Goal: Transaction & Acquisition: Book appointment/travel/reservation

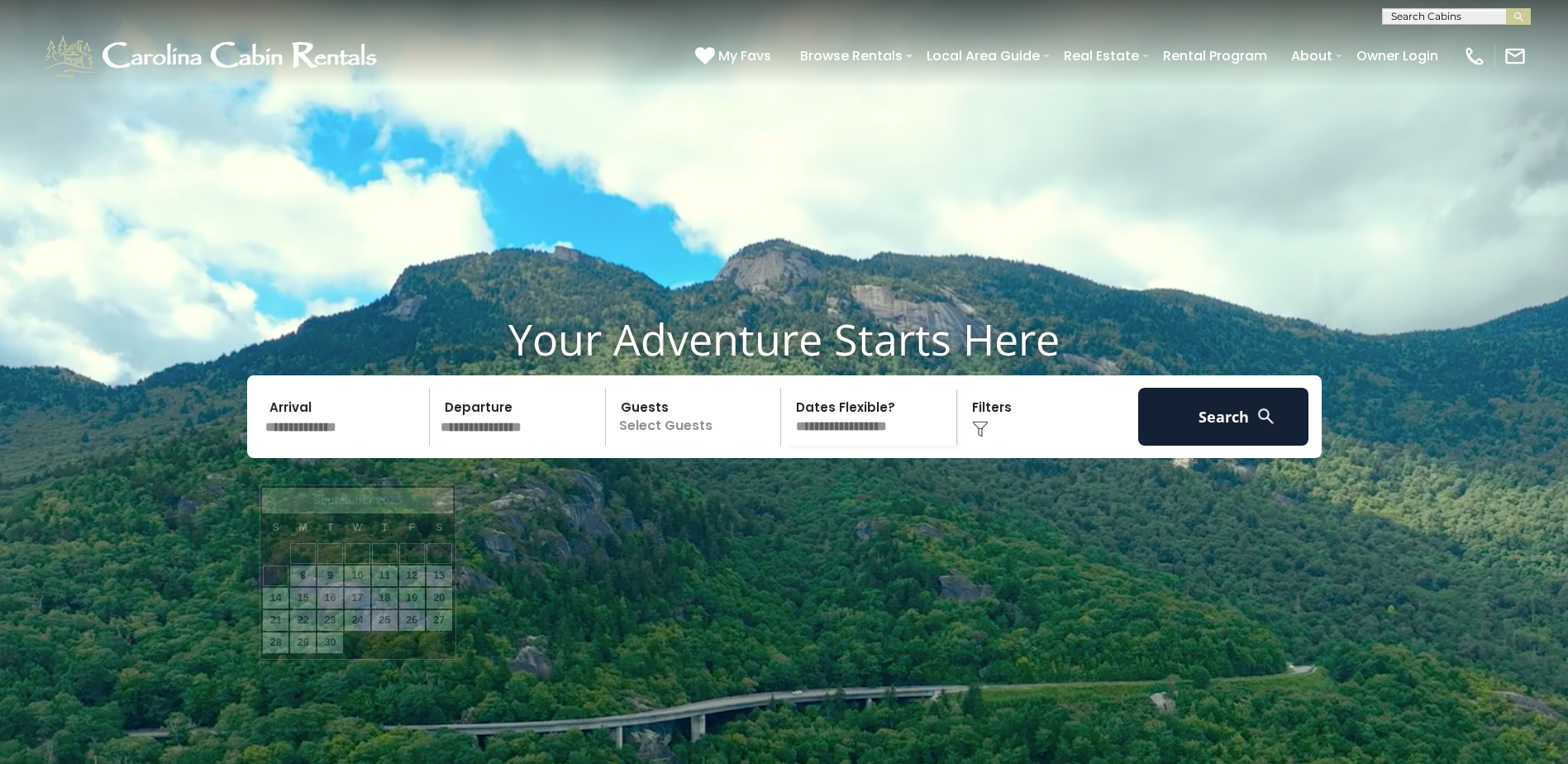
click at [346, 446] on input "text" at bounding box center [345, 416] width 171 height 57
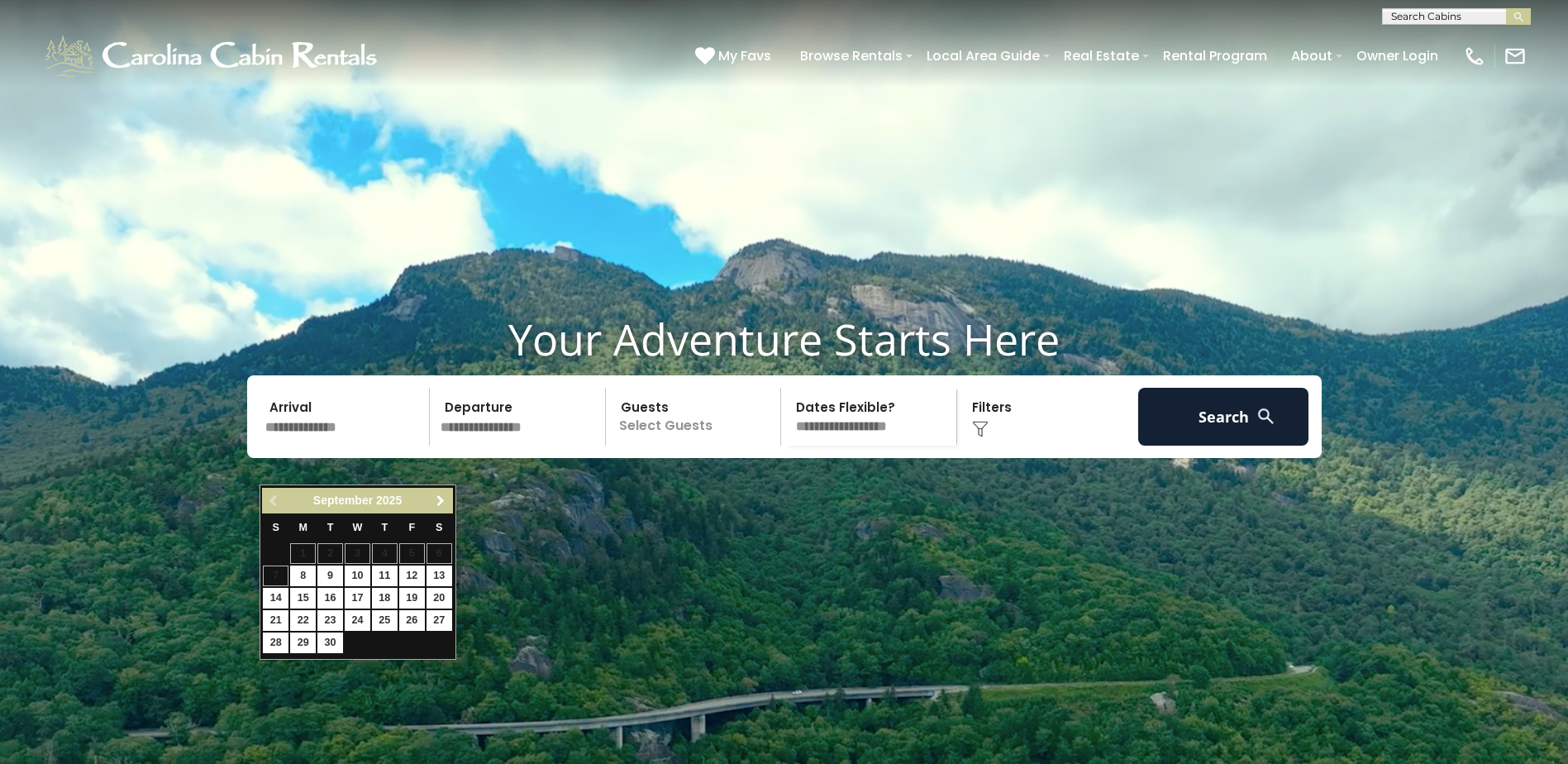
click at [436, 498] on span "Next" at bounding box center [441, 502] width 13 height 13
click at [430, 552] on link "4" at bounding box center [439, 553] width 26 height 21
type input "*******"
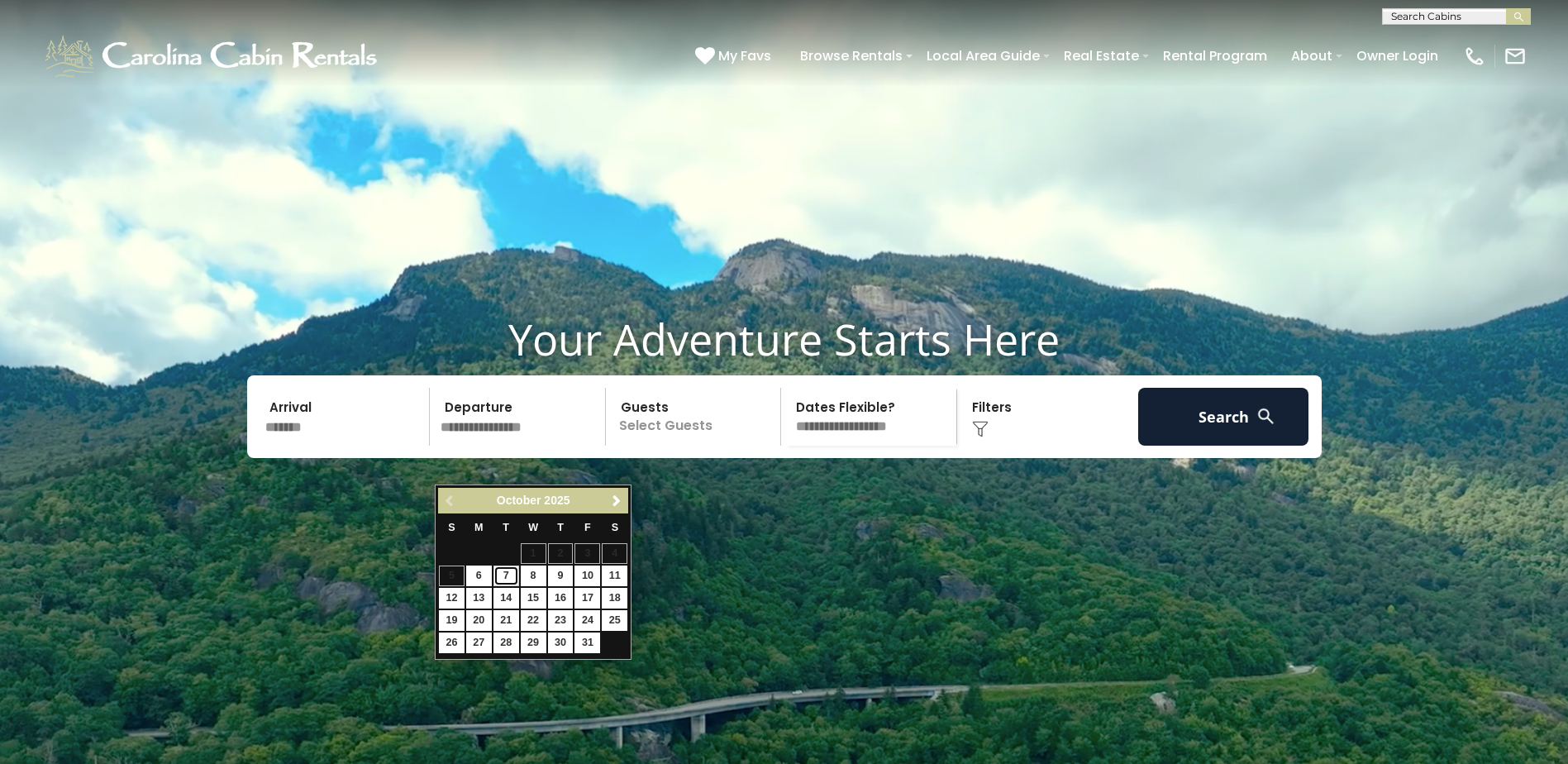
click at [502, 579] on link "7" at bounding box center [506, 576] width 26 height 21
type input "*******"
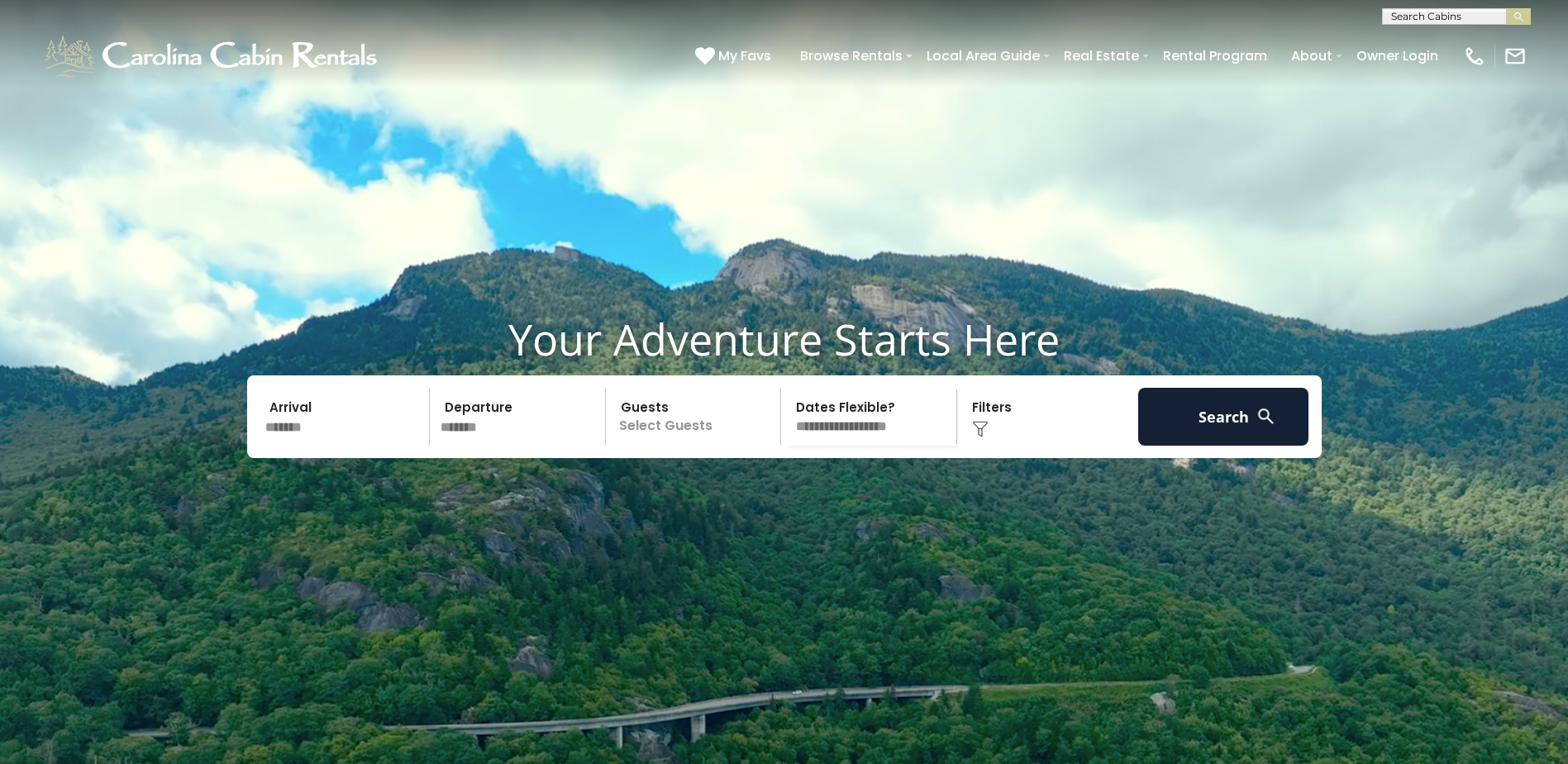
click at [636, 446] on p "Select Guests" at bounding box center [695, 416] width 170 height 57
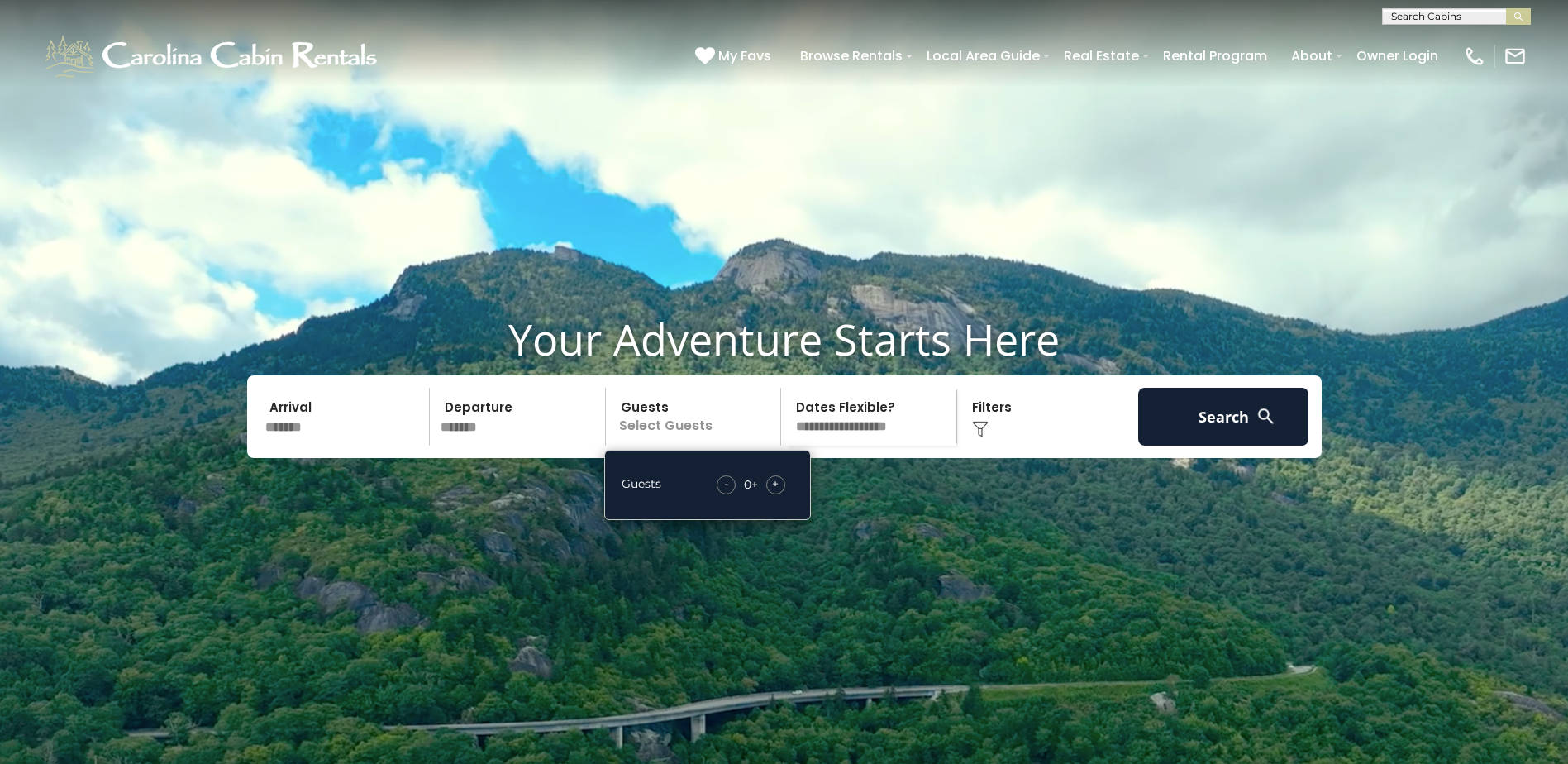
click at [769, 495] on div "+" at bounding box center [775, 485] width 19 height 19
click at [771, 495] on div "+" at bounding box center [775, 485] width 19 height 19
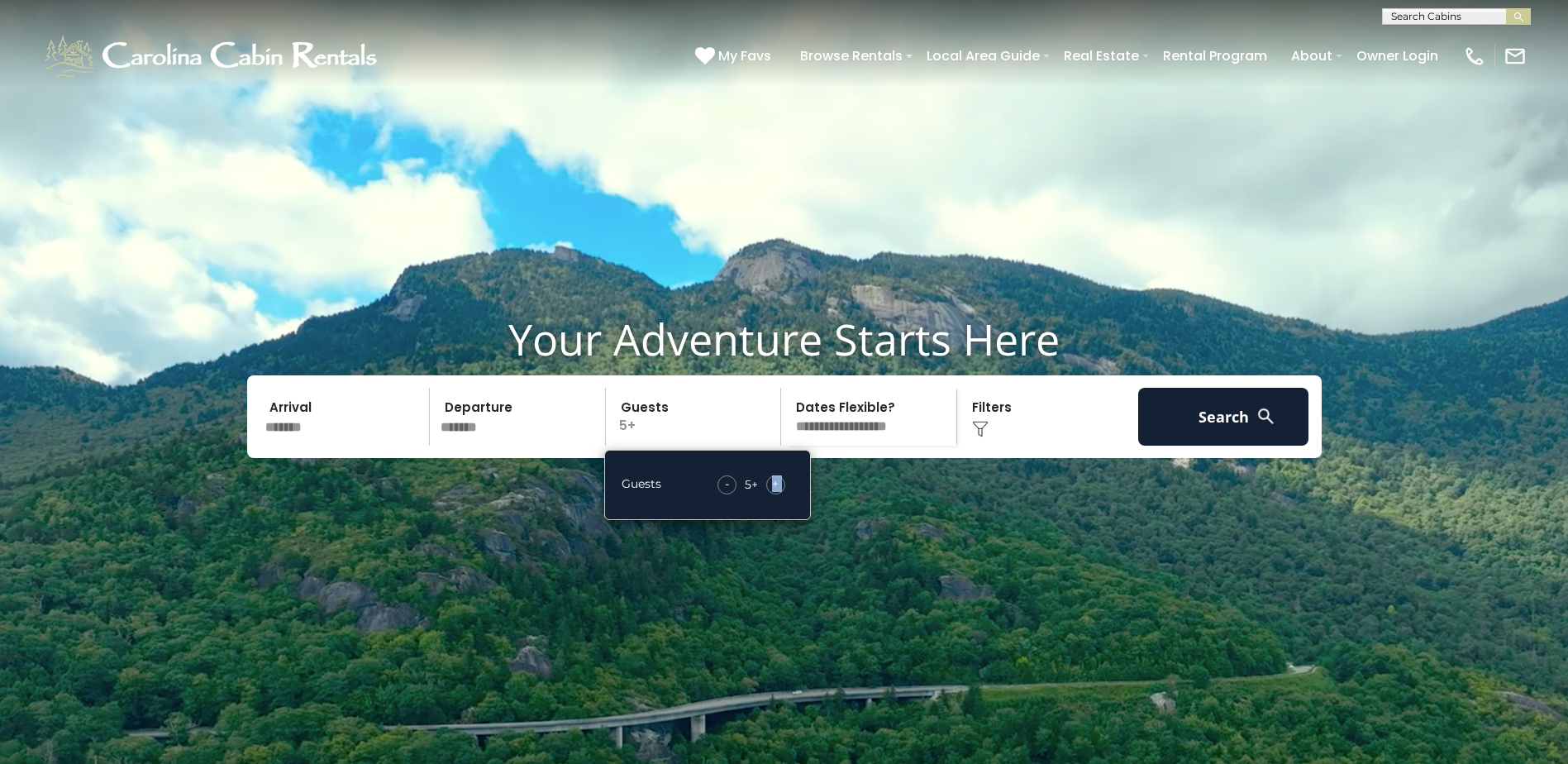
click at [771, 495] on div "+" at bounding box center [775, 485] width 19 height 19
drag, startPoint x: 771, startPoint y: 527, endPoint x: 890, endPoint y: 482, distance: 127.2
click at [890, 446] on select "**********" at bounding box center [871, 416] width 170 height 57
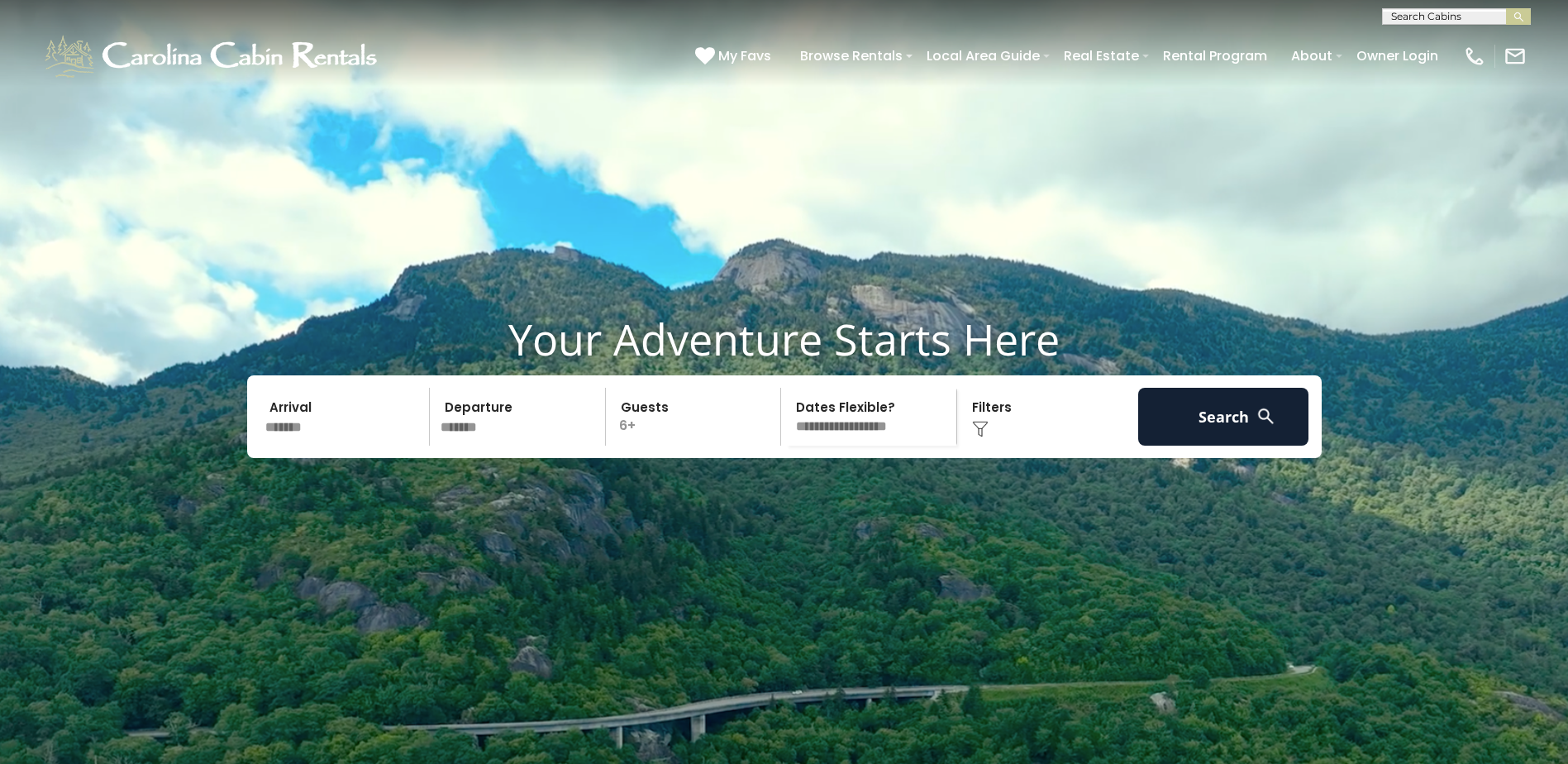
click at [1035, 446] on div "Click to Choose" at bounding box center [1047, 416] width 171 height 57
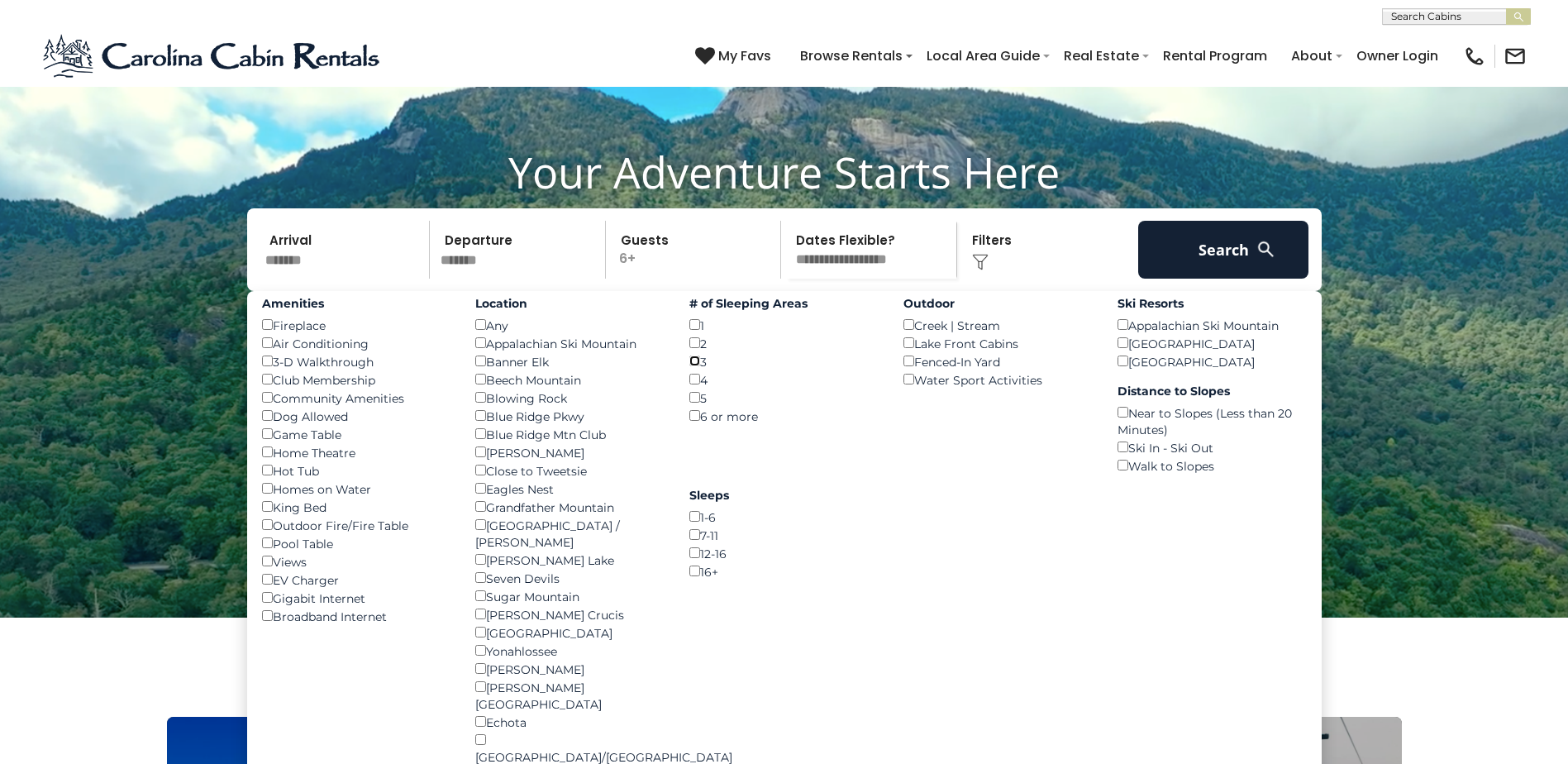
scroll to position [248, 0]
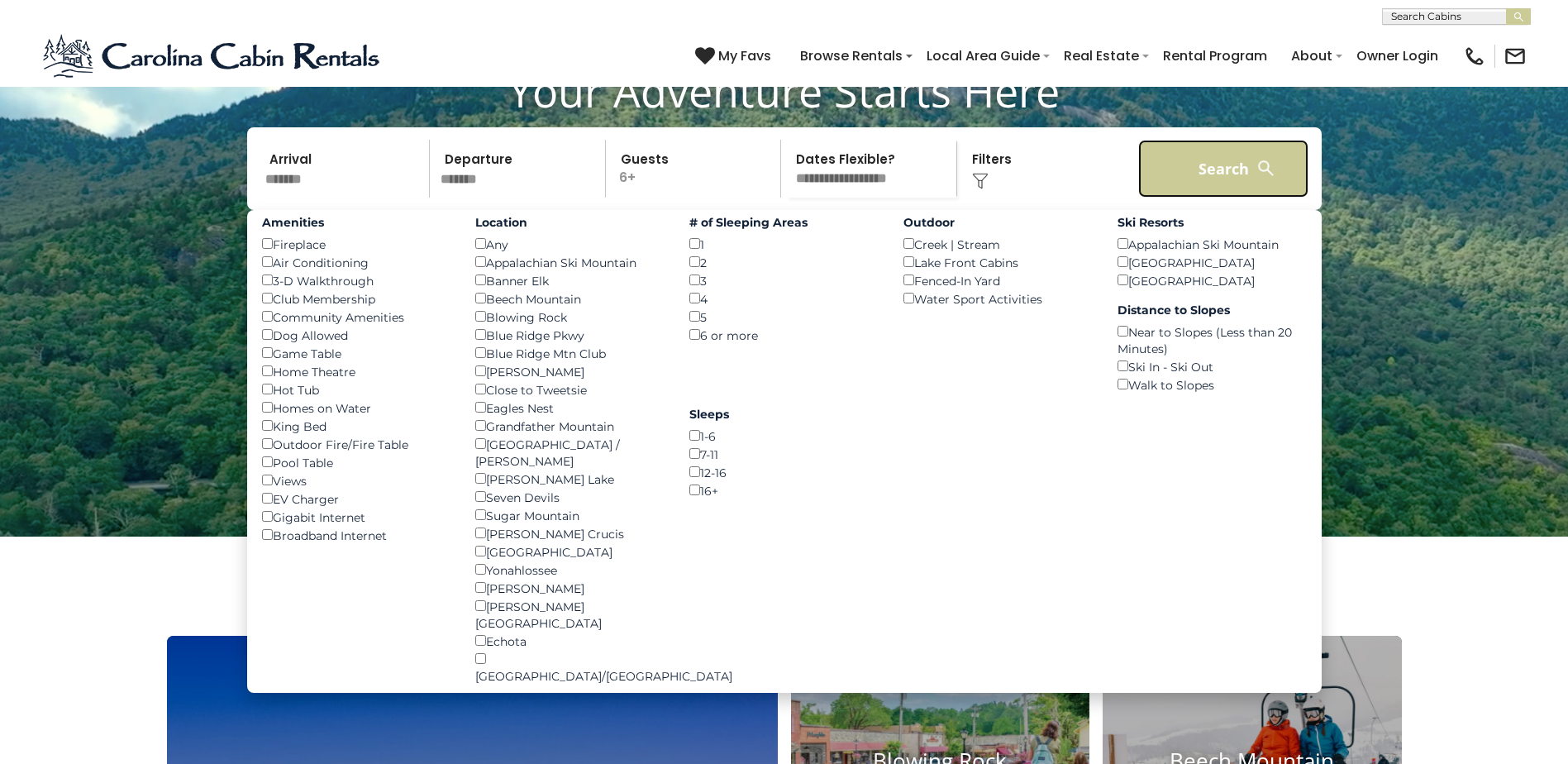
click at [1227, 197] on button "Search" at bounding box center [1223, 168] width 171 height 57
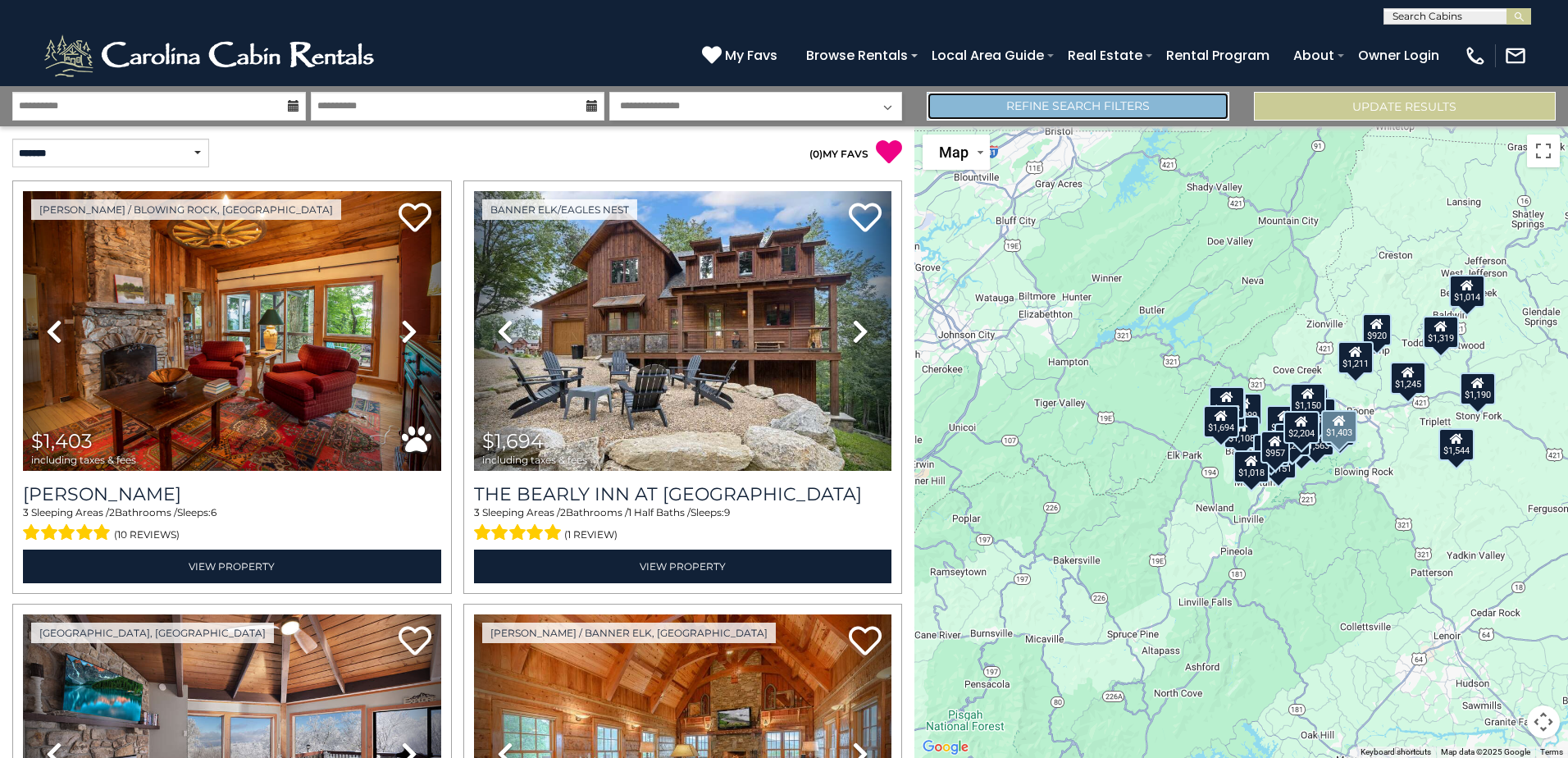
click at [1029, 113] on link "Refine Search Filters" at bounding box center [1077, 106] width 302 height 29
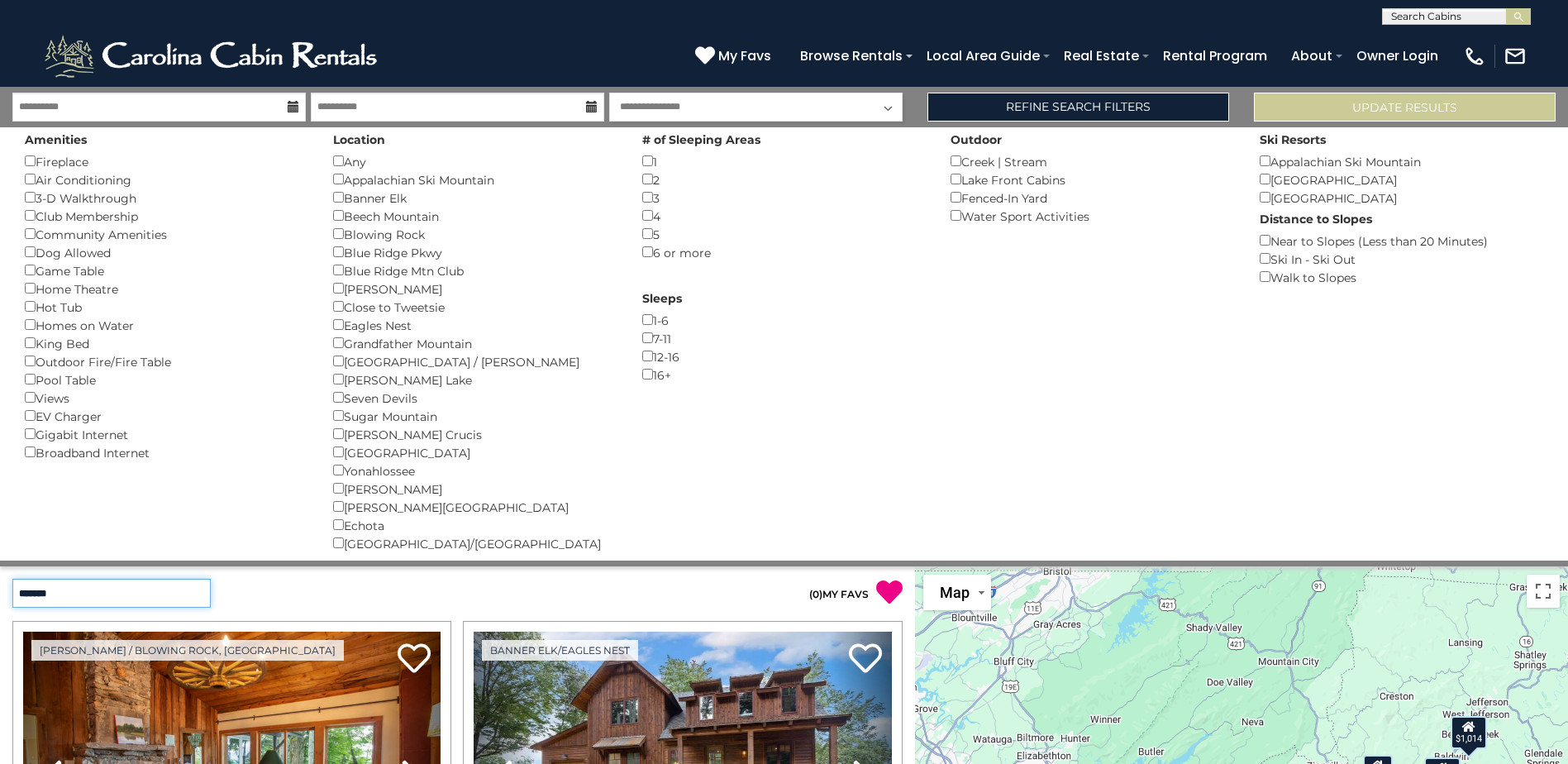
click at [203, 596] on select "**********" at bounding box center [112, 593] width 198 height 29
select select "*********"
click at [12, 579] on select "**********" at bounding box center [112, 593] width 198 height 29
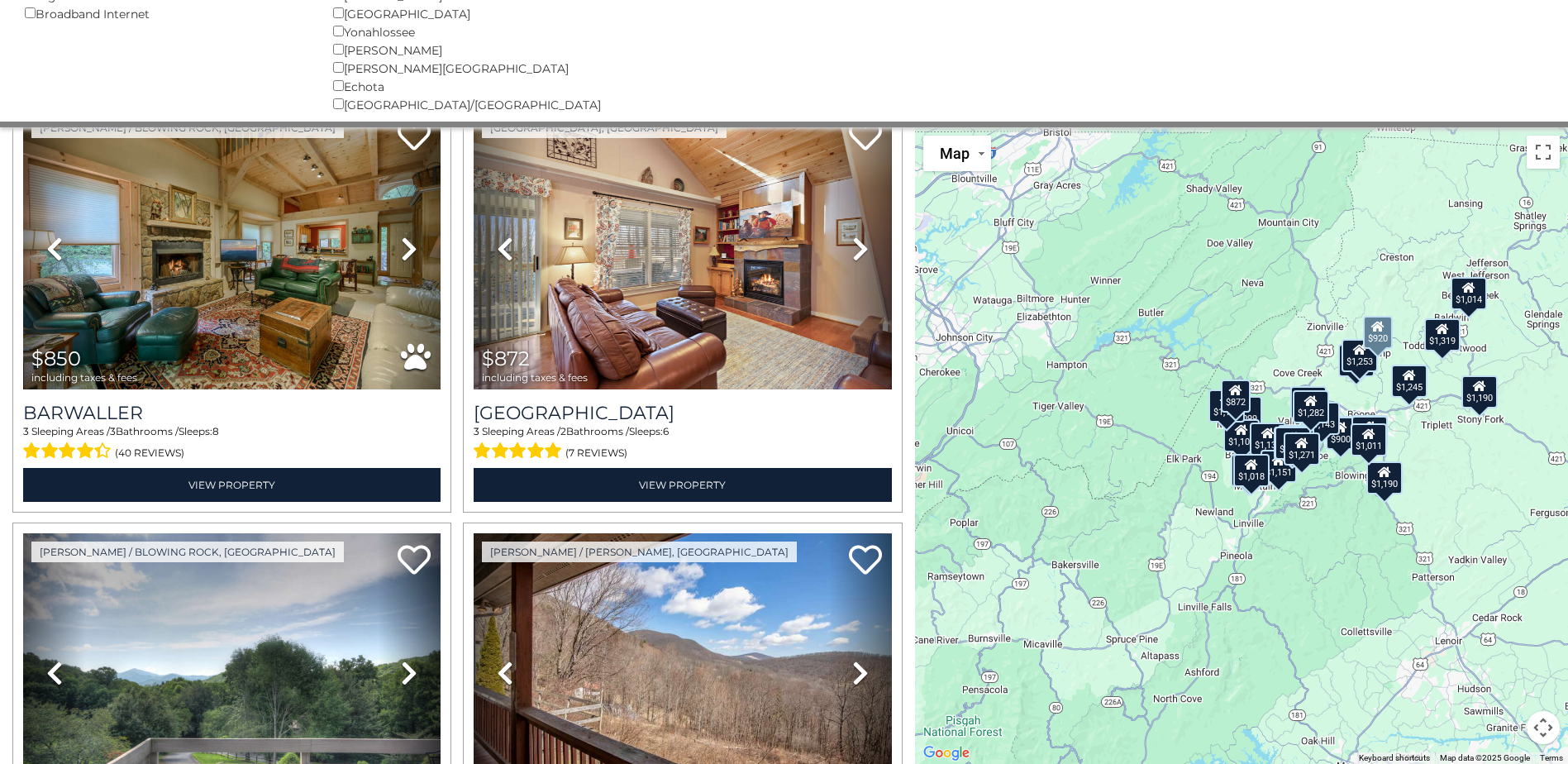
scroll to position [82, 0]
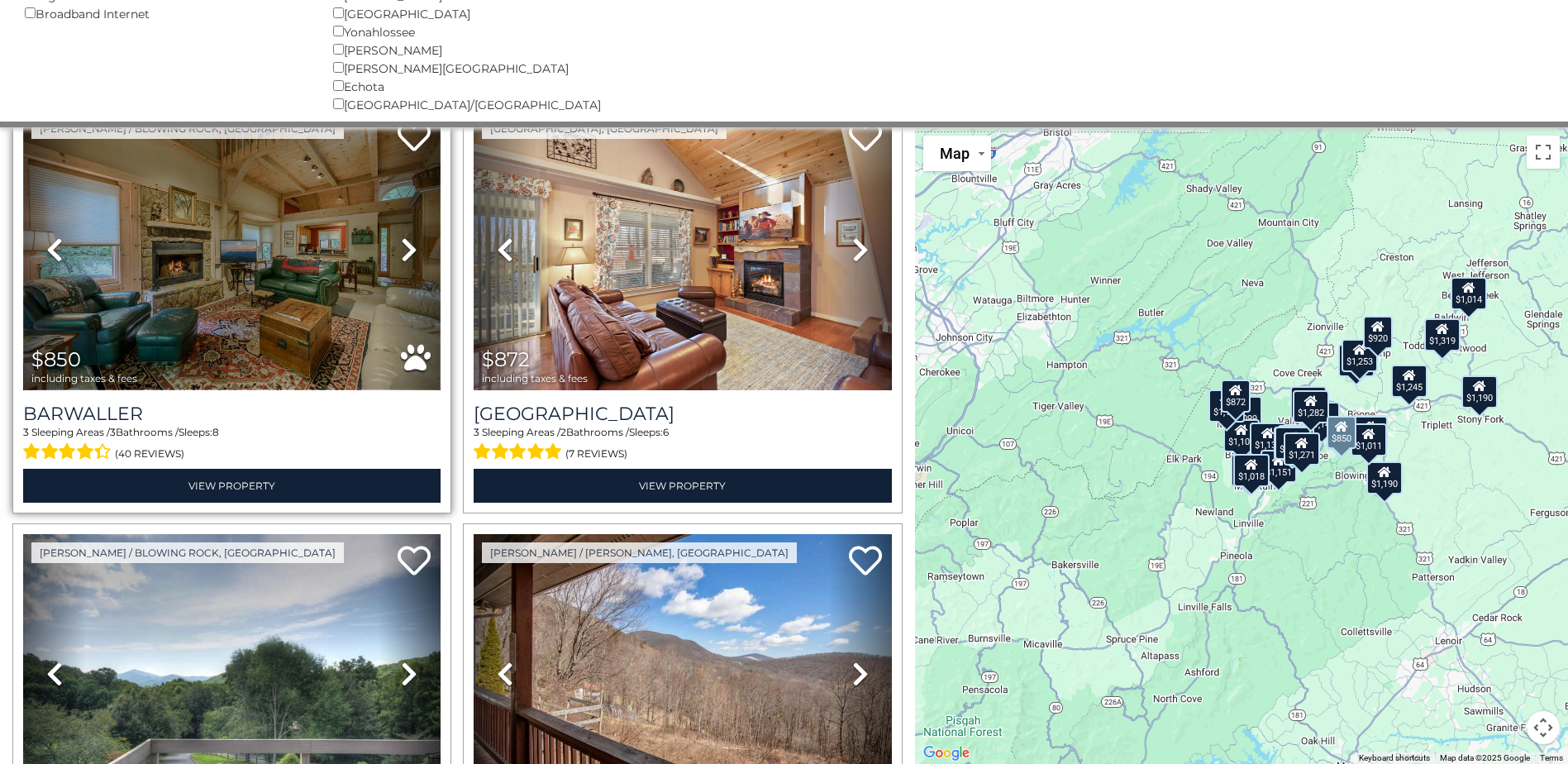
click at [261, 298] on img at bounding box center [231, 250] width 417 height 280
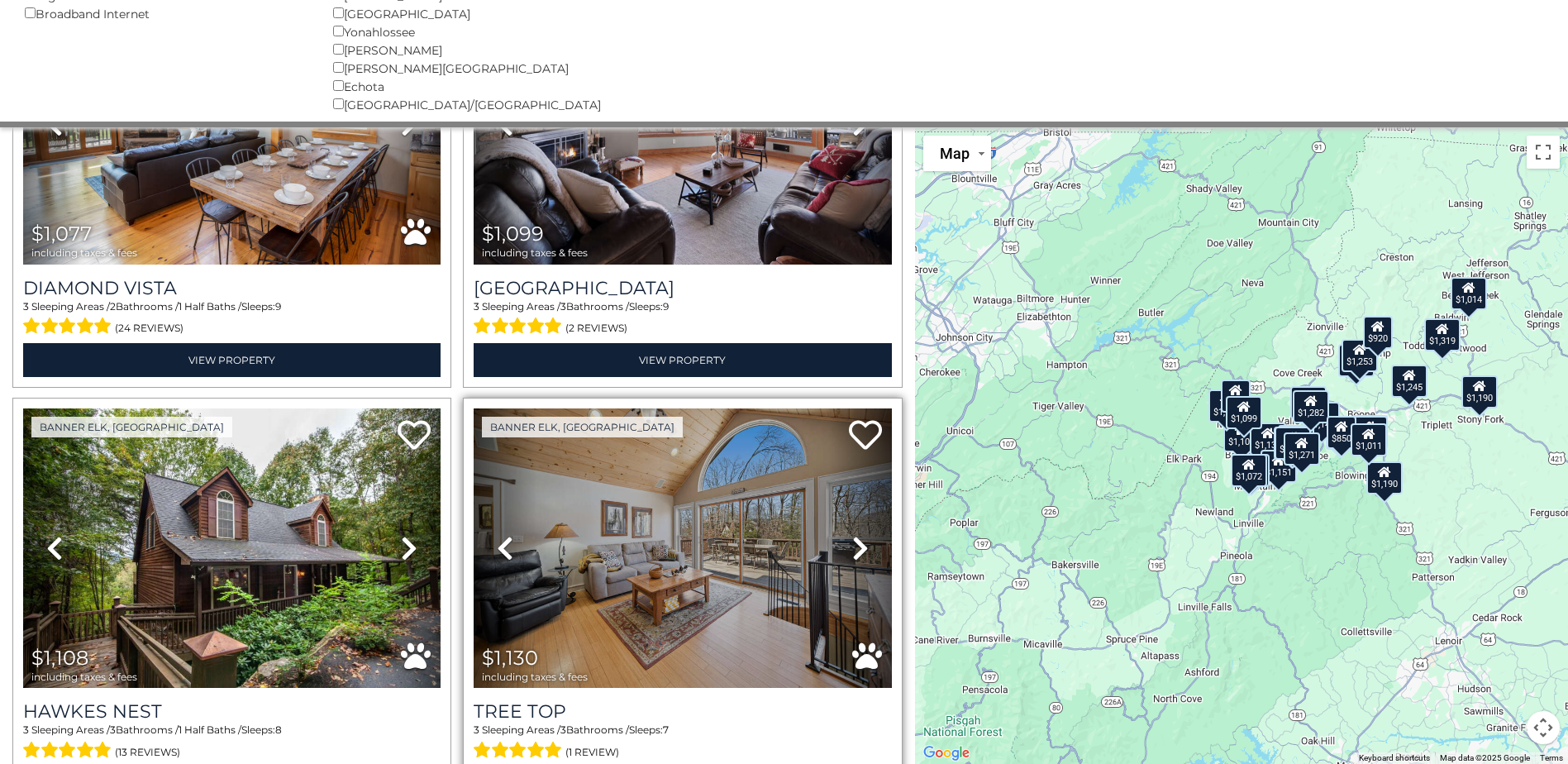
scroll to position [2481, 0]
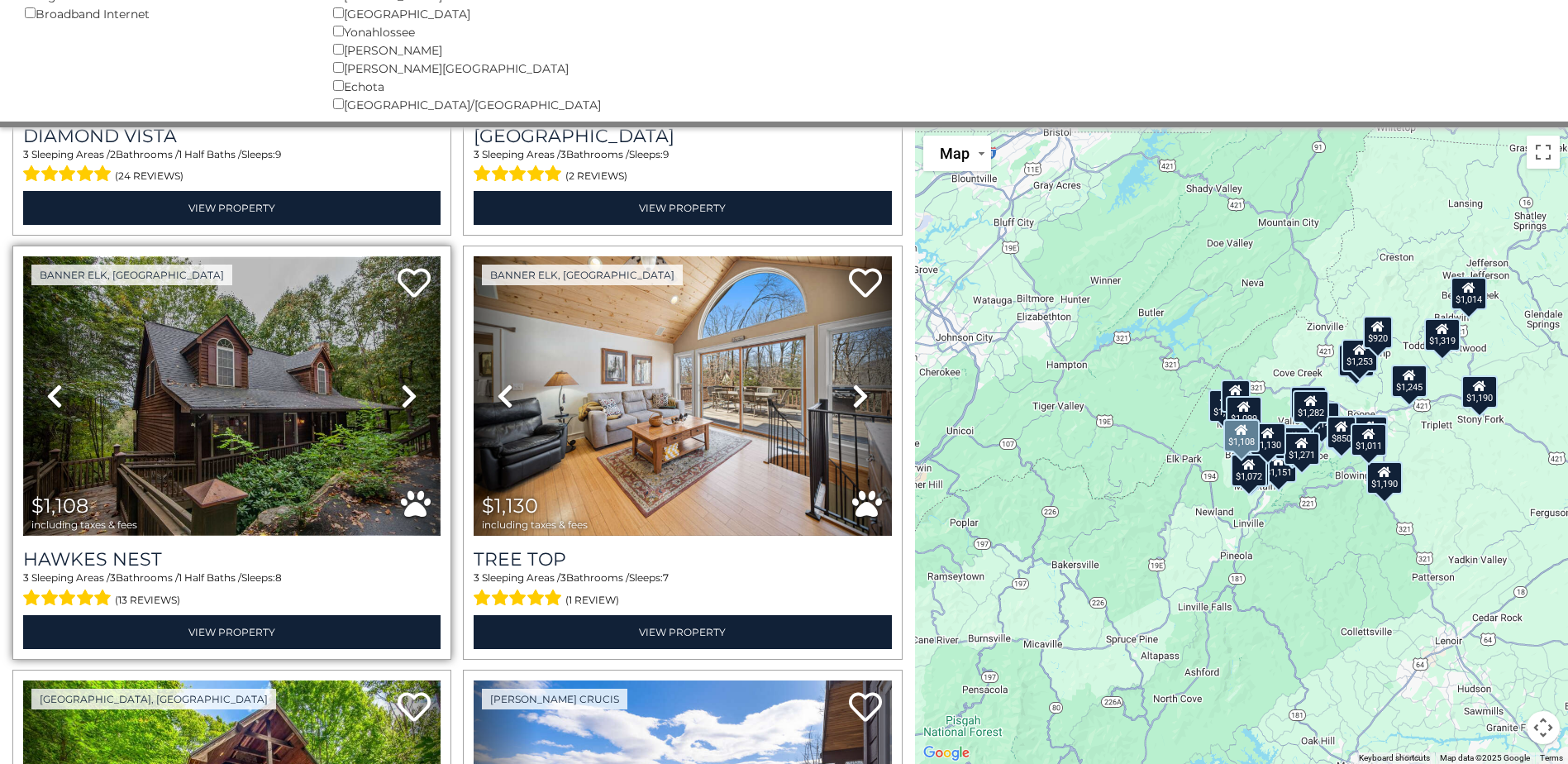
click at [276, 408] on img at bounding box center [231, 397] width 417 height 280
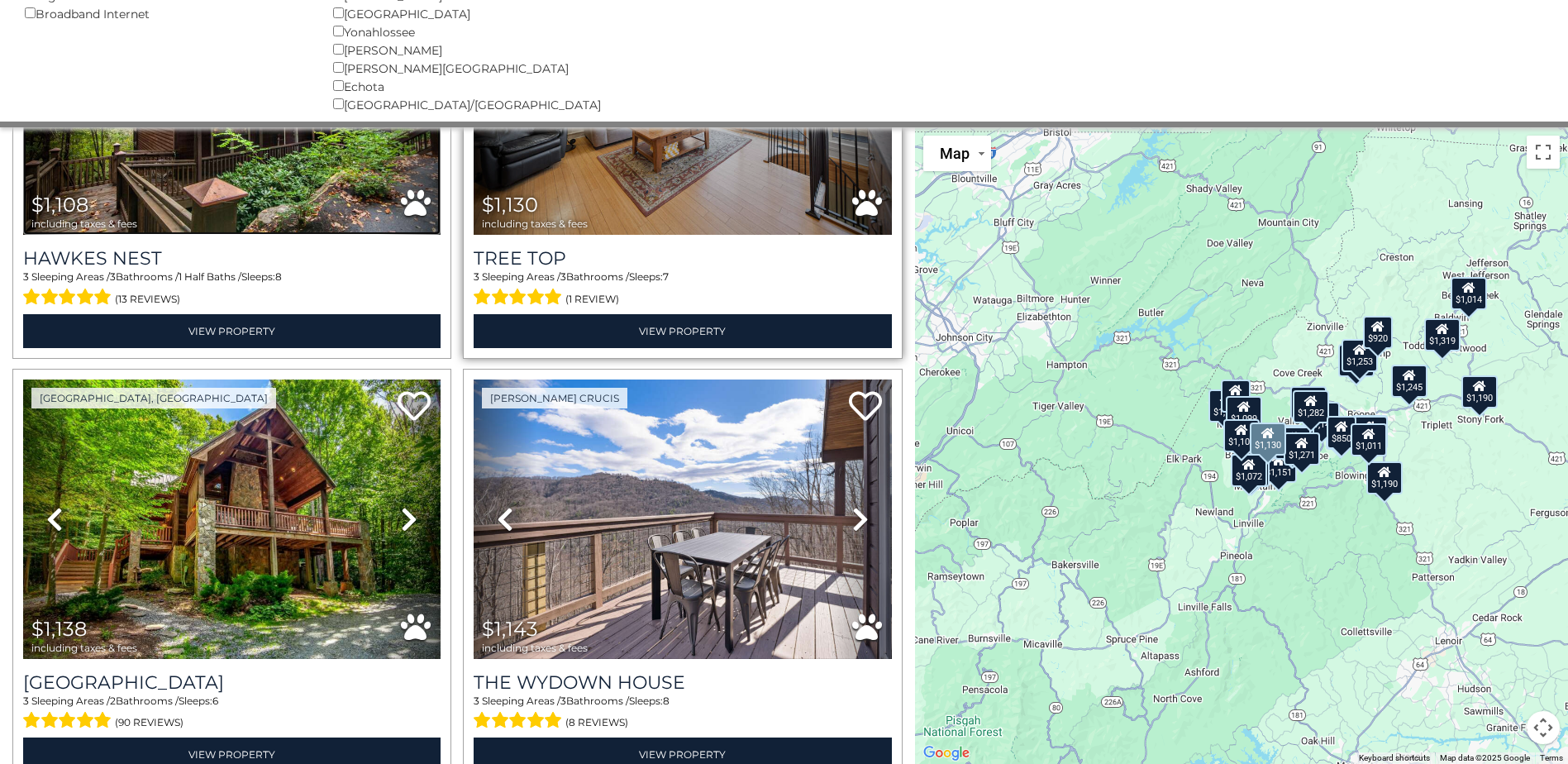
scroll to position [2894, 0]
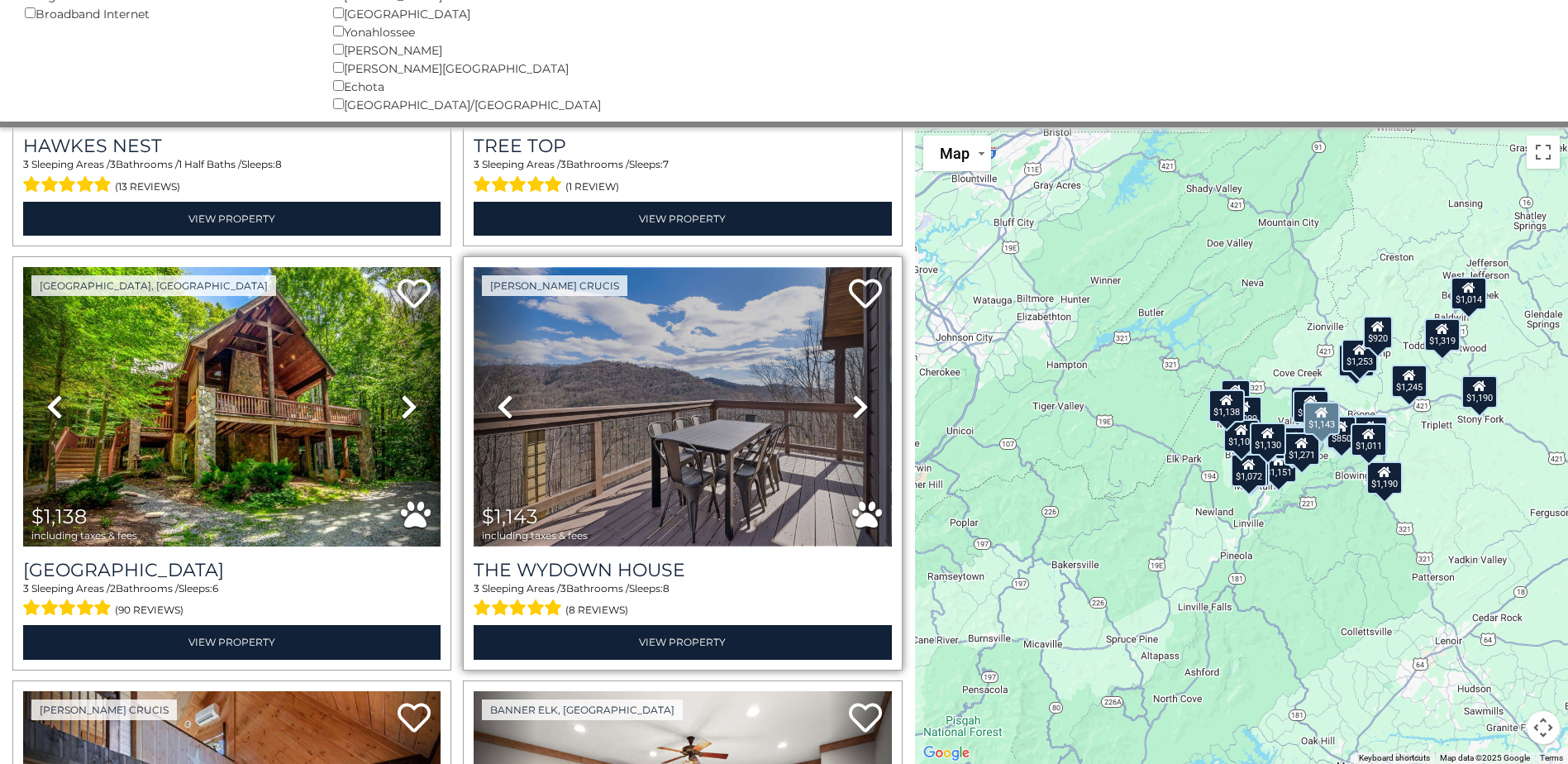
click at [670, 458] on img at bounding box center [682, 407] width 417 height 280
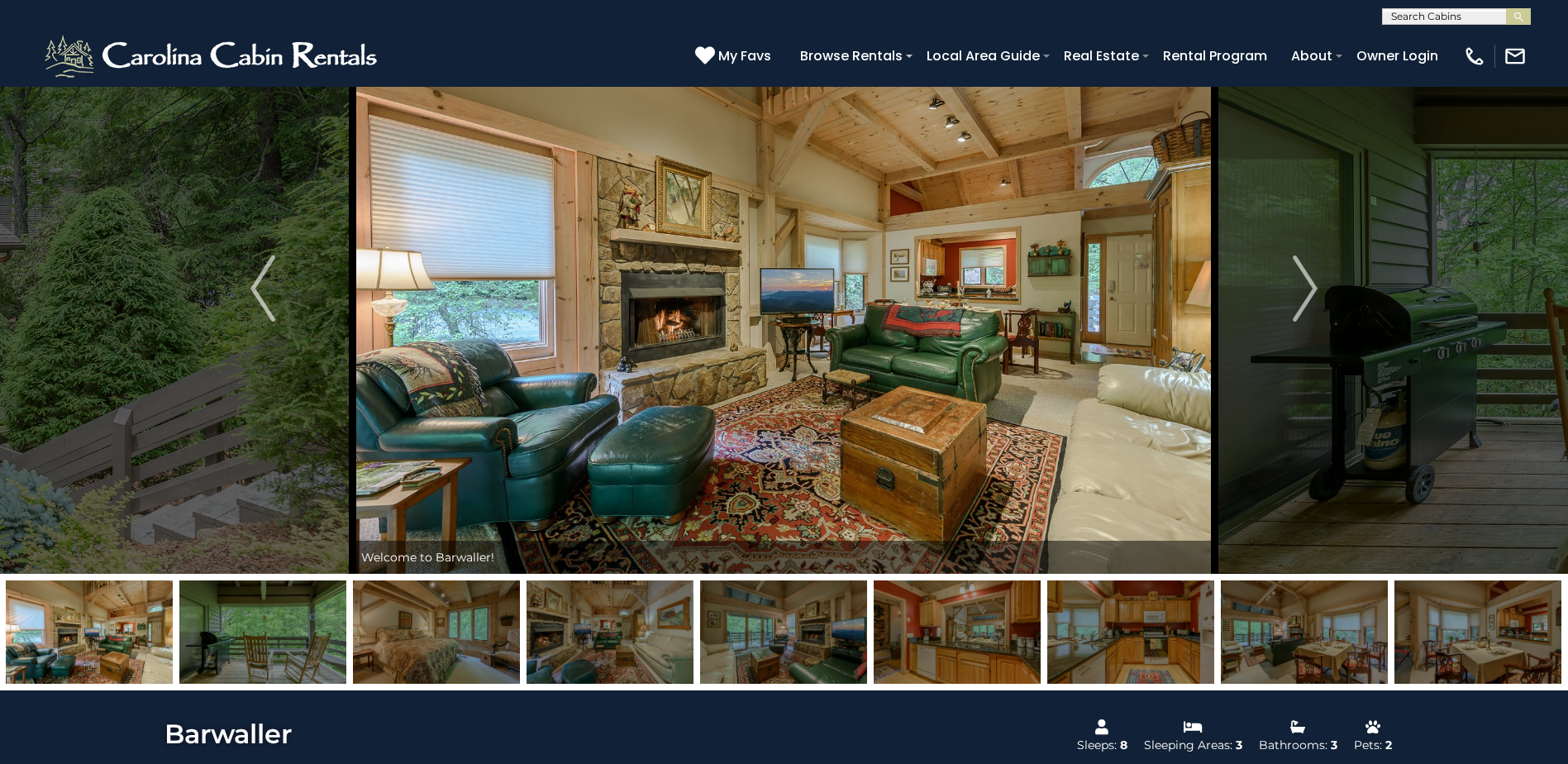
click at [286, 625] on img at bounding box center [262, 632] width 167 height 103
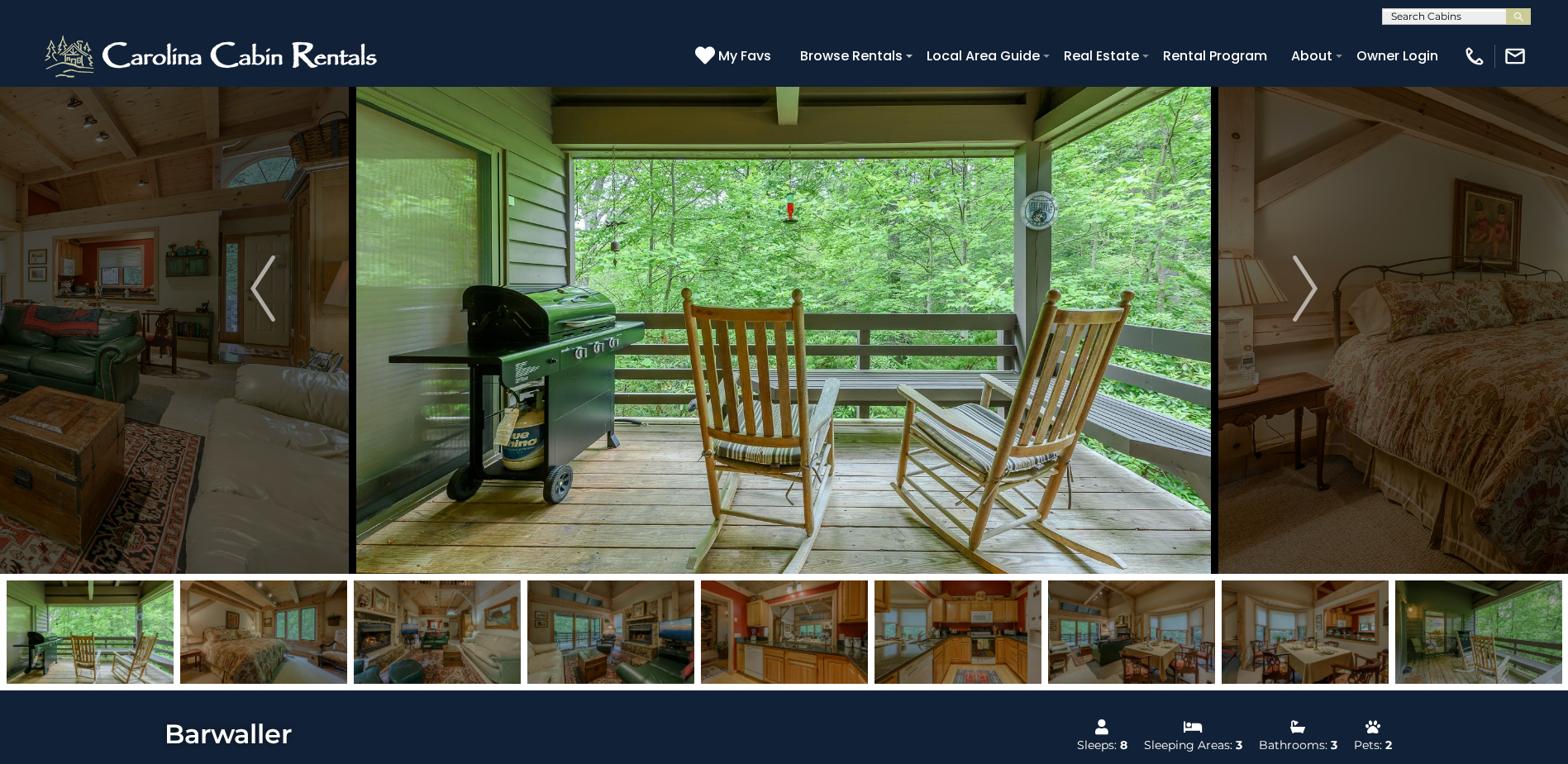
click at [323, 634] on img at bounding box center [263, 632] width 167 height 103
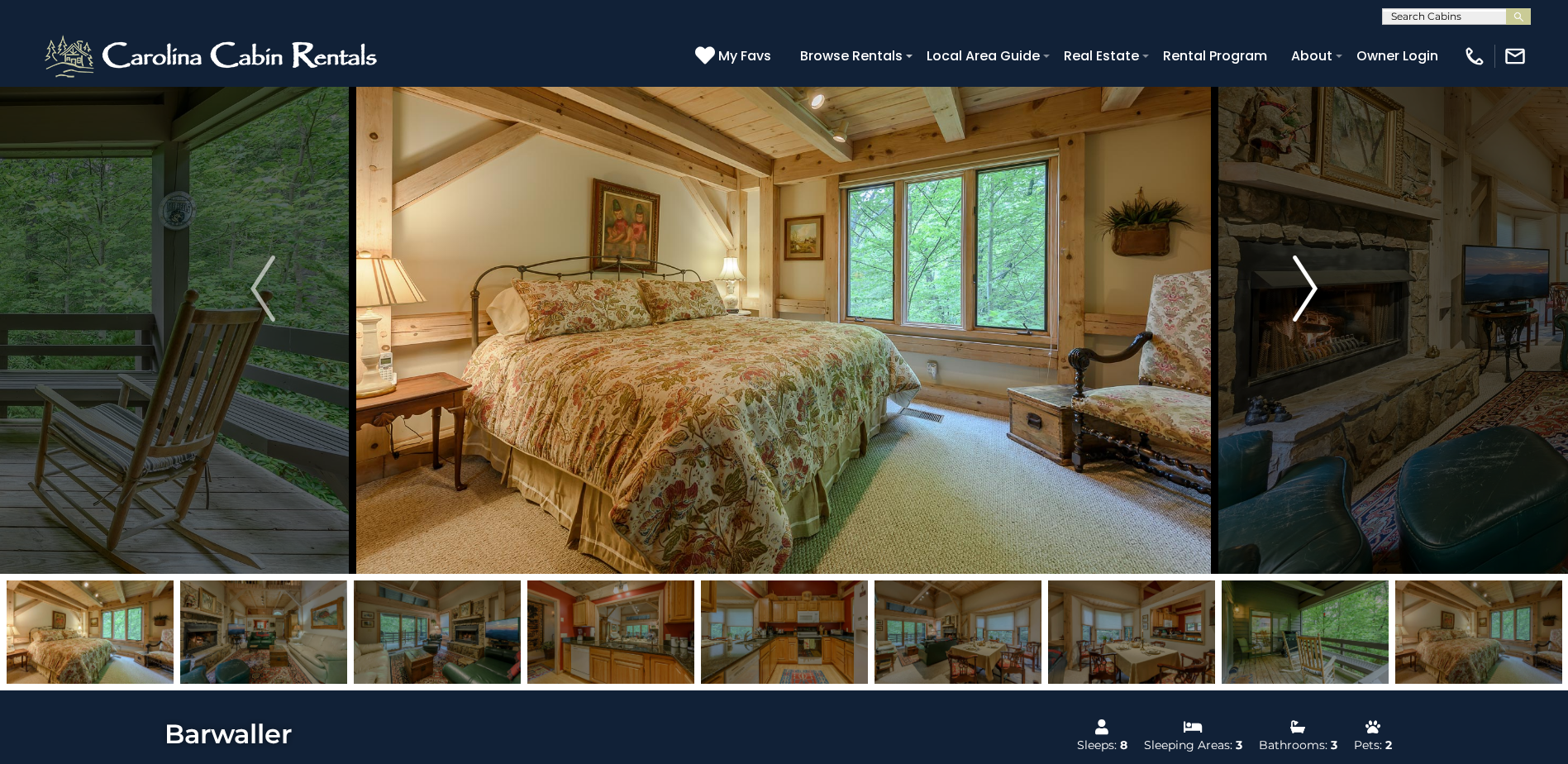
click at [1299, 307] on img "Next" at bounding box center [1305, 288] width 25 height 66
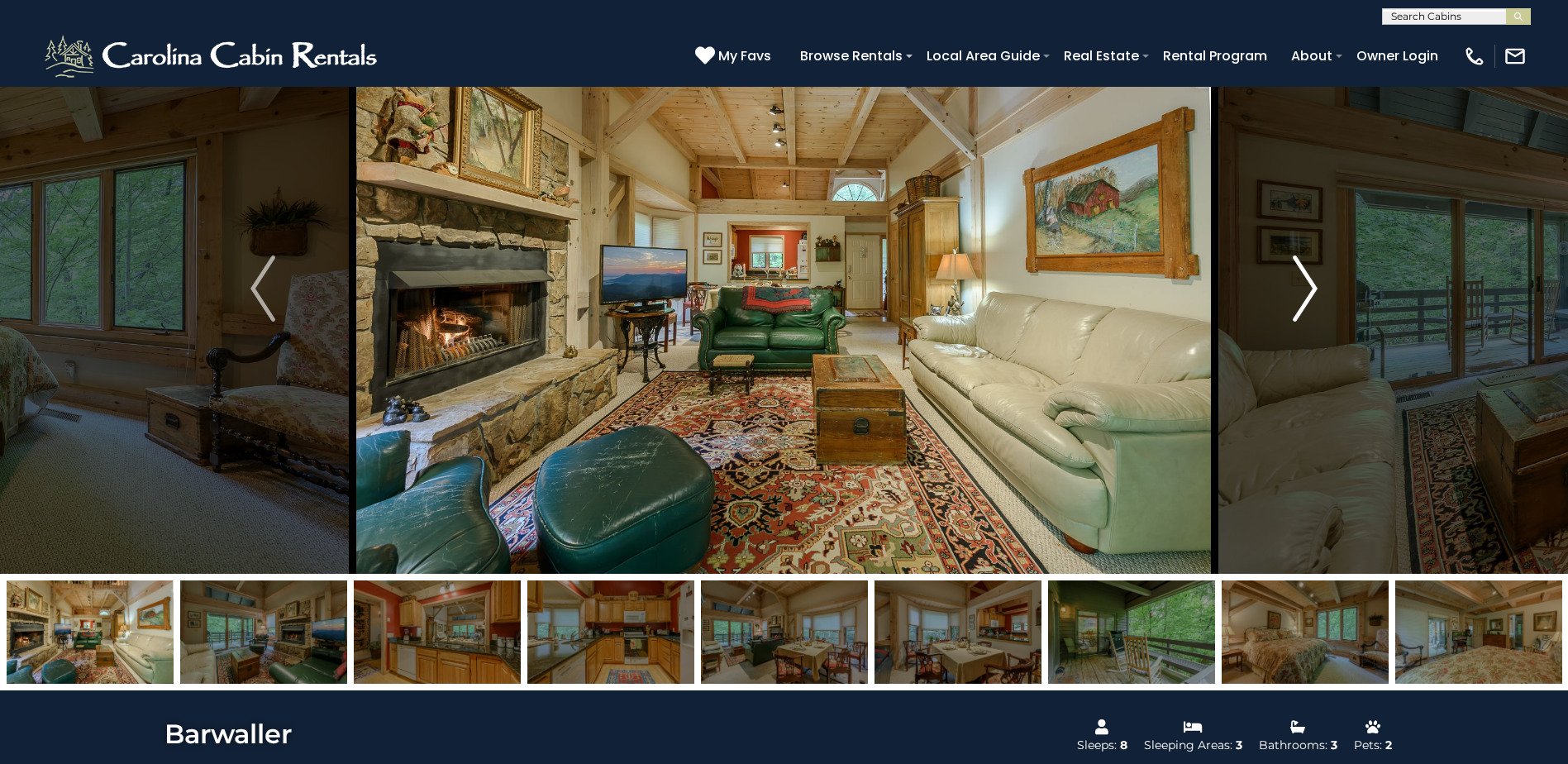
click at [1298, 306] on img "Next" at bounding box center [1305, 288] width 25 height 66
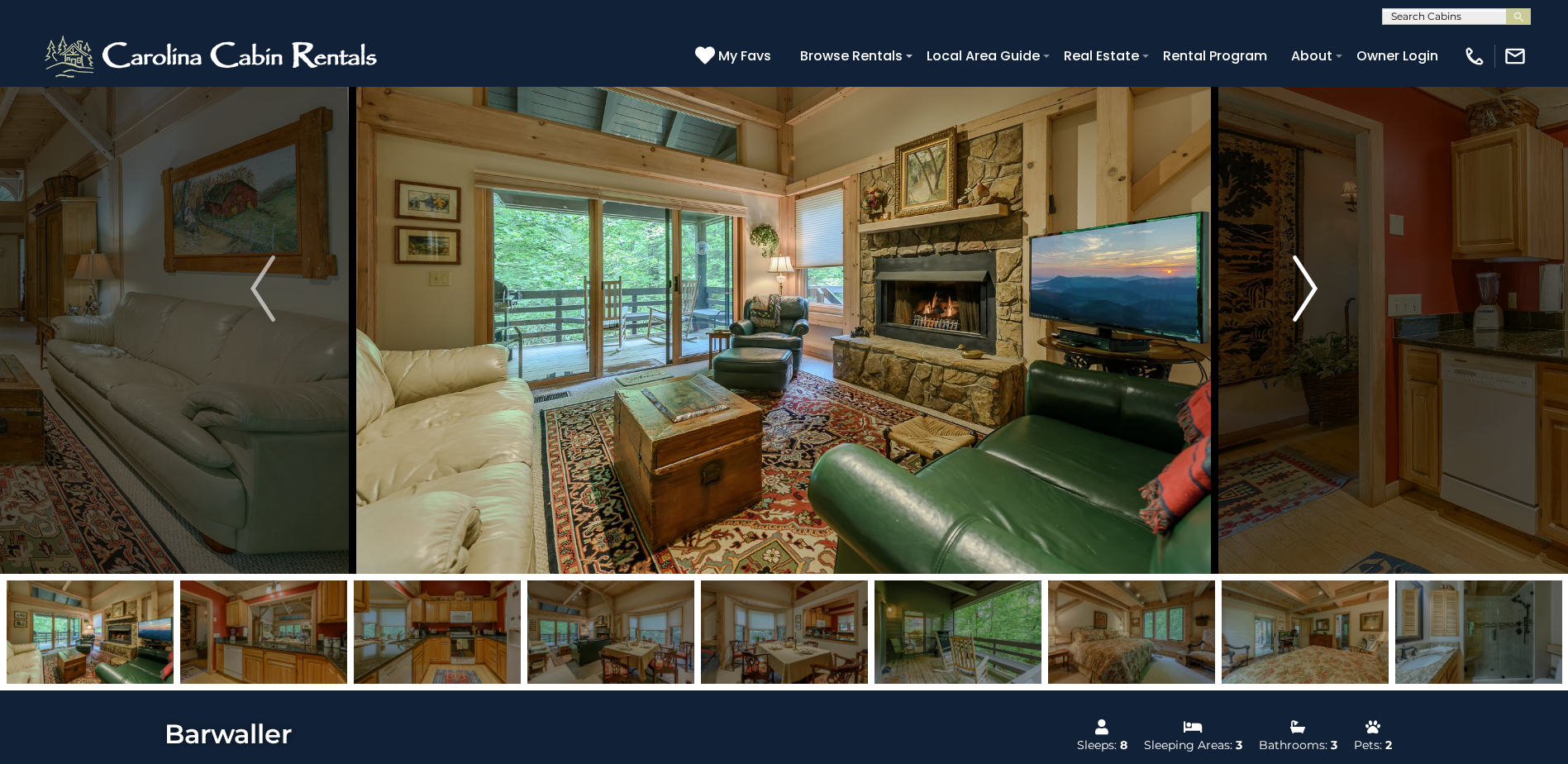
click at [1298, 306] on img "Next" at bounding box center [1305, 288] width 25 height 66
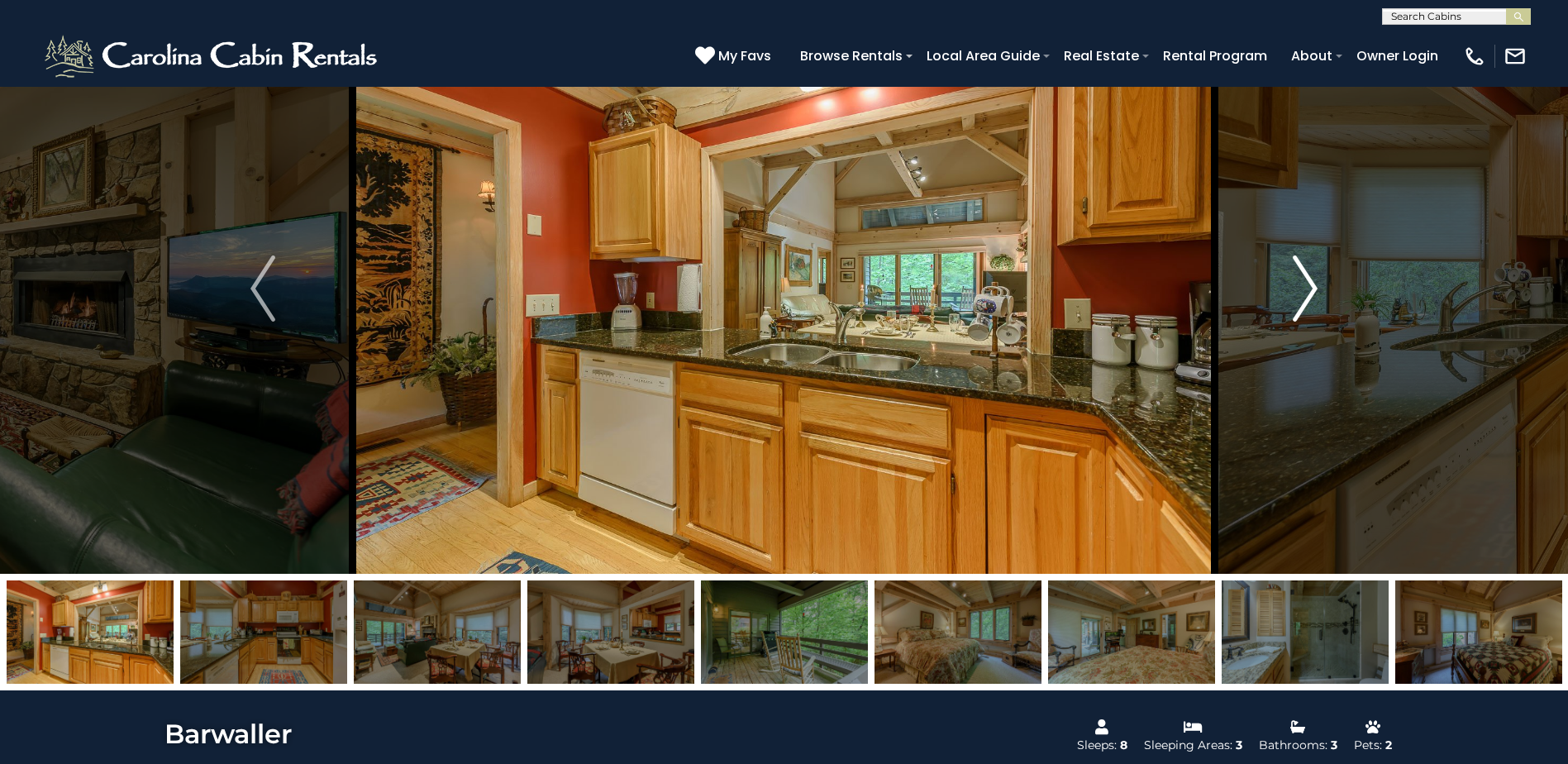
click at [1298, 306] on img "Next" at bounding box center [1305, 288] width 25 height 66
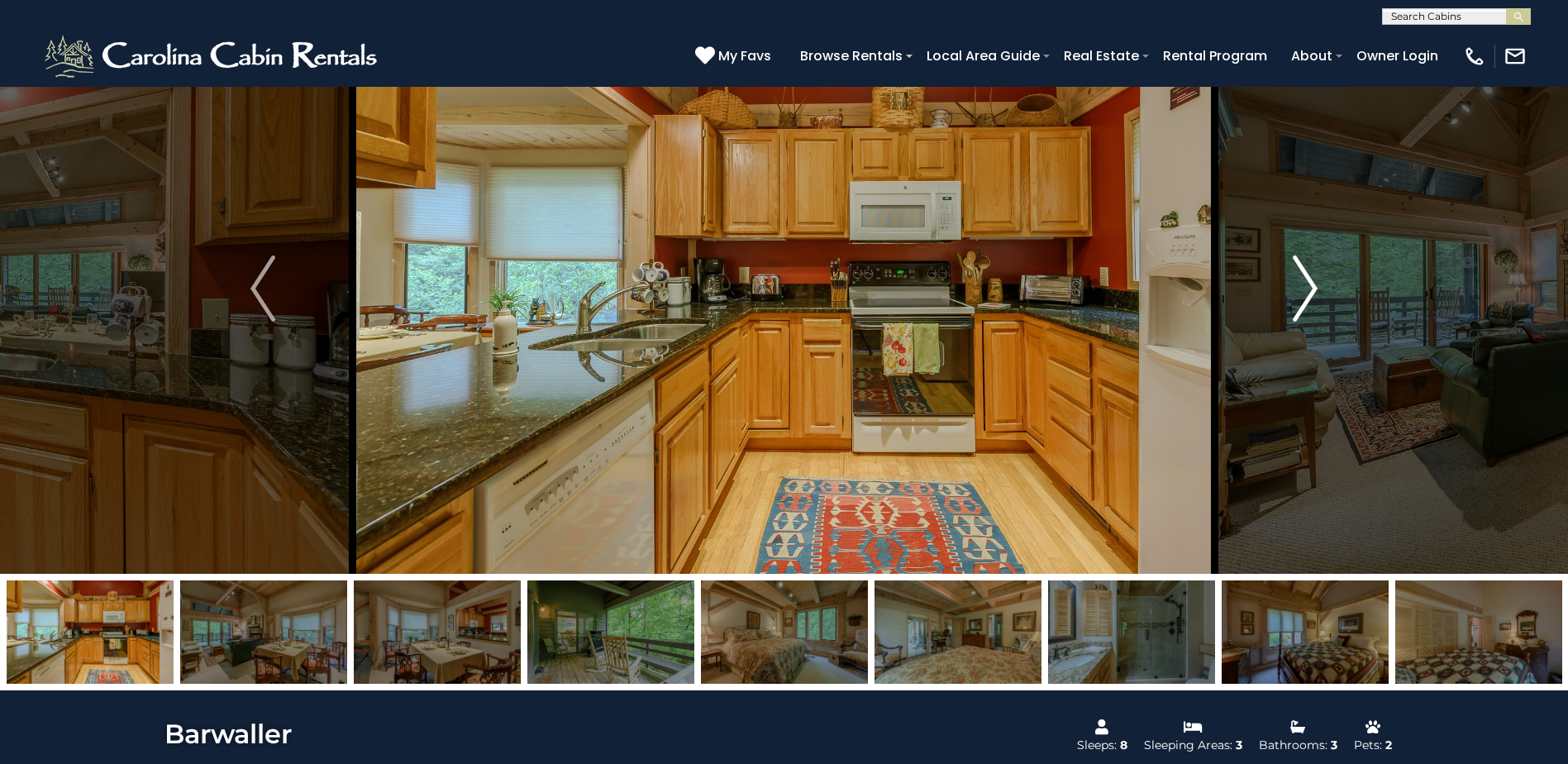
click at [1298, 306] on img "Next" at bounding box center [1305, 288] width 25 height 66
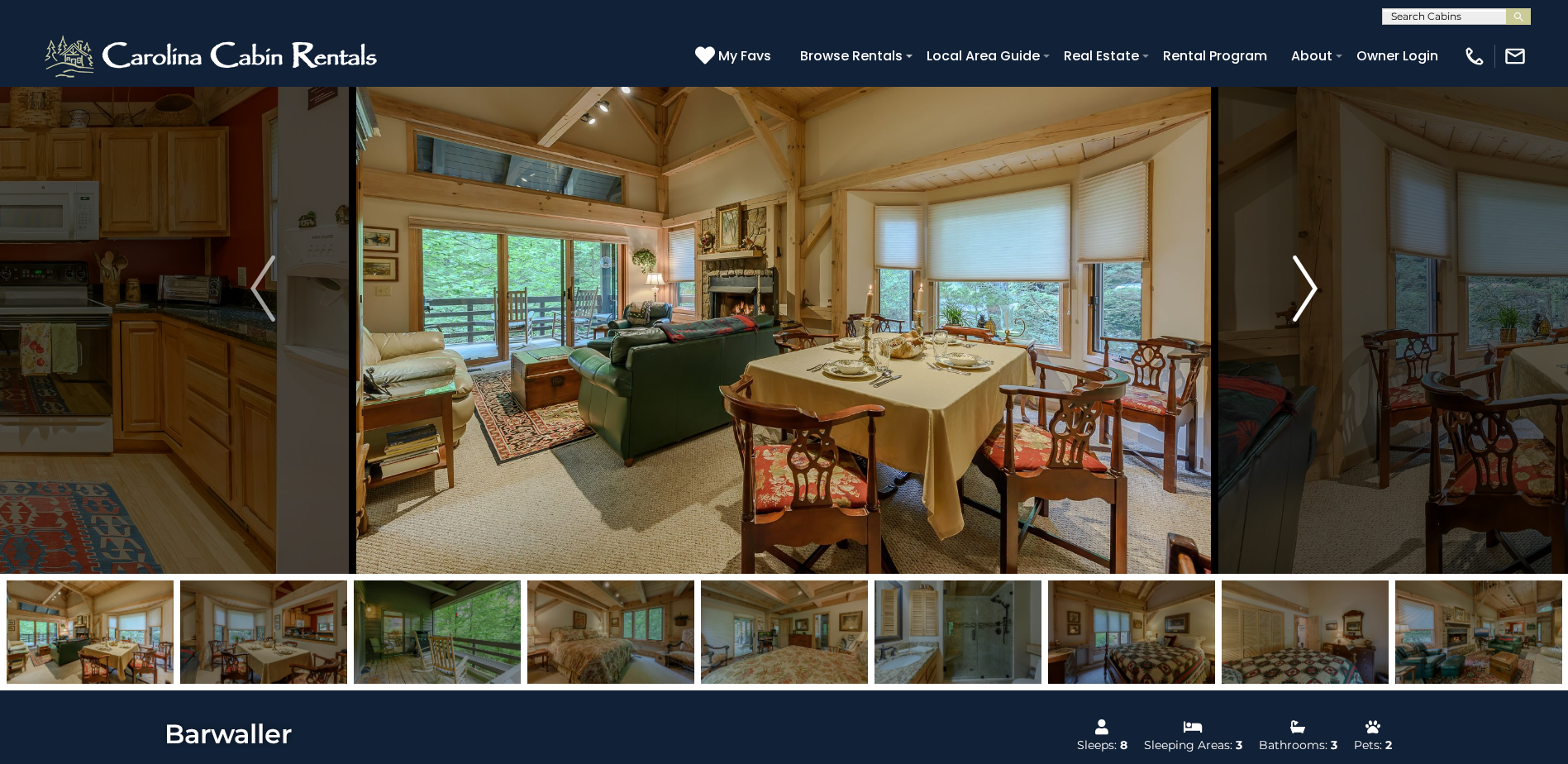
click at [1298, 306] on img "Next" at bounding box center [1305, 288] width 25 height 66
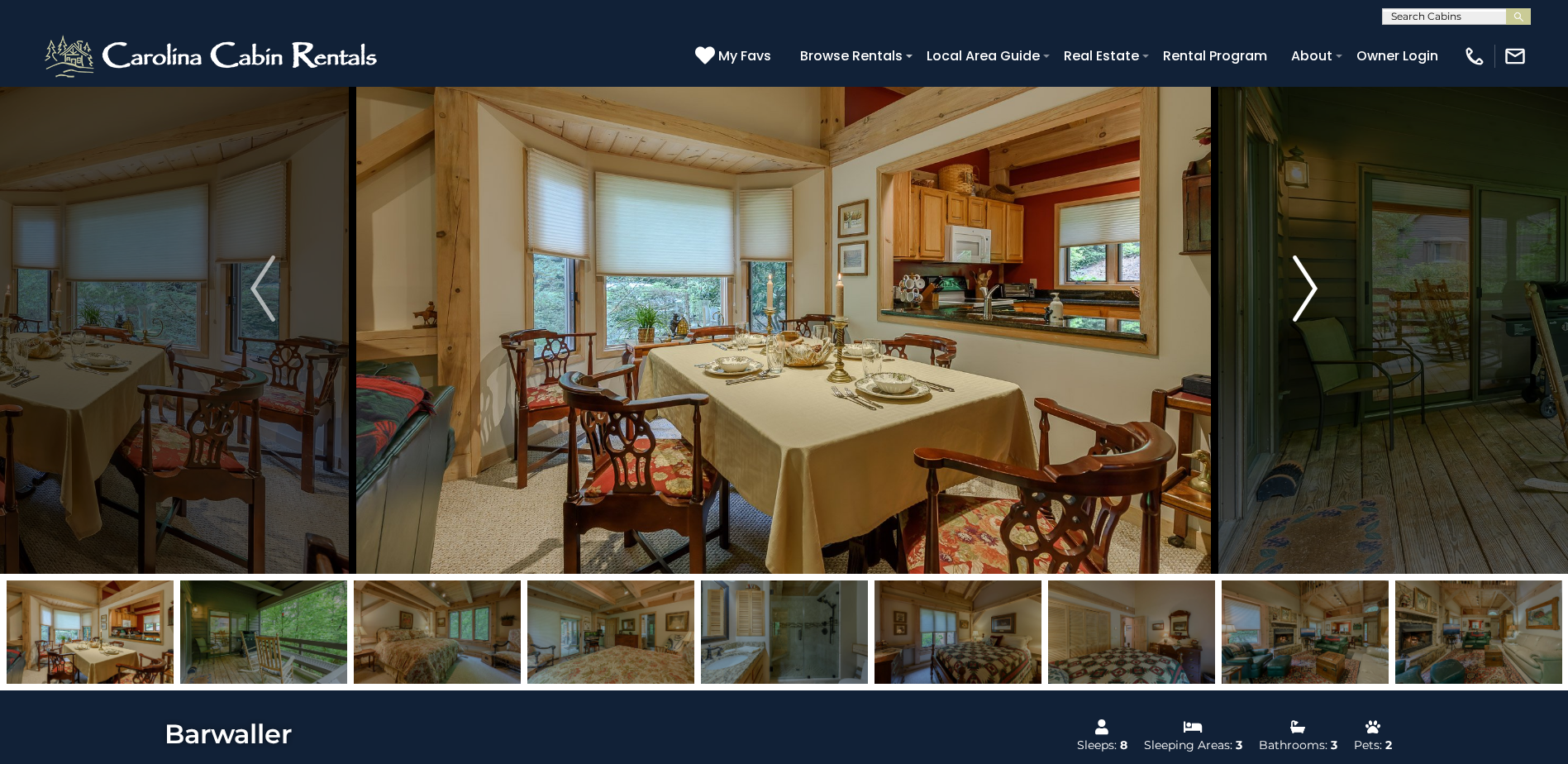
click at [1298, 306] on img "Next" at bounding box center [1305, 288] width 25 height 66
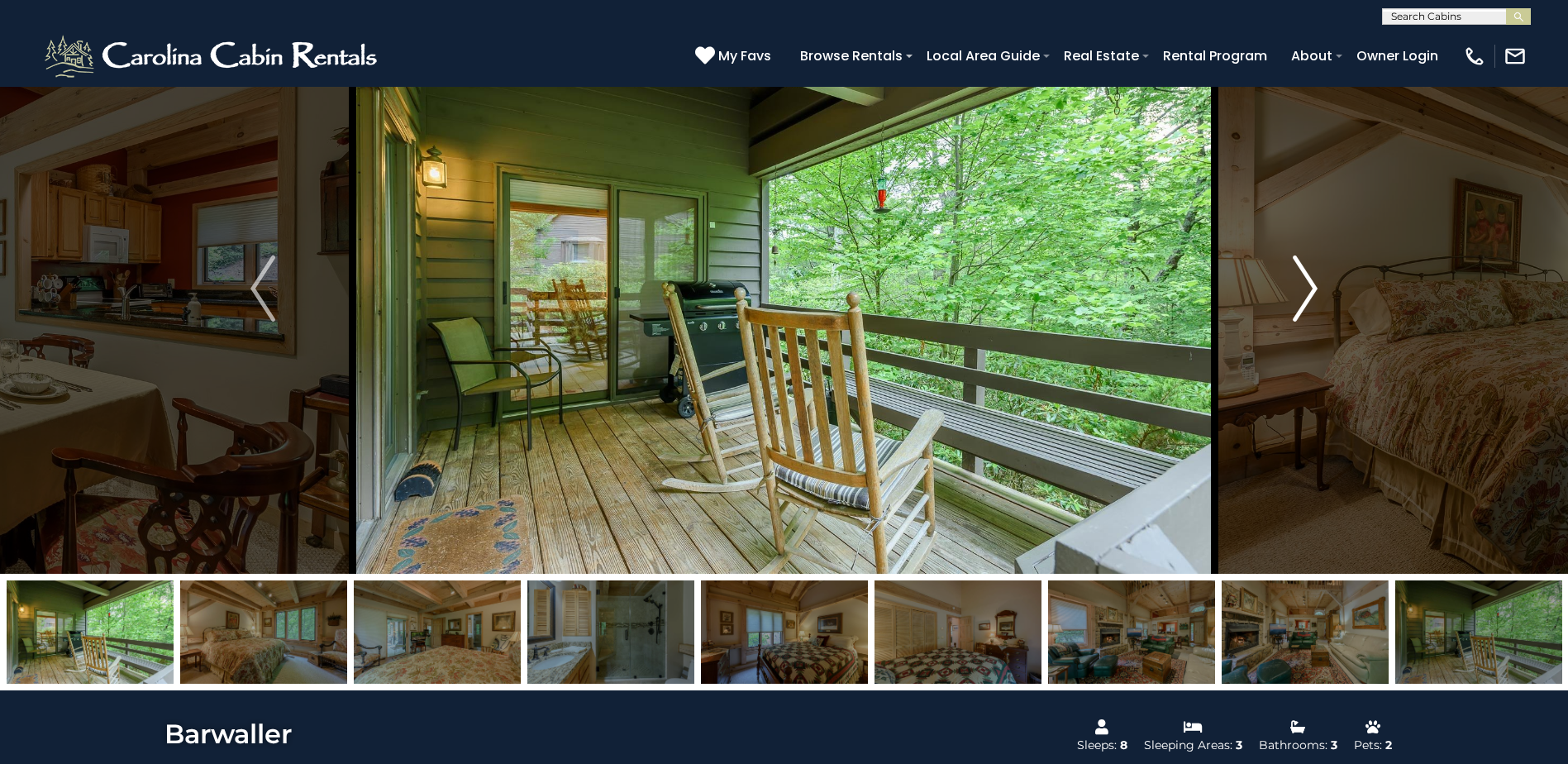
click at [1298, 306] on img "Next" at bounding box center [1305, 288] width 25 height 66
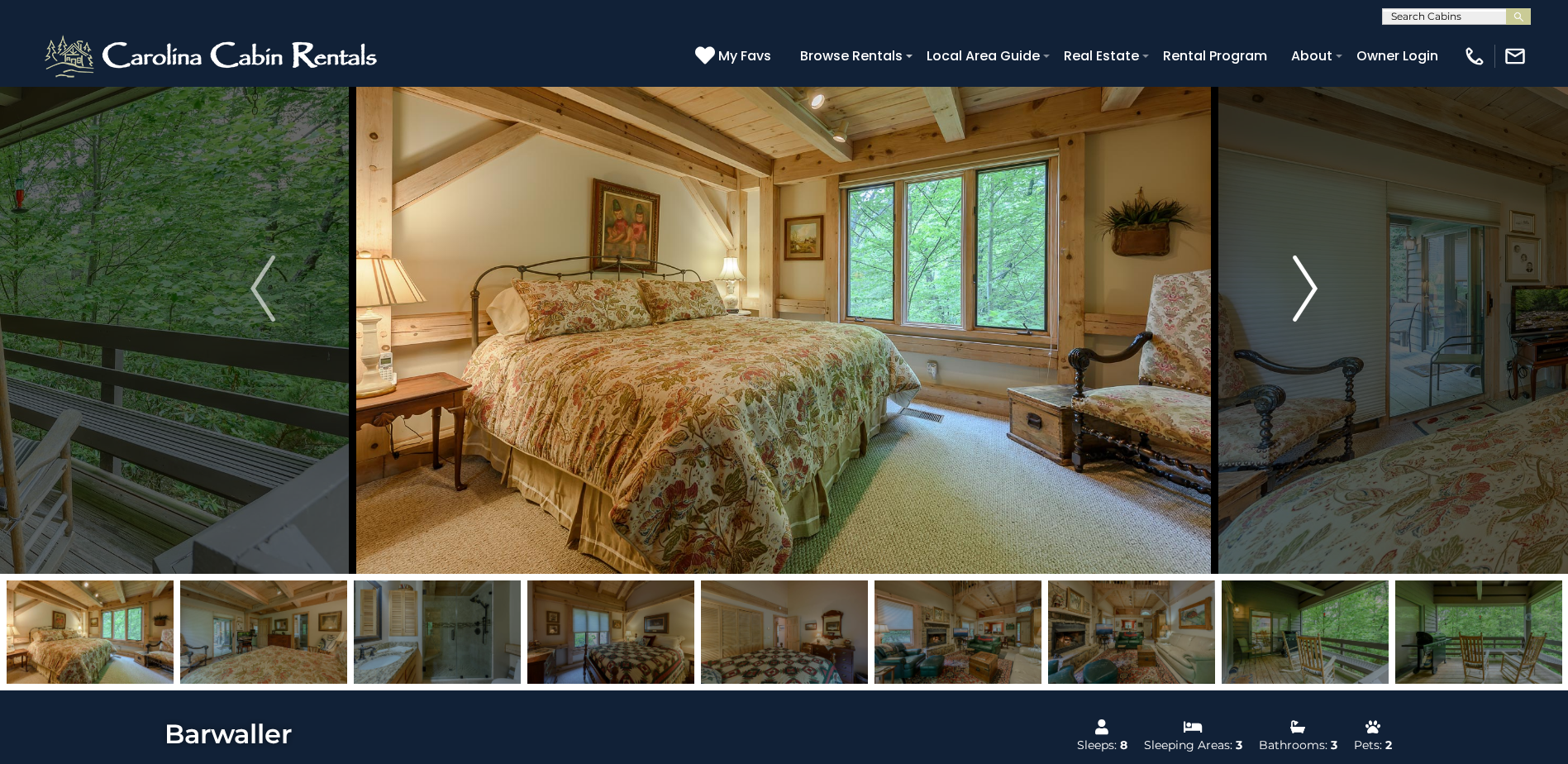
click at [1298, 306] on img "Next" at bounding box center [1305, 288] width 25 height 66
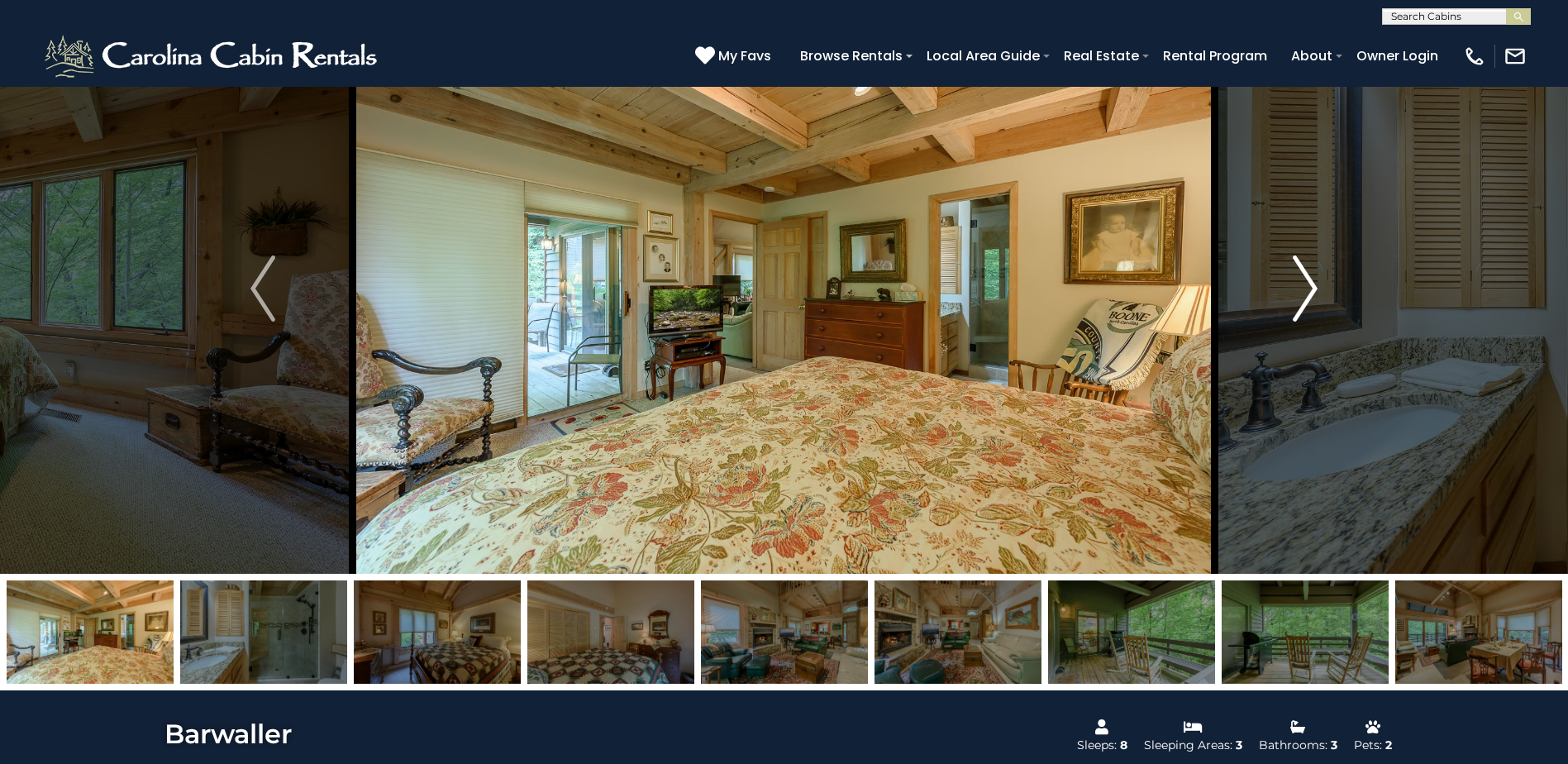
click at [1298, 306] on img "Next" at bounding box center [1305, 288] width 25 height 66
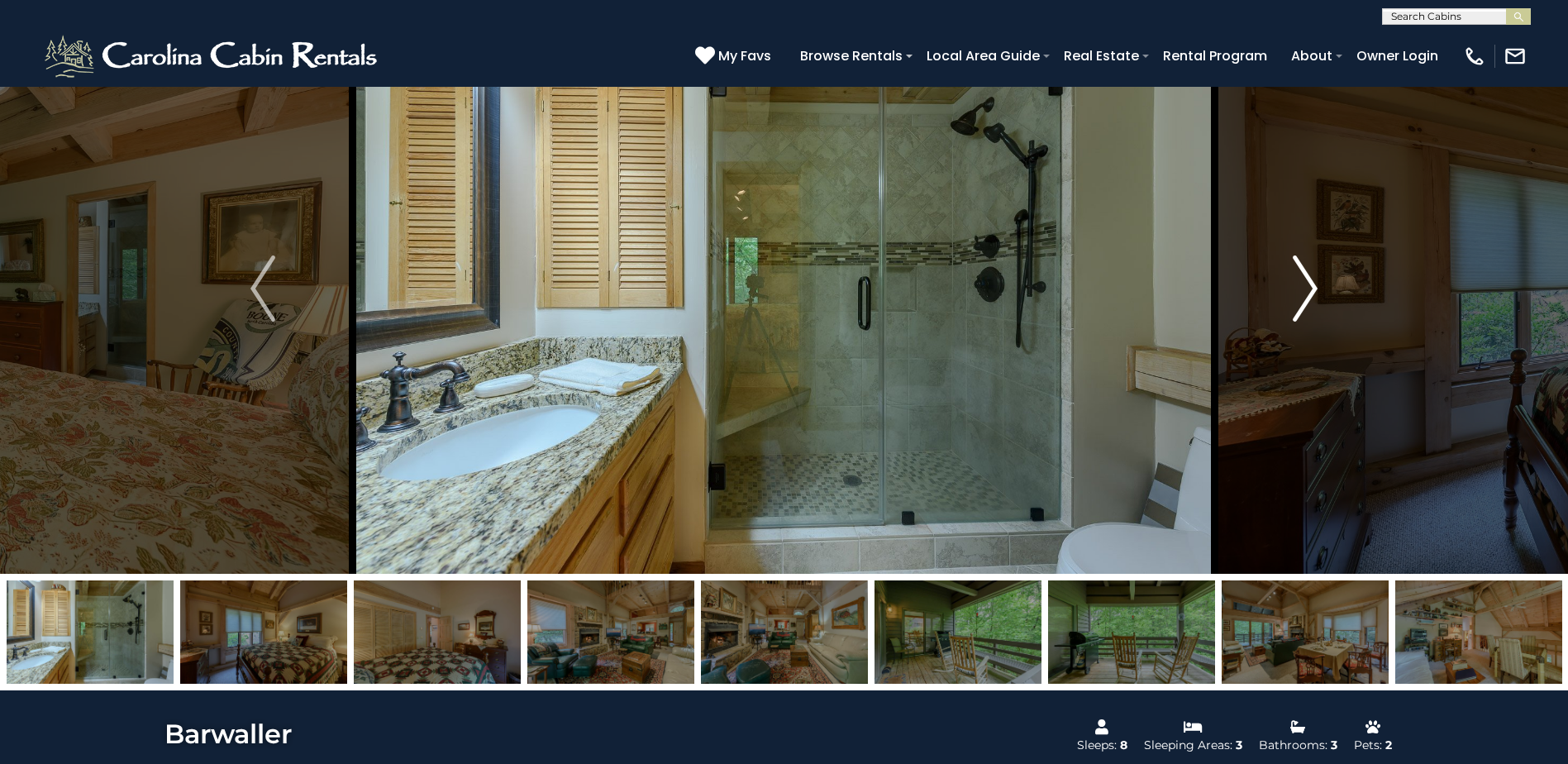
click at [1298, 306] on img "Next" at bounding box center [1305, 288] width 25 height 66
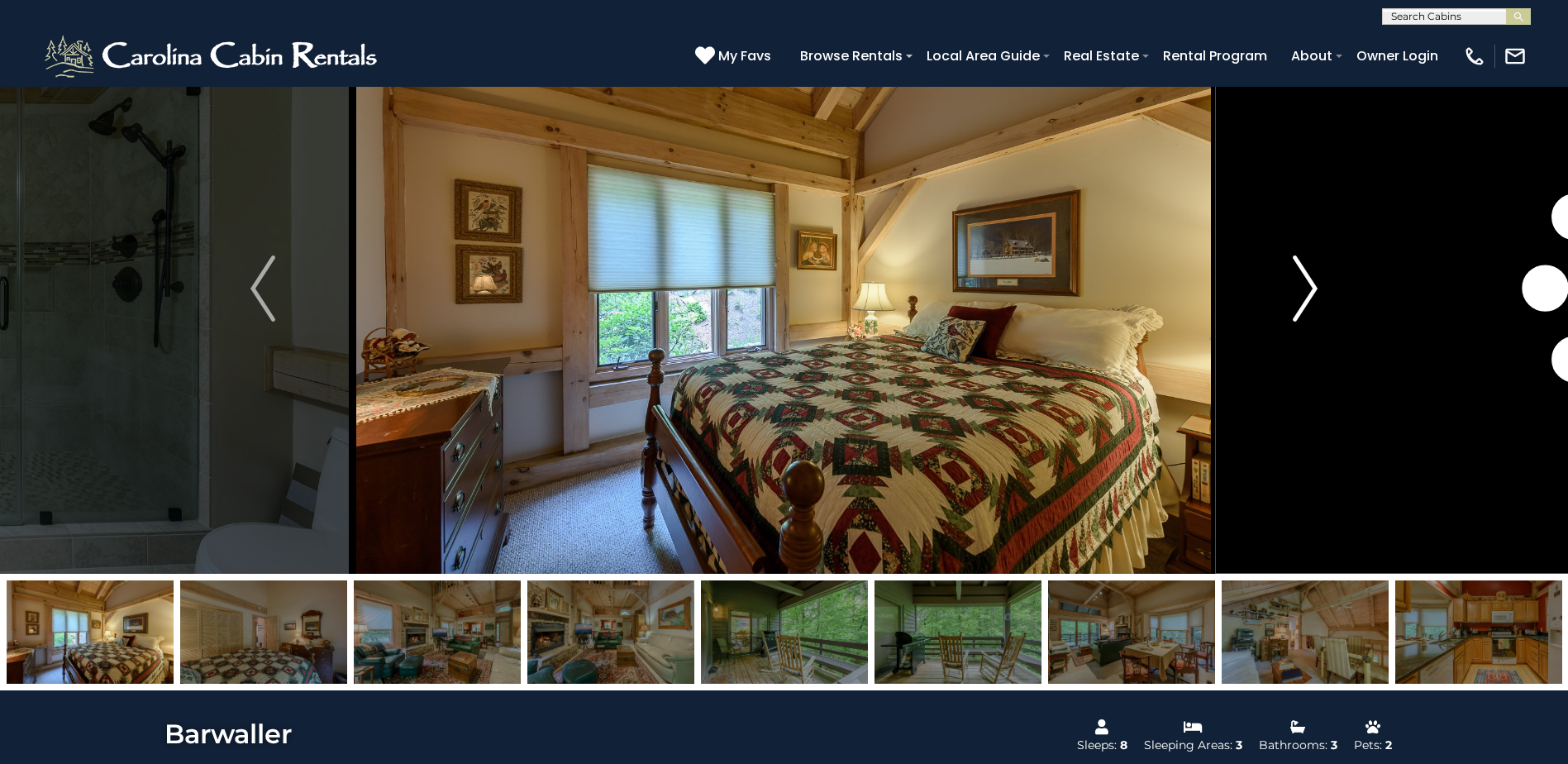
click at [1298, 306] on img "Next" at bounding box center [1305, 288] width 25 height 66
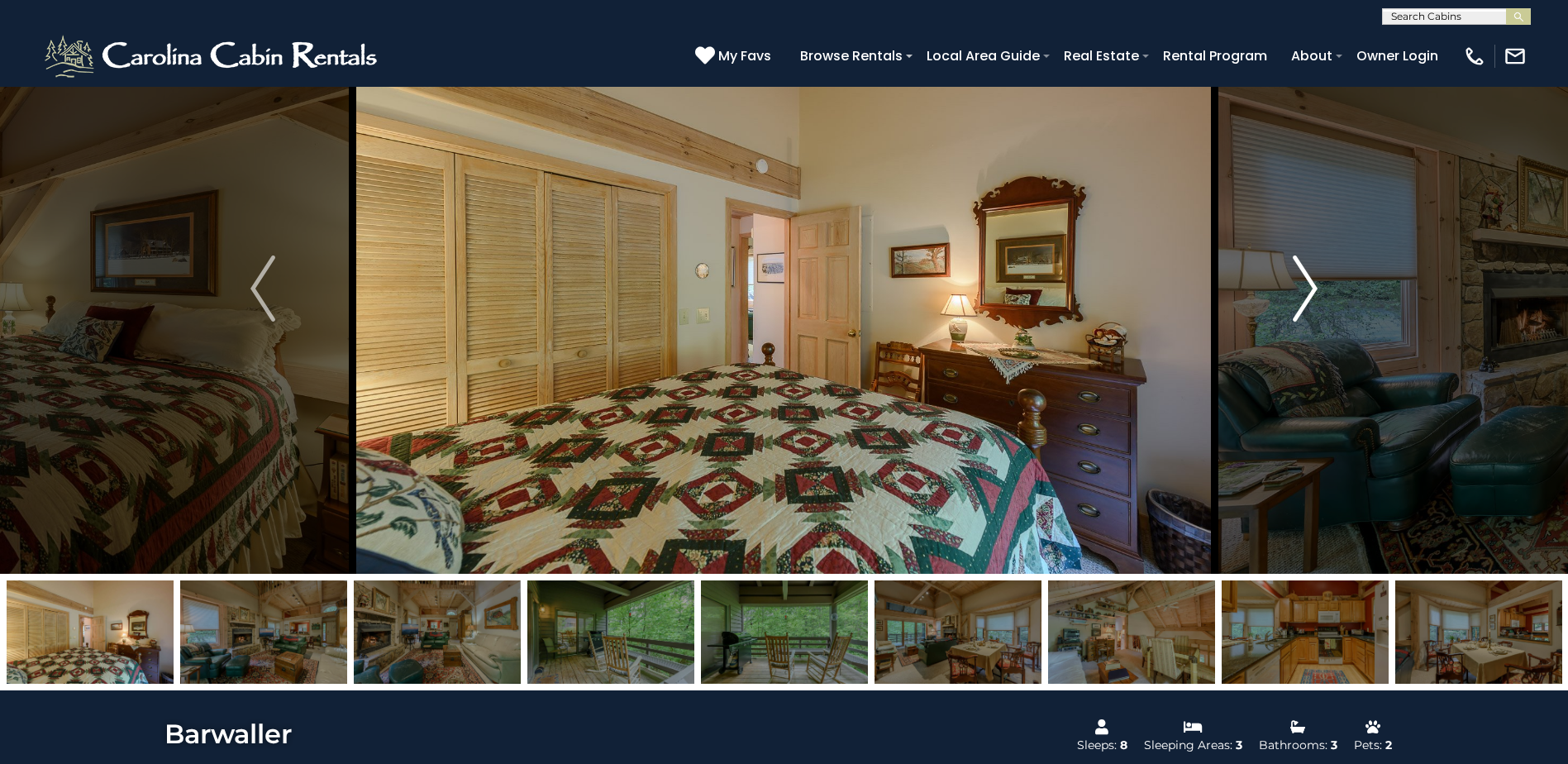
click at [1298, 306] on img "Next" at bounding box center [1305, 288] width 25 height 66
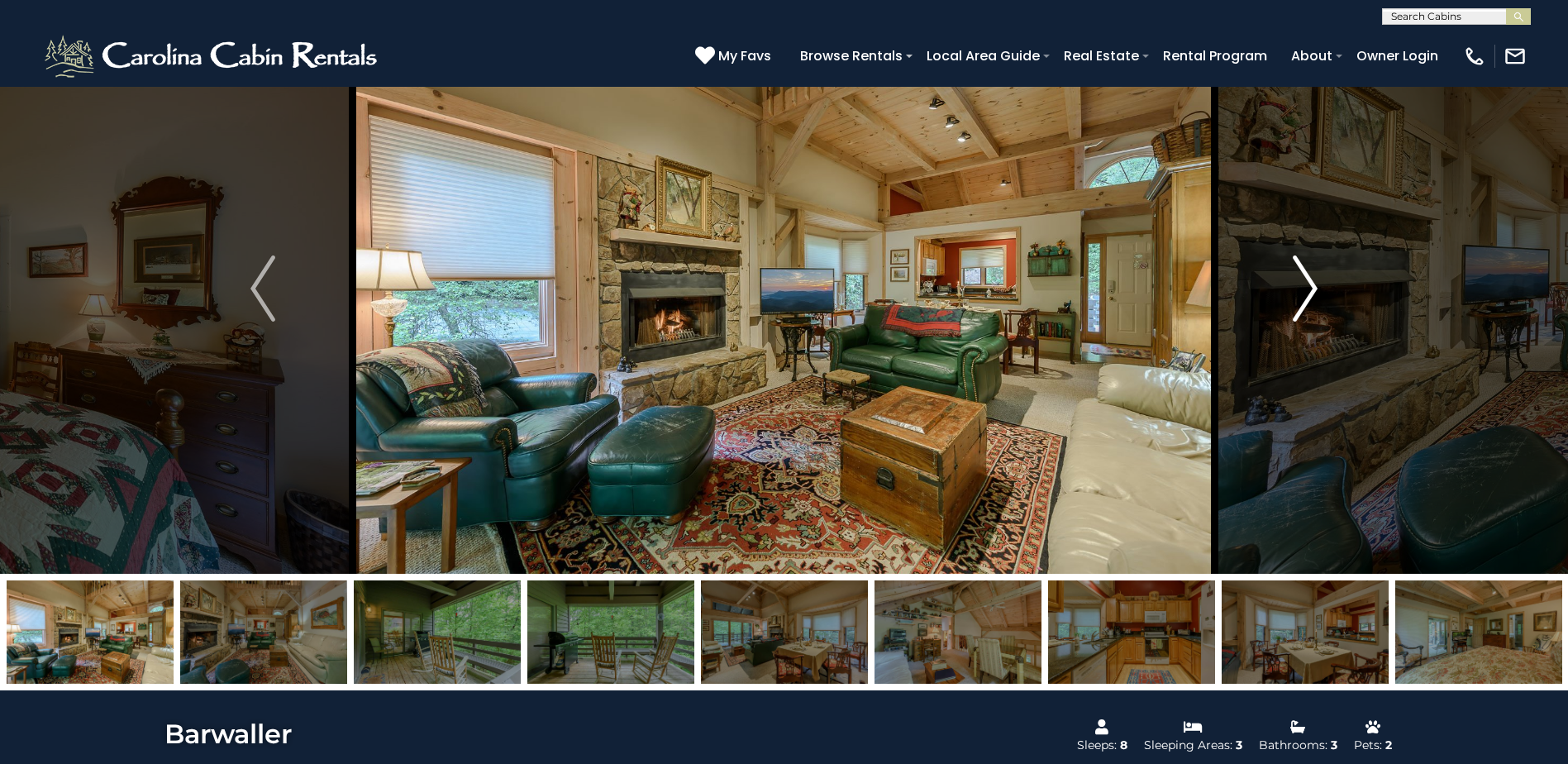
click at [1298, 306] on img "Next" at bounding box center [1305, 288] width 25 height 66
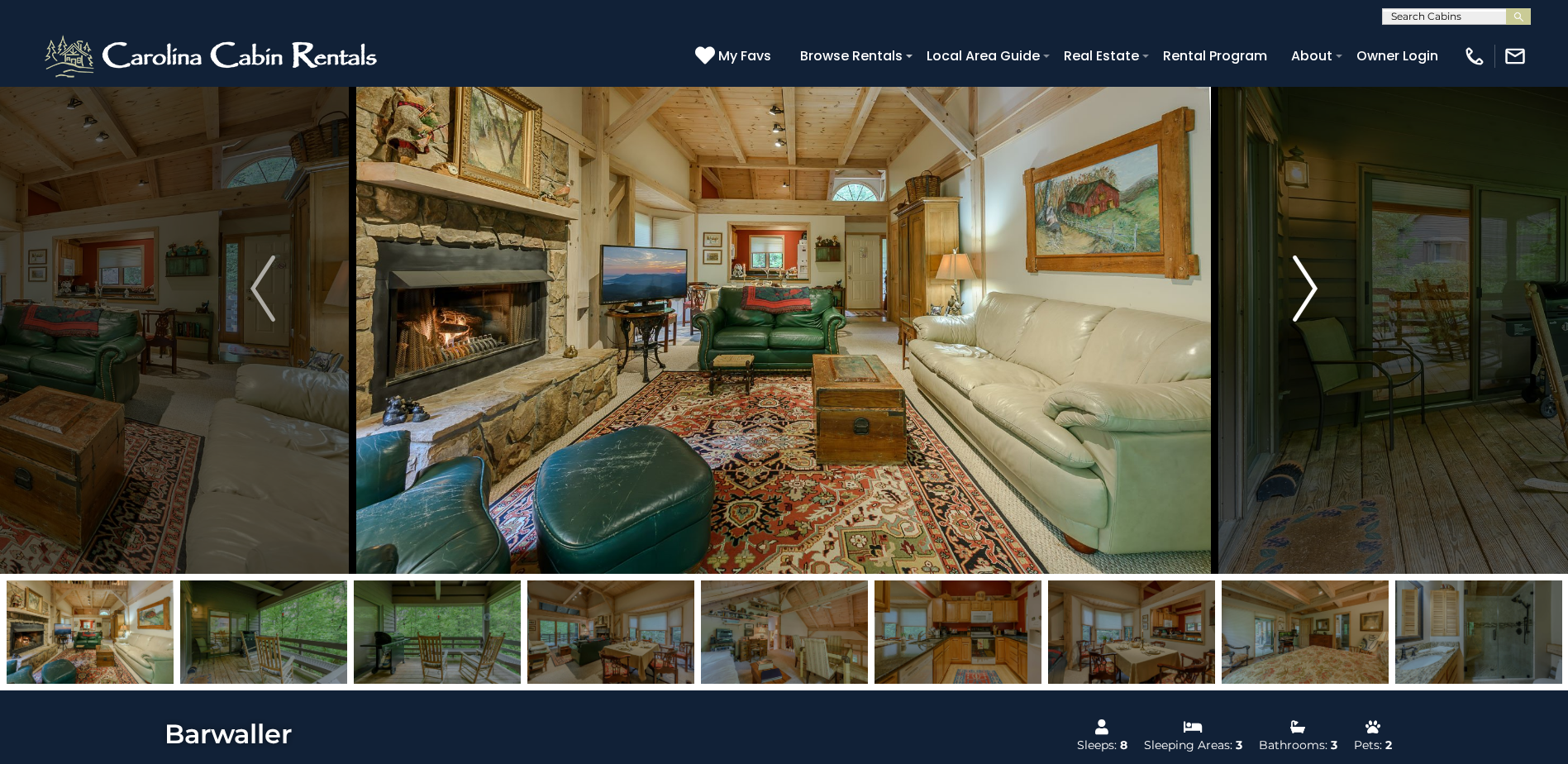
click at [1298, 306] on img "Next" at bounding box center [1305, 288] width 25 height 66
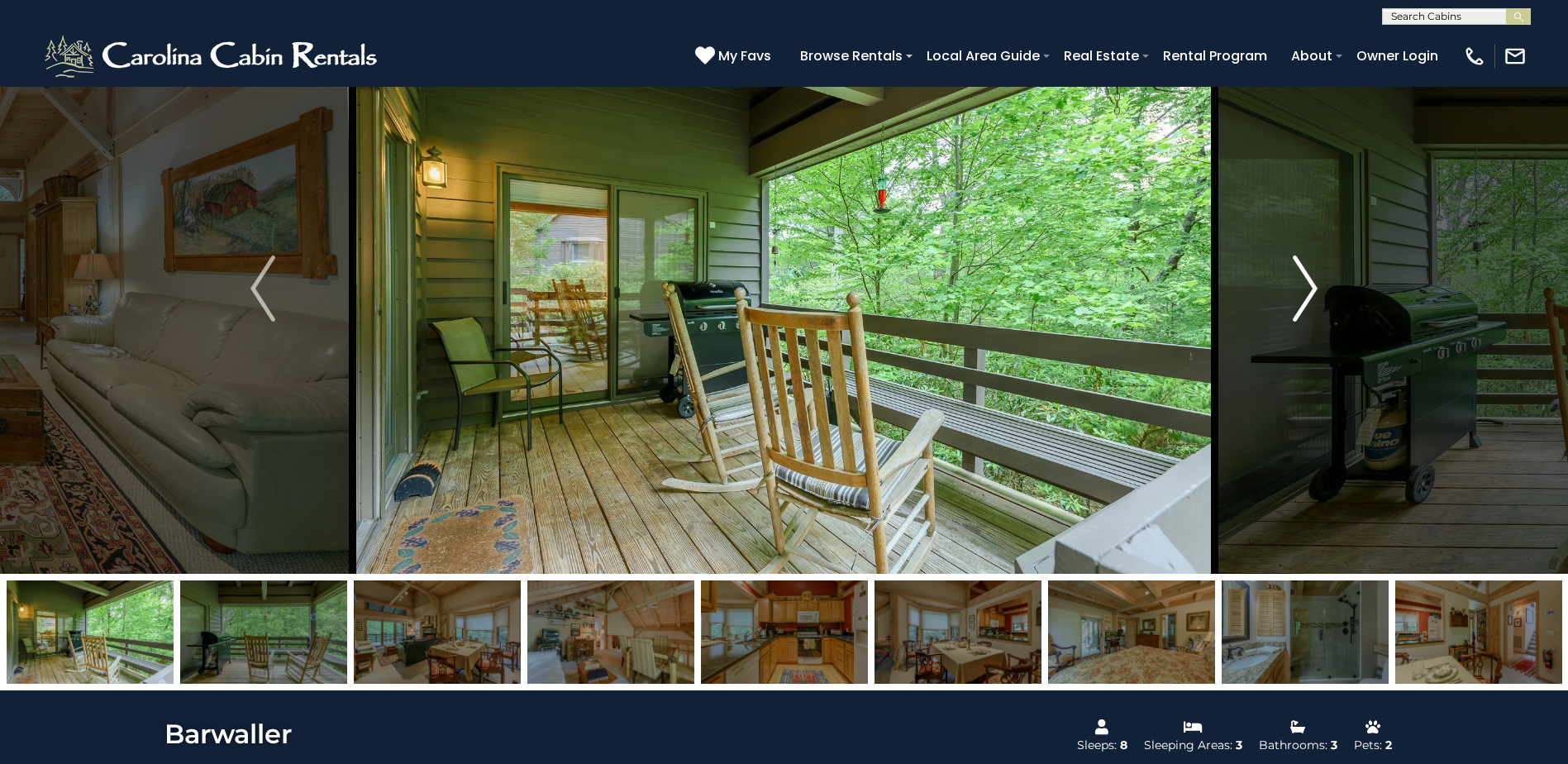
click at [1298, 306] on img "Next" at bounding box center [1305, 288] width 25 height 66
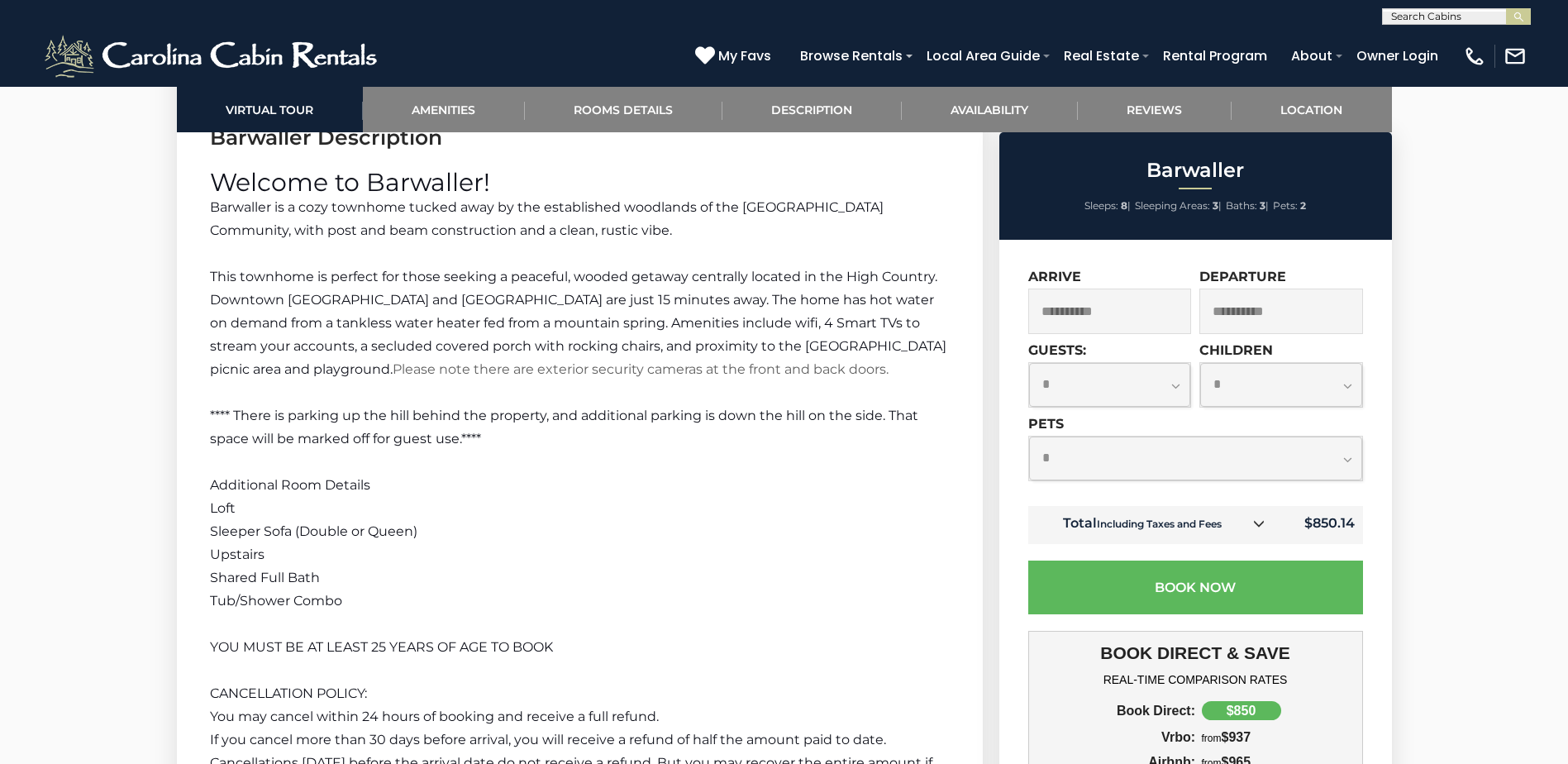
scroll to position [2233, 0]
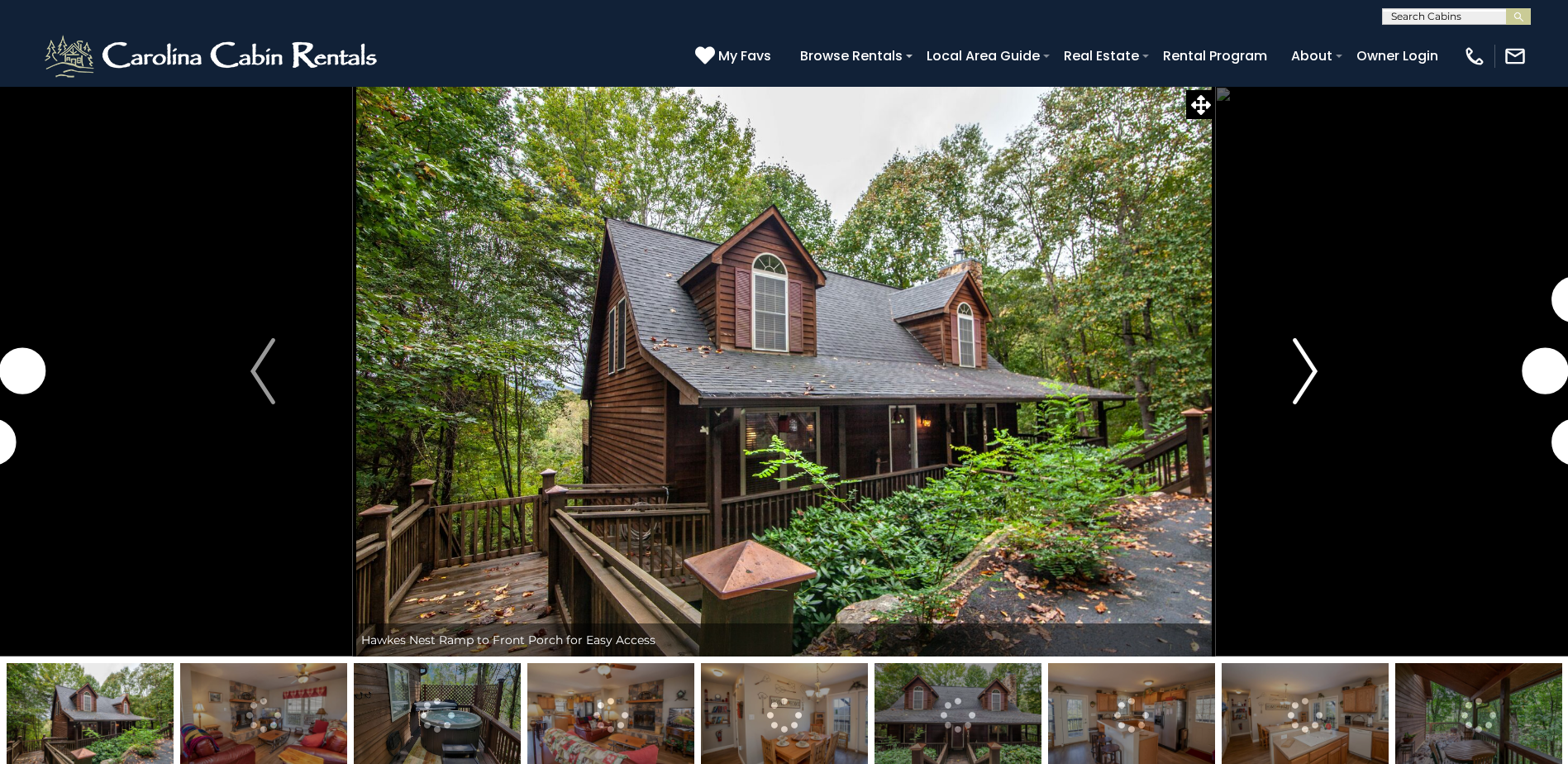
click at [1300, 379] on img "Next" at bounding box center [1305, 371] width 25 height 66
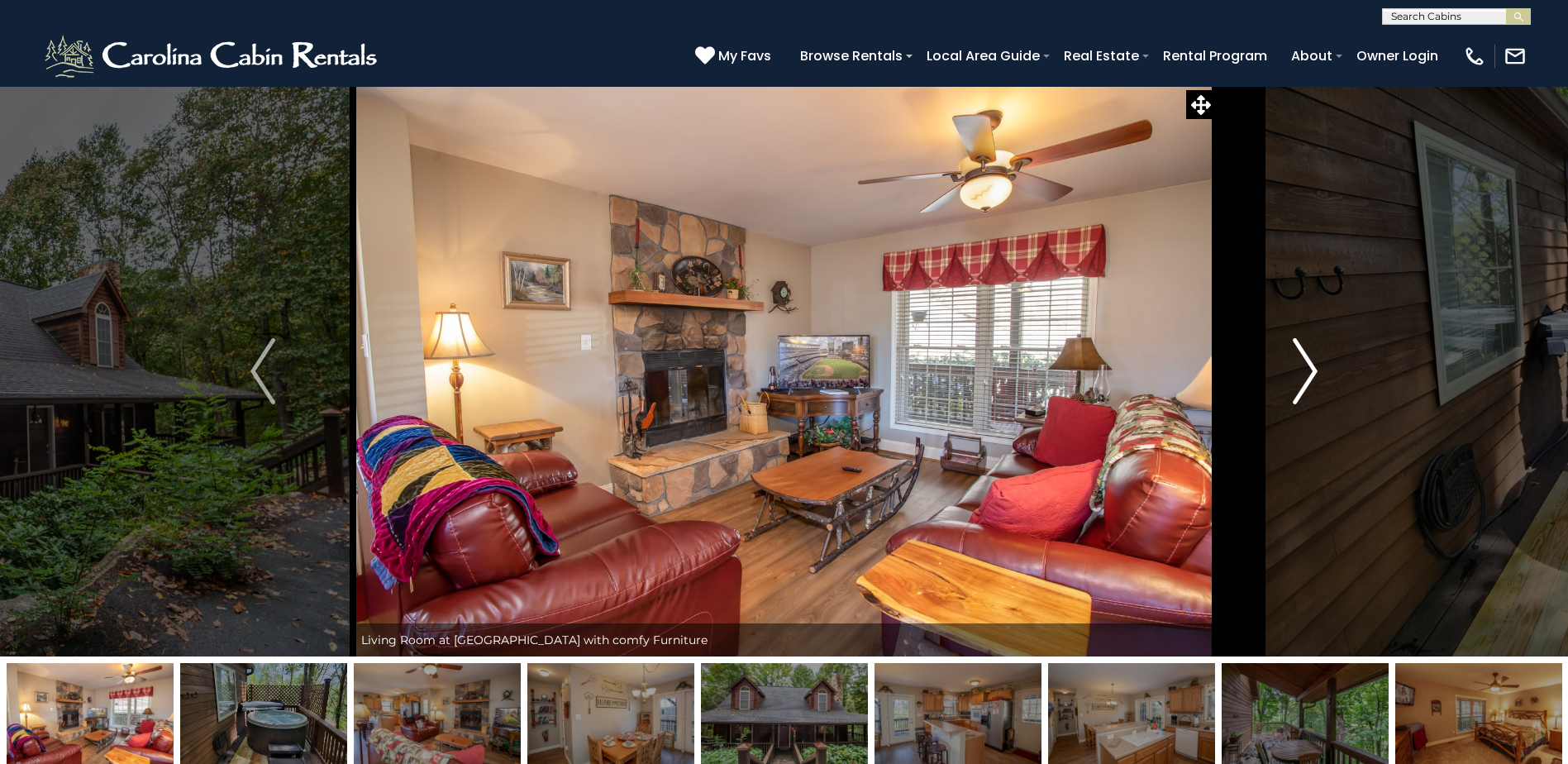
click at [1302, 379] on img "Next" at bounding box center [1305, 371] width 25 height 66
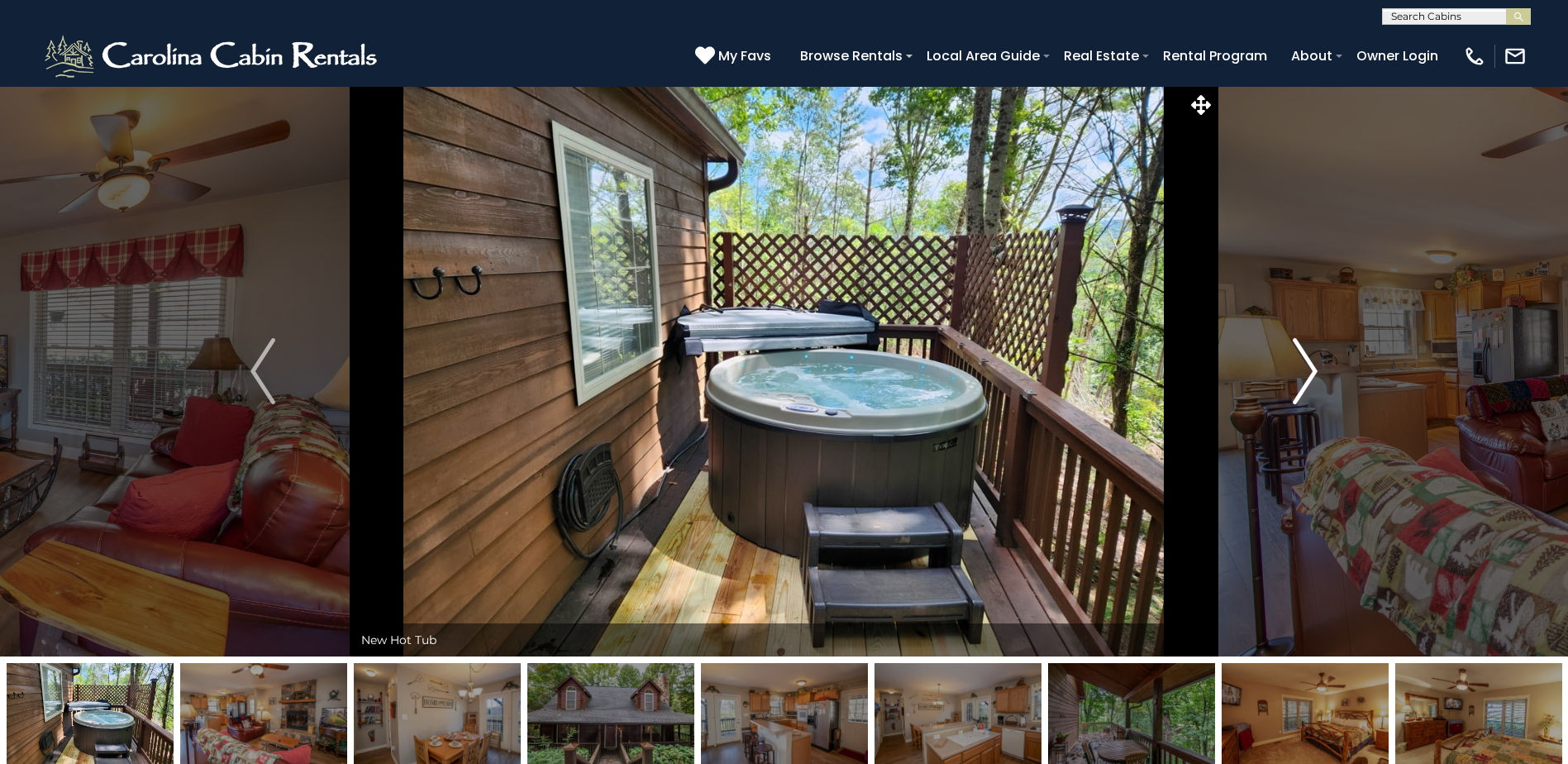
click at [1302, 379] on img "Next" at bounding box center [1305, 371] width 25 height 66
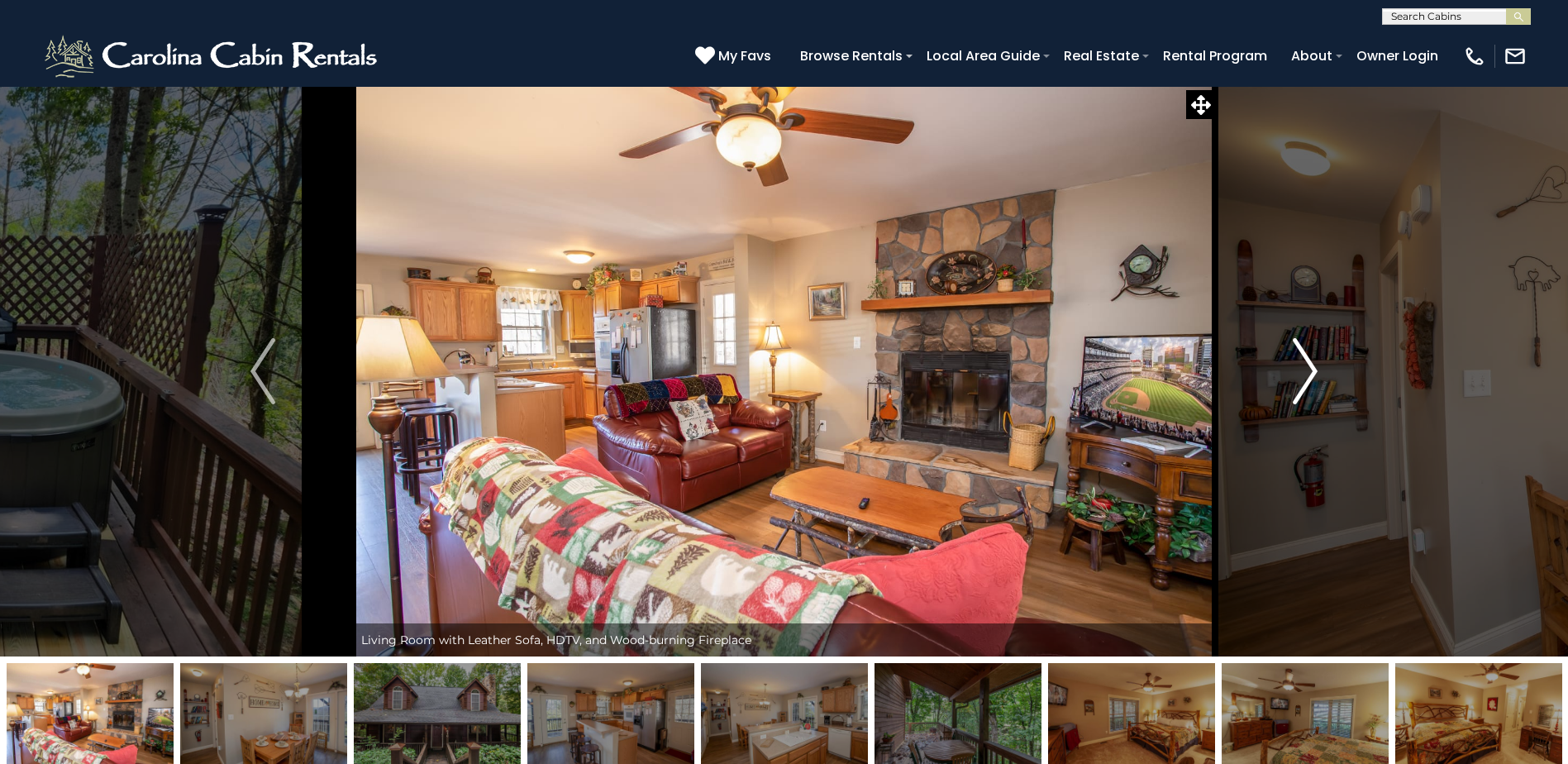
click at [1302, 379] on img "Next" at bounding box center [1305, 371] width 25 height 66
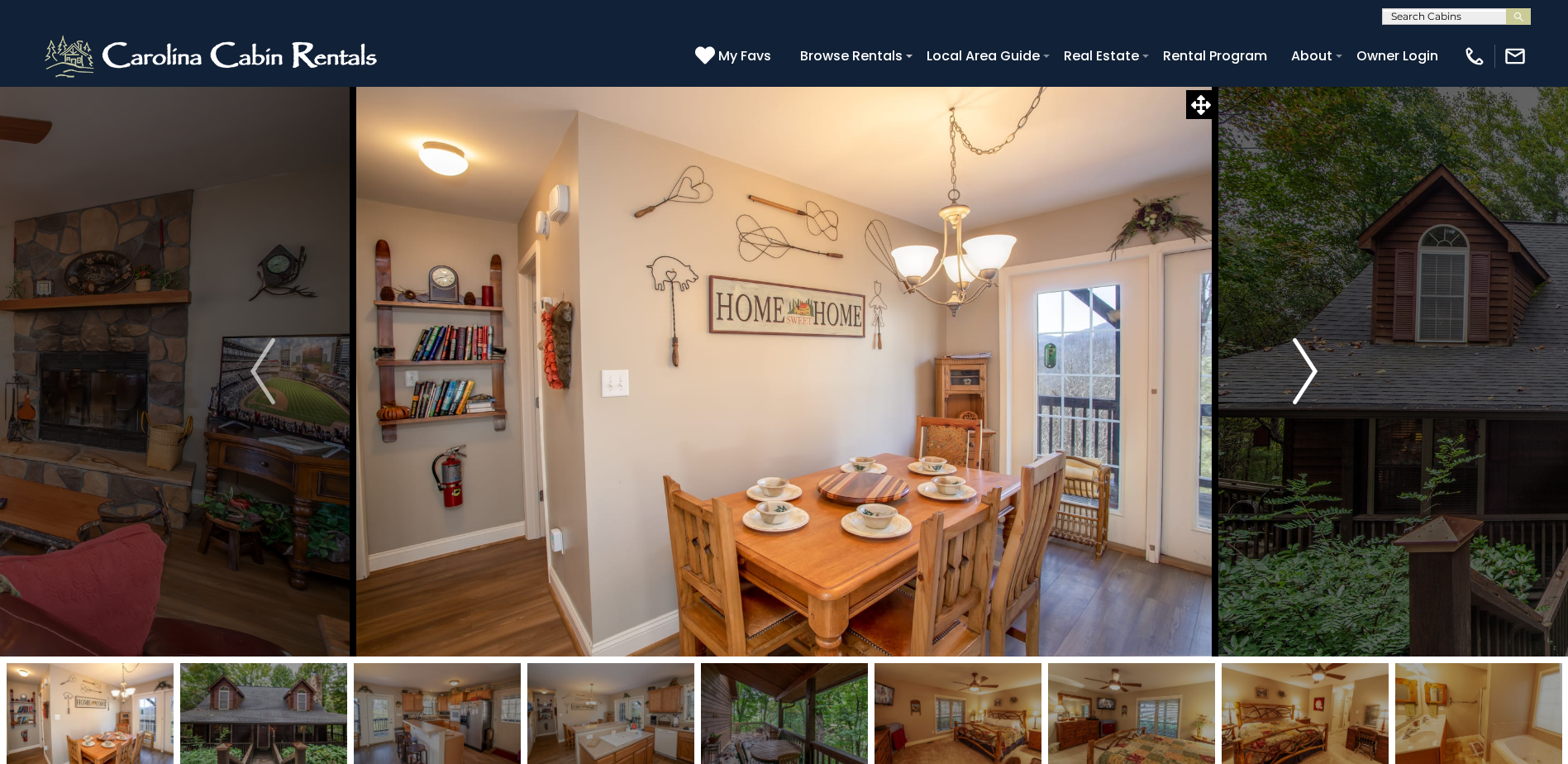
click at [1302, 379] on img "Next" at bounding box center [1305, 371] width 25 height 66
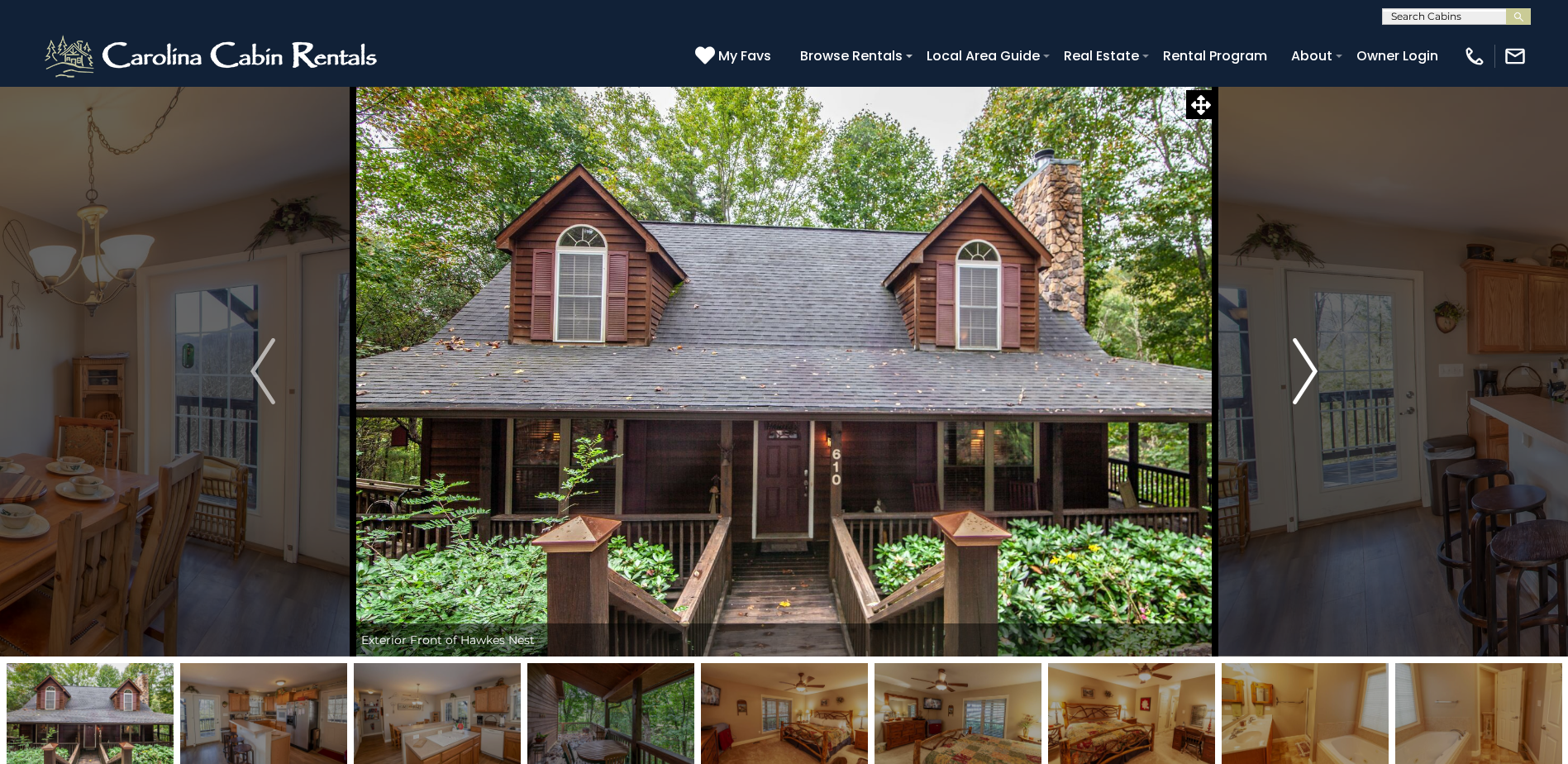
click at [1302, 379] on img "Next" at bounding box center [1305, 371] width 25 height 66
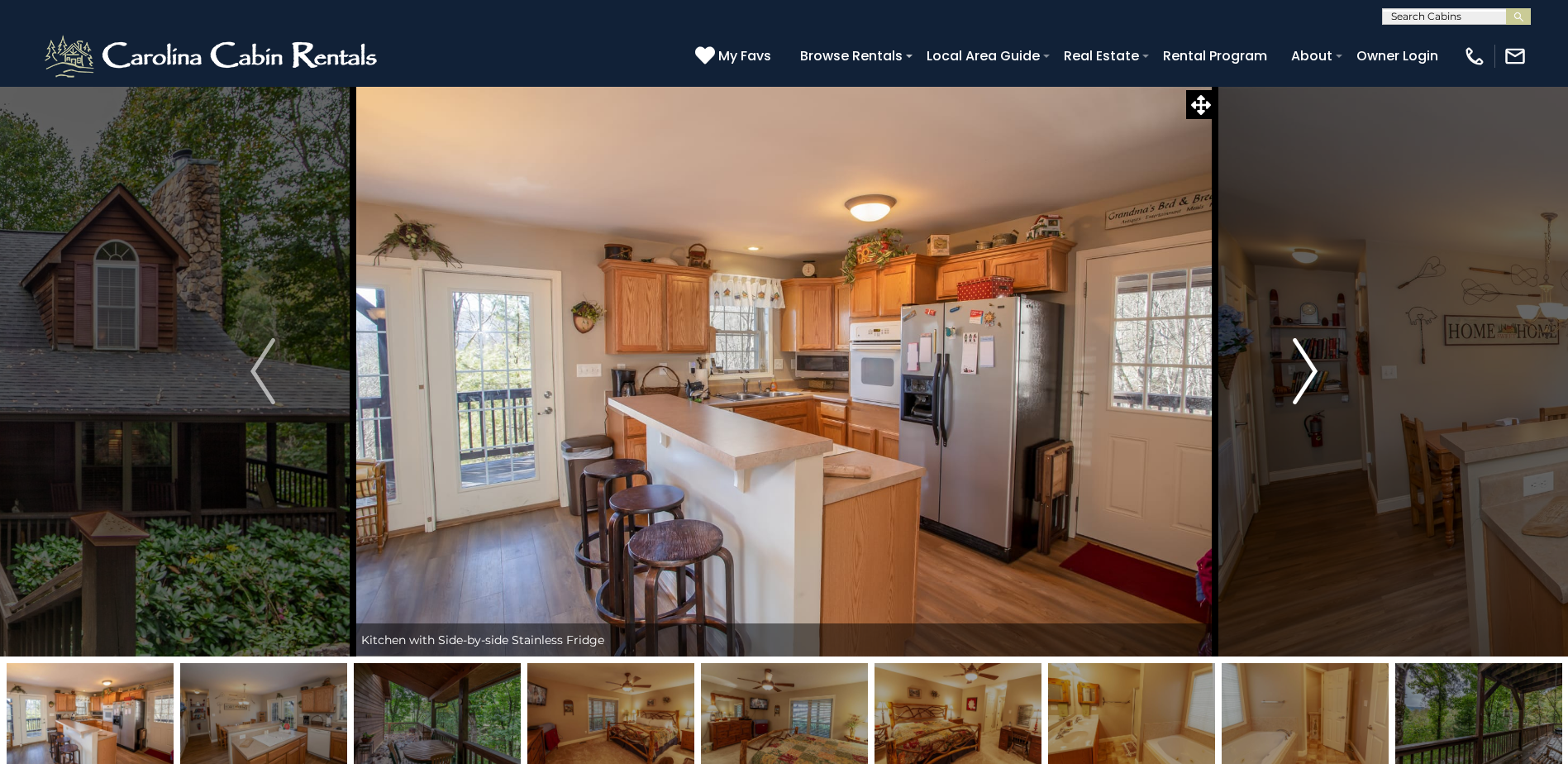
click at [1302, 379] on img "Next" at bounding box center [1305, 371] width 25 height 66
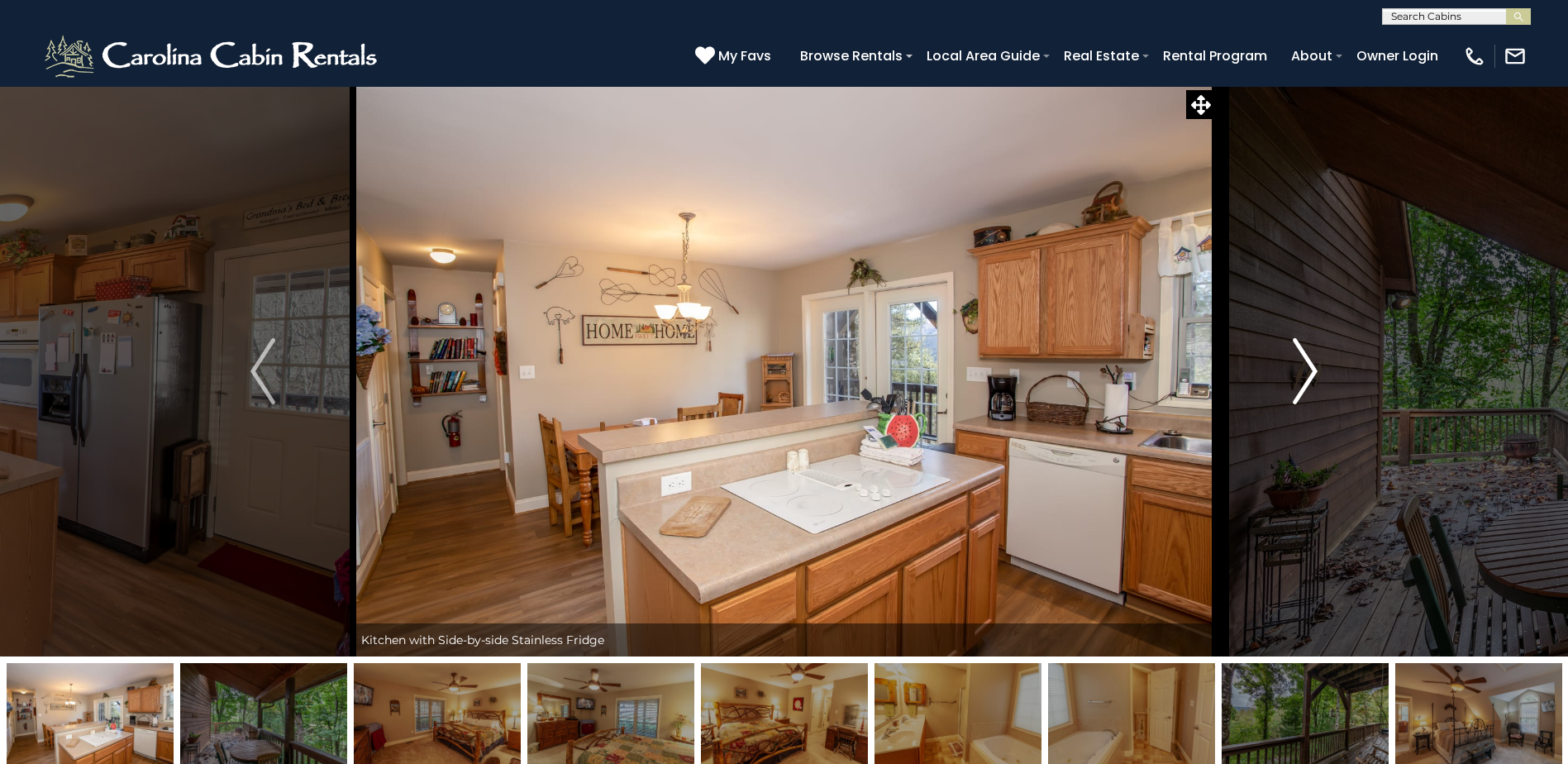
click at [1302, 379] on img "Next" at bounding box center [1305, 371] width 25 height 66
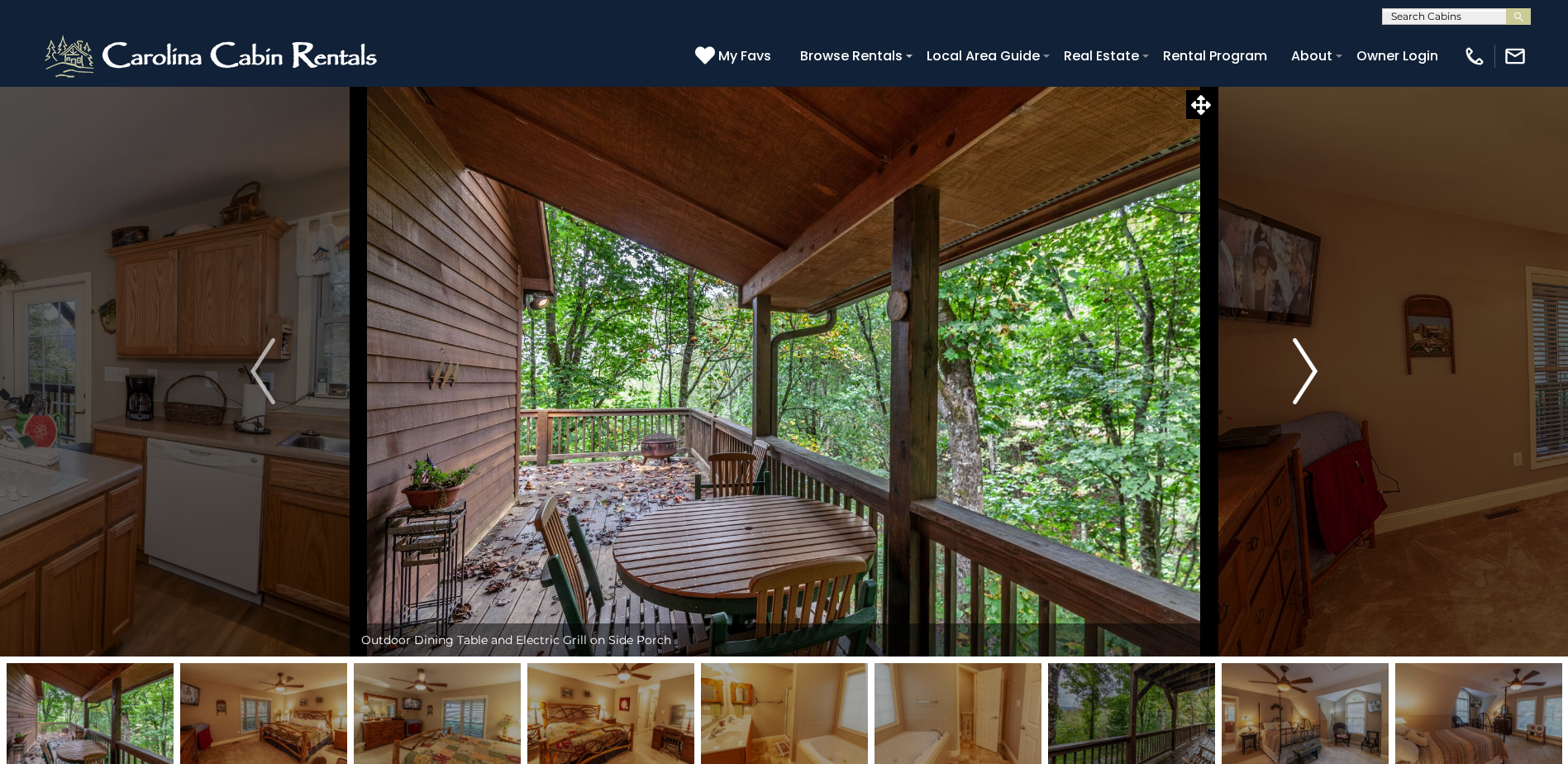
click at [1302, 379] on img "Next" at bounding box center [1305, 371] width 25 height 66
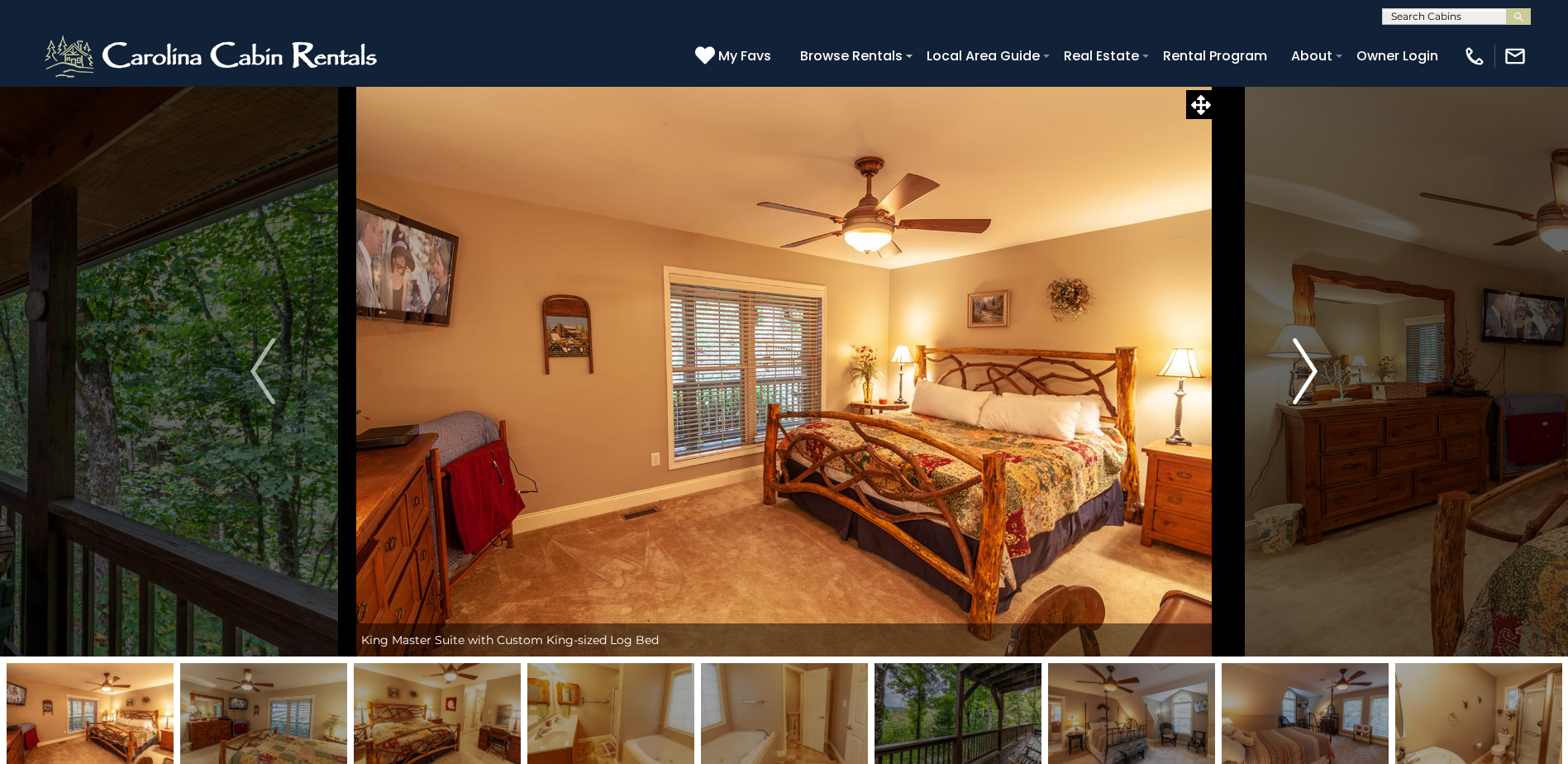
click at [1302, 379] on img "Next" at bounding box center [1305, 371] width 25 height 66
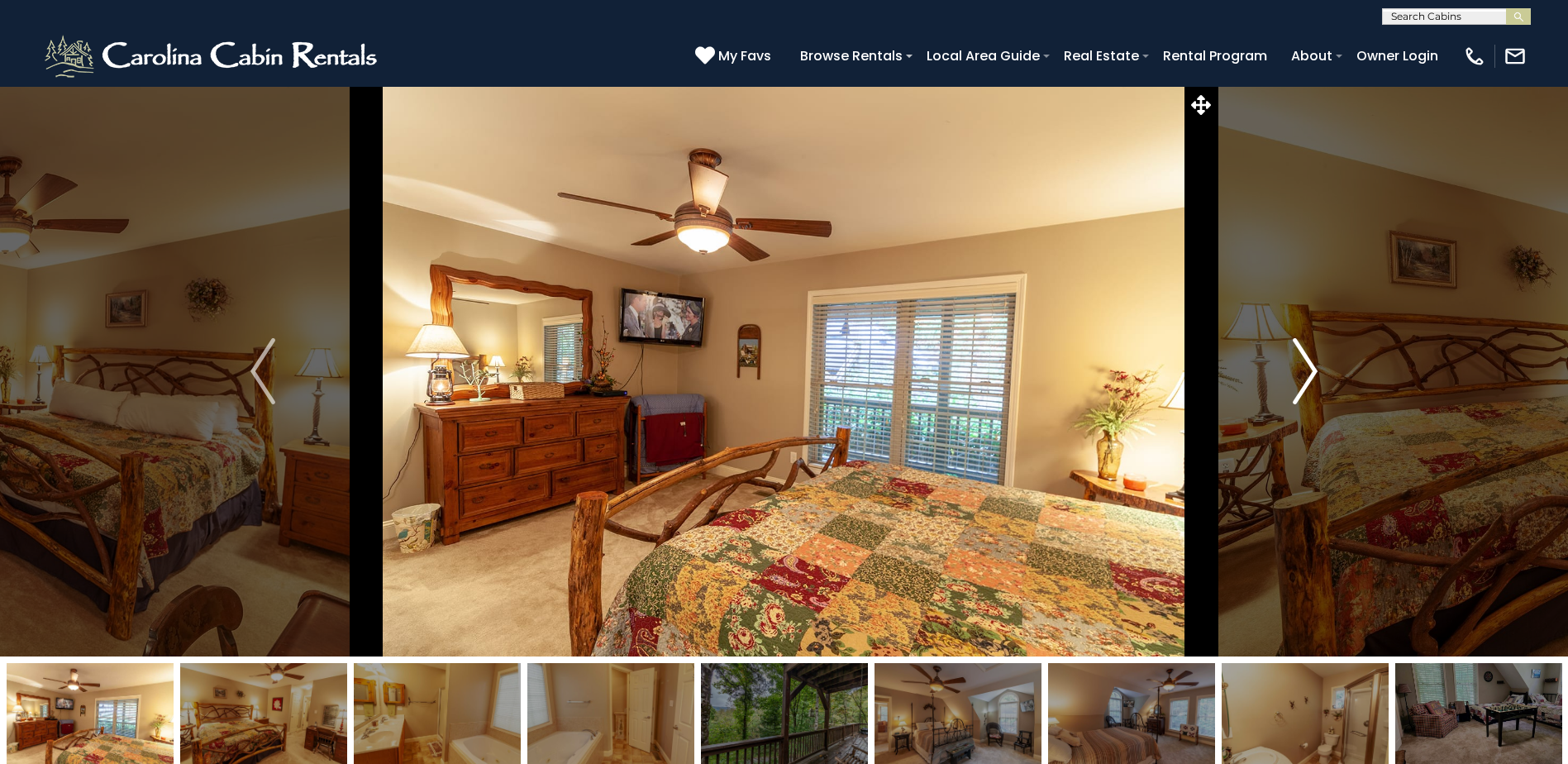
click at [1302, 379] on img "Next" at bounding box center [1305, 371] width 25 height 66
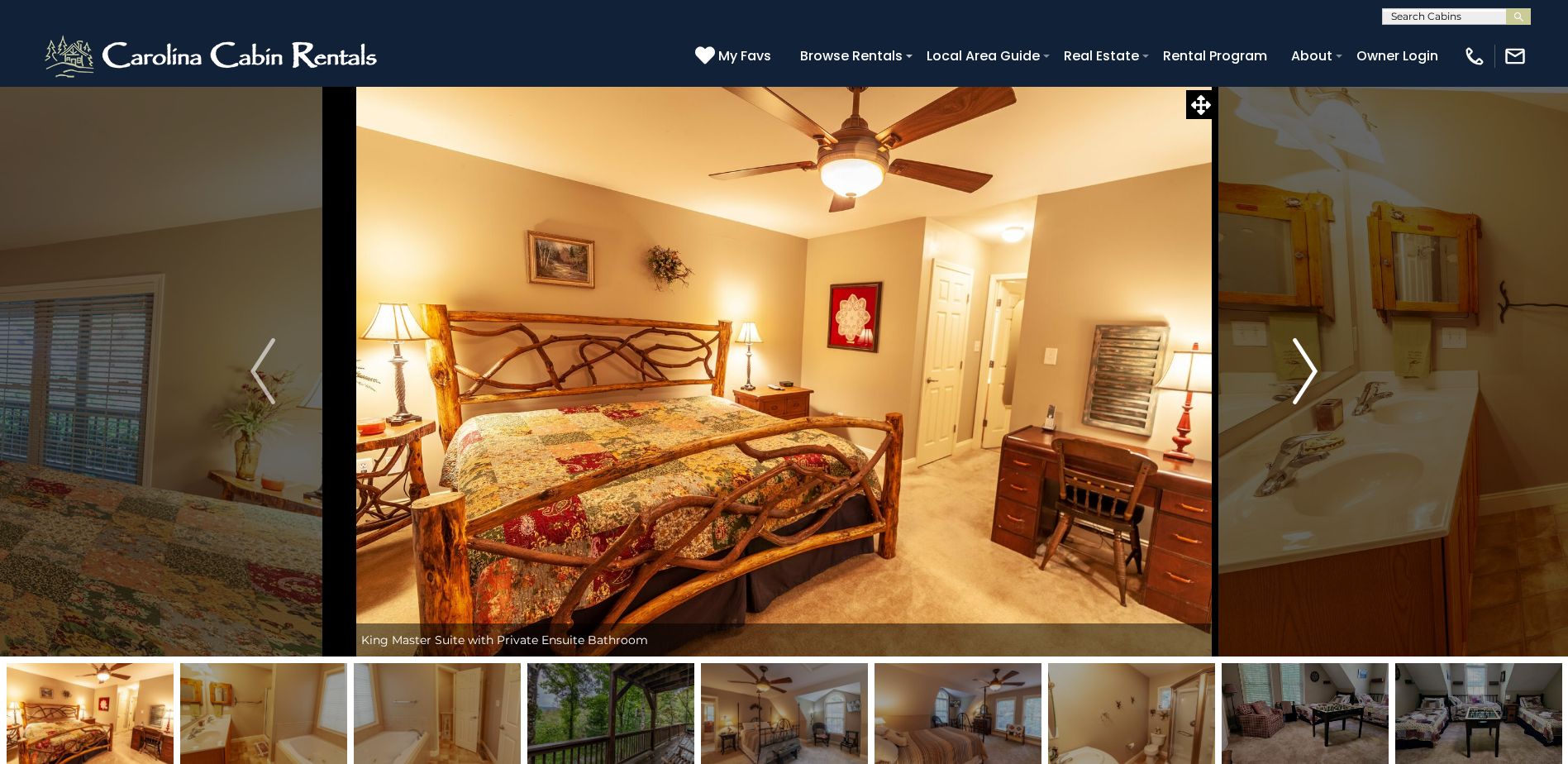
click at [1302, 379] on img "Next" at bounding box center [1305, 371] width 25 height 66
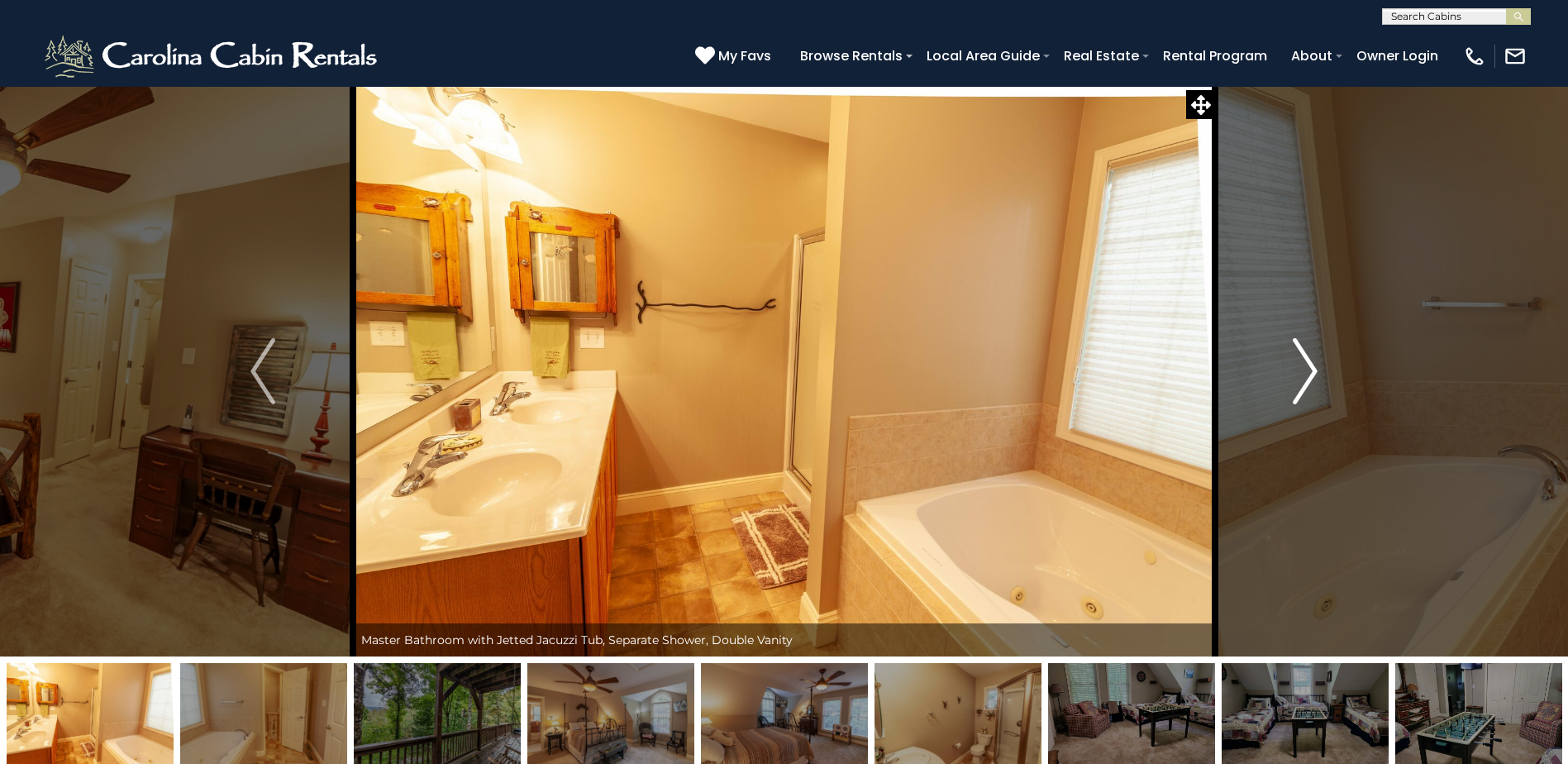
click at [1302, 379] on img "Next" at bounding box center [1305, 371] width 25 height 66
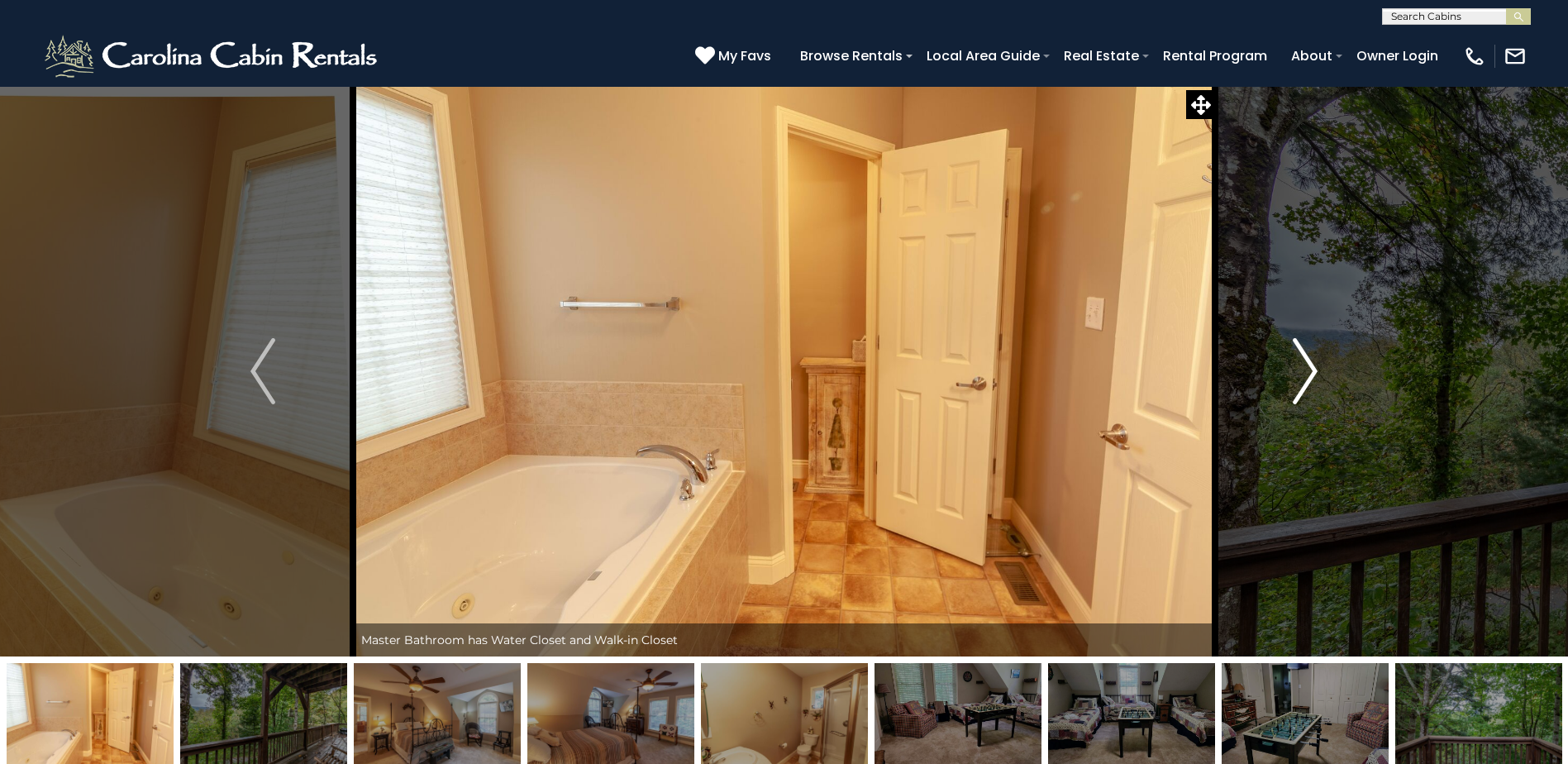
click at [1302, 379] on img "Next" at bounding box center [1305, 371] width 25 height 66
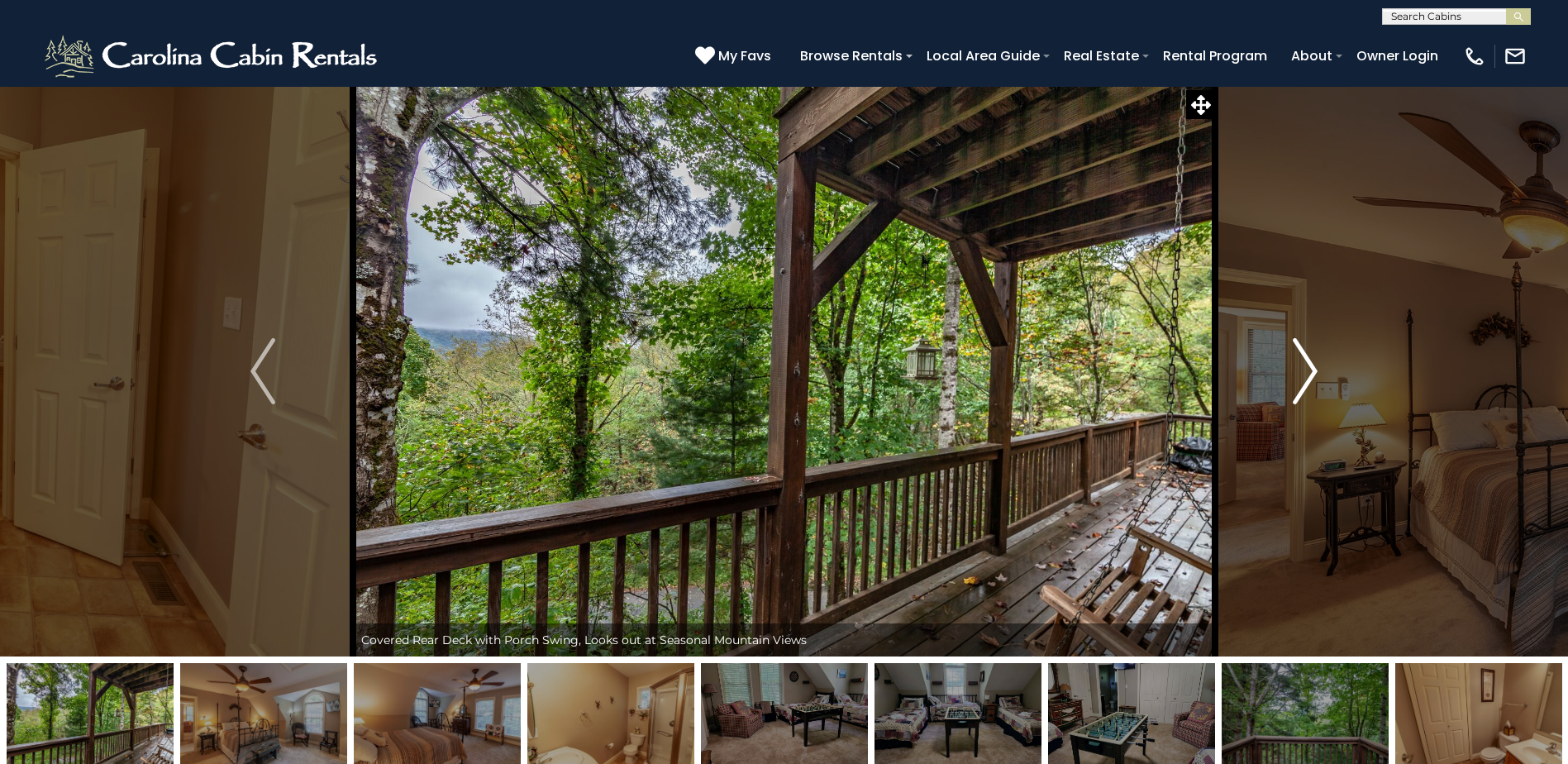
click at [1302, 379] on img "Next" at bounding box center [1305, 371] width 25 height 66
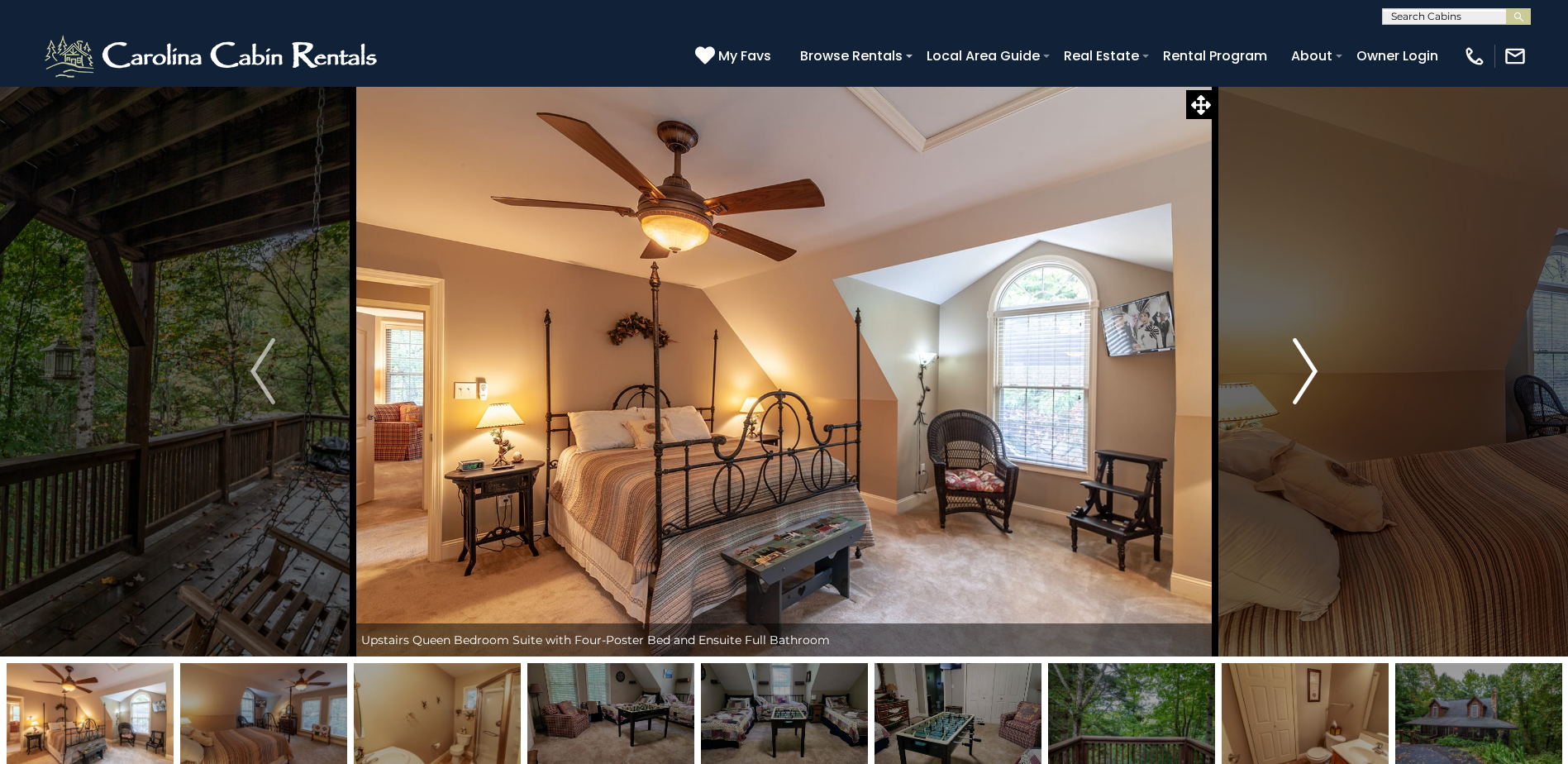
click at [1302, 379] on img "Next" at bounding box center [1305, 371] width 25 height 66
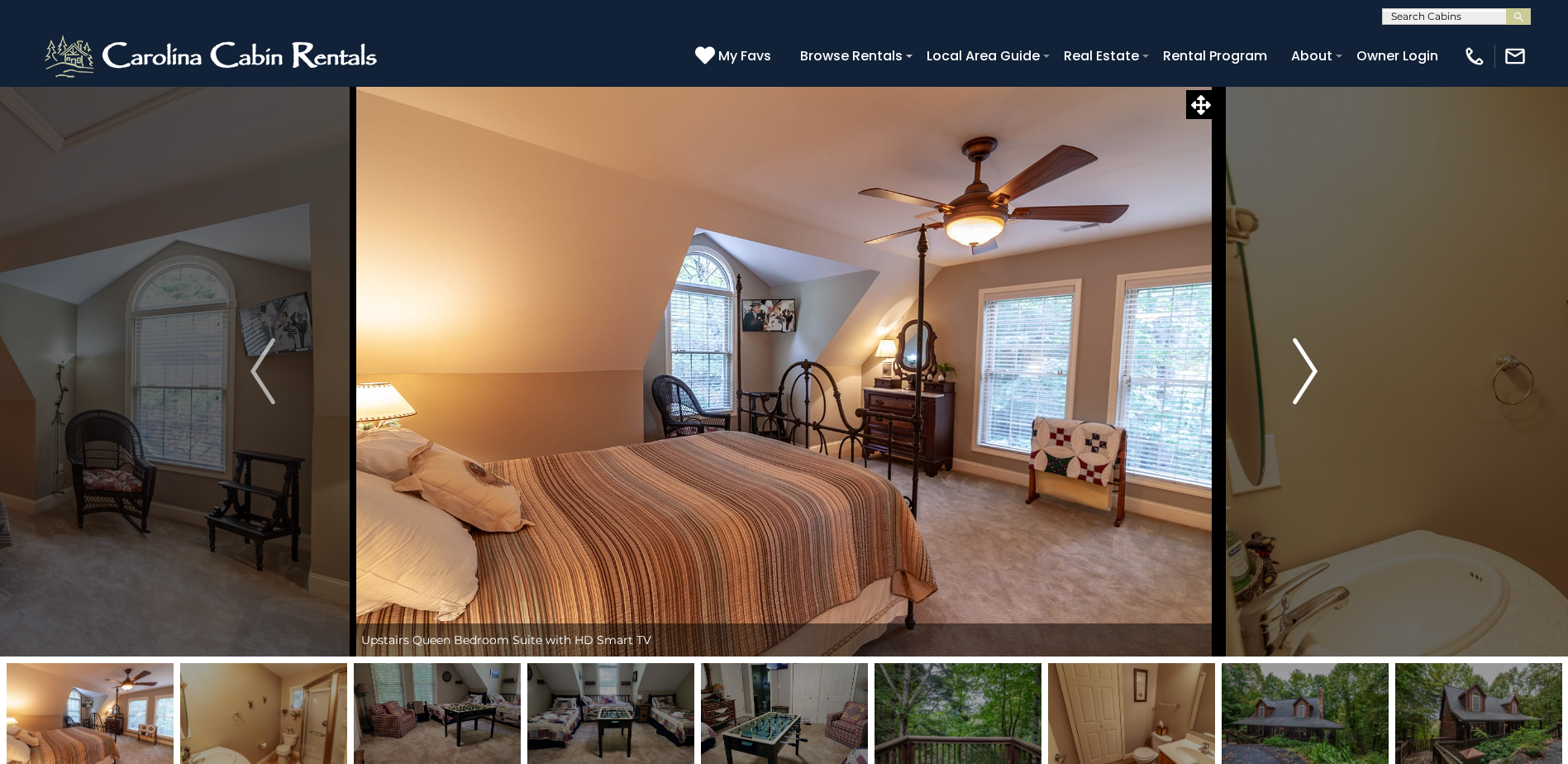
click at [1302, 379] on img "Next" at bounding box center [1305, 371] width 25 height 66
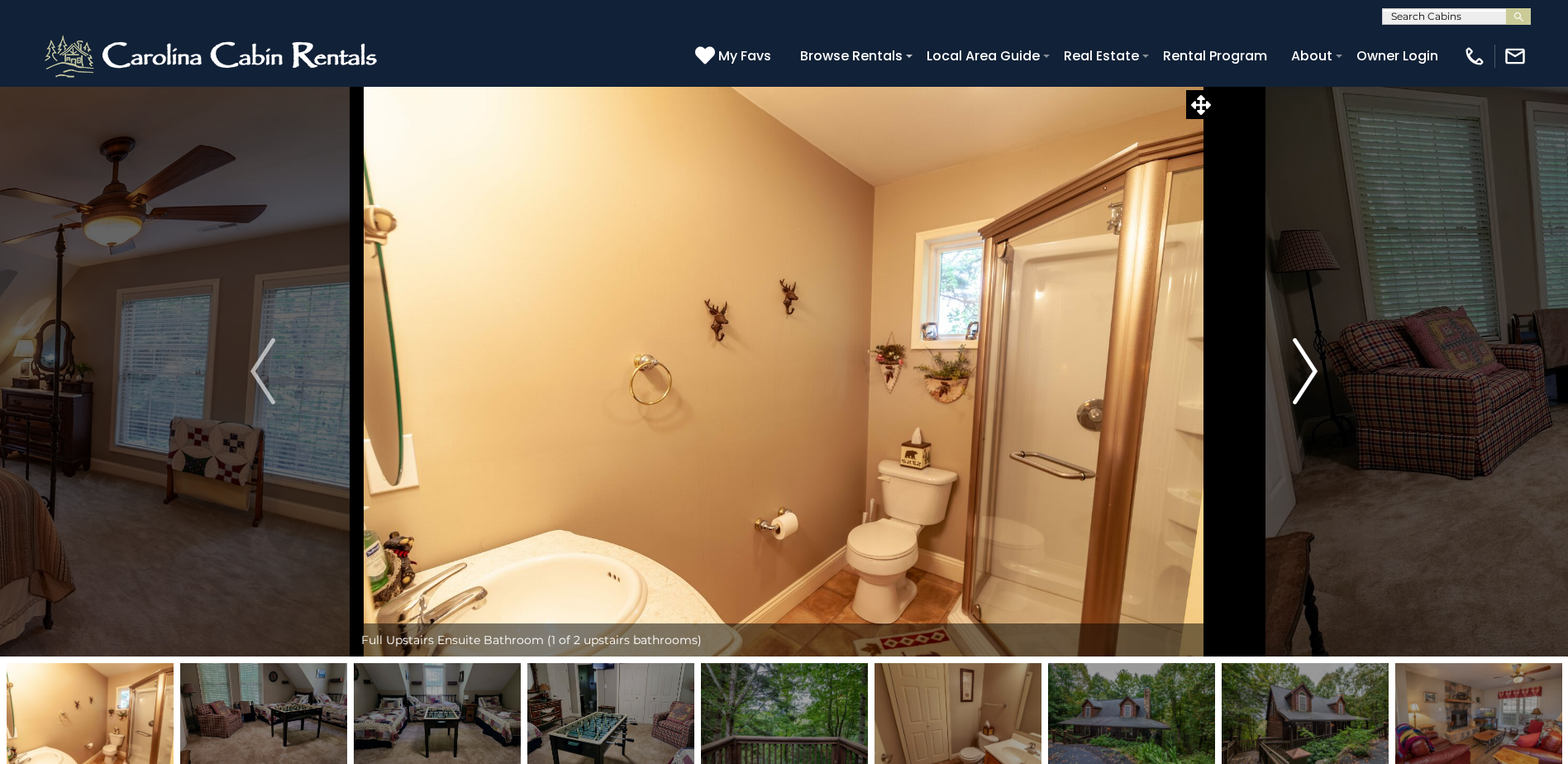
click at [1302, 379] on img "Next" at bounding box center [1305, 371] width 25 height 66
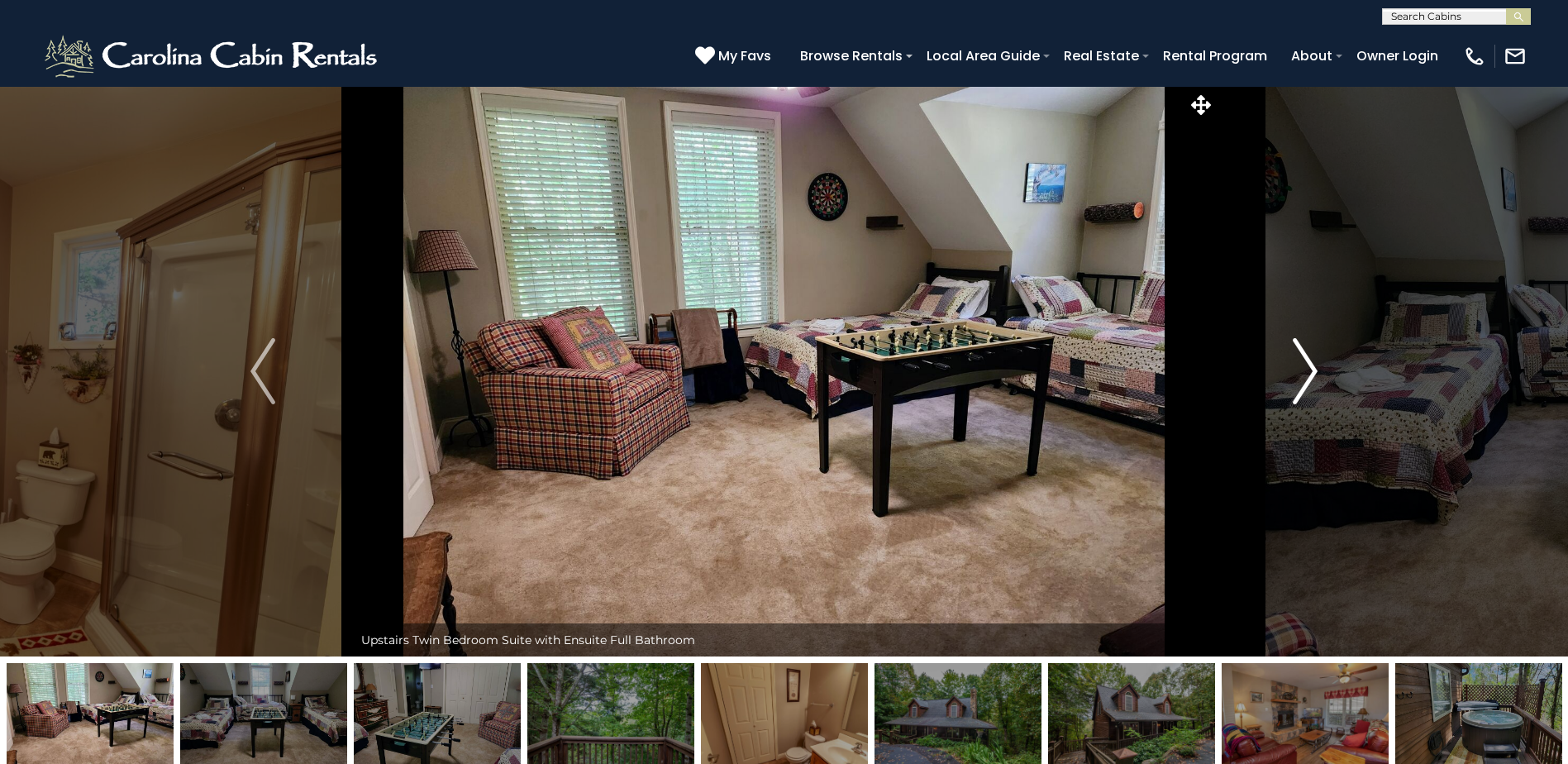
click at [1302, 379] on img "Next" at bounding box center [1305, 371] width 25 height 66
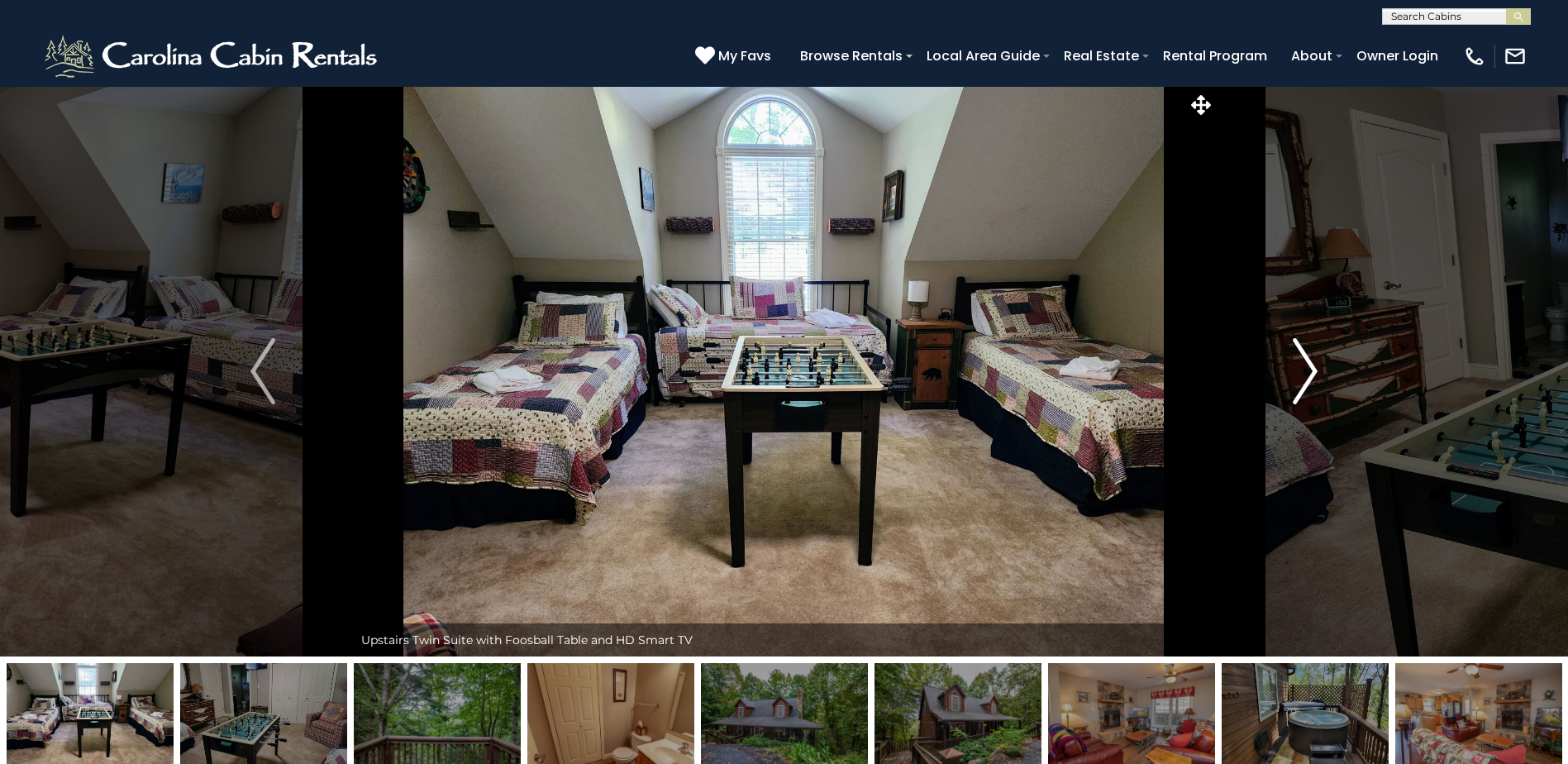
click at [1302, 379] on img "Next" at bounding box center [1305, 371] width 25 height 66
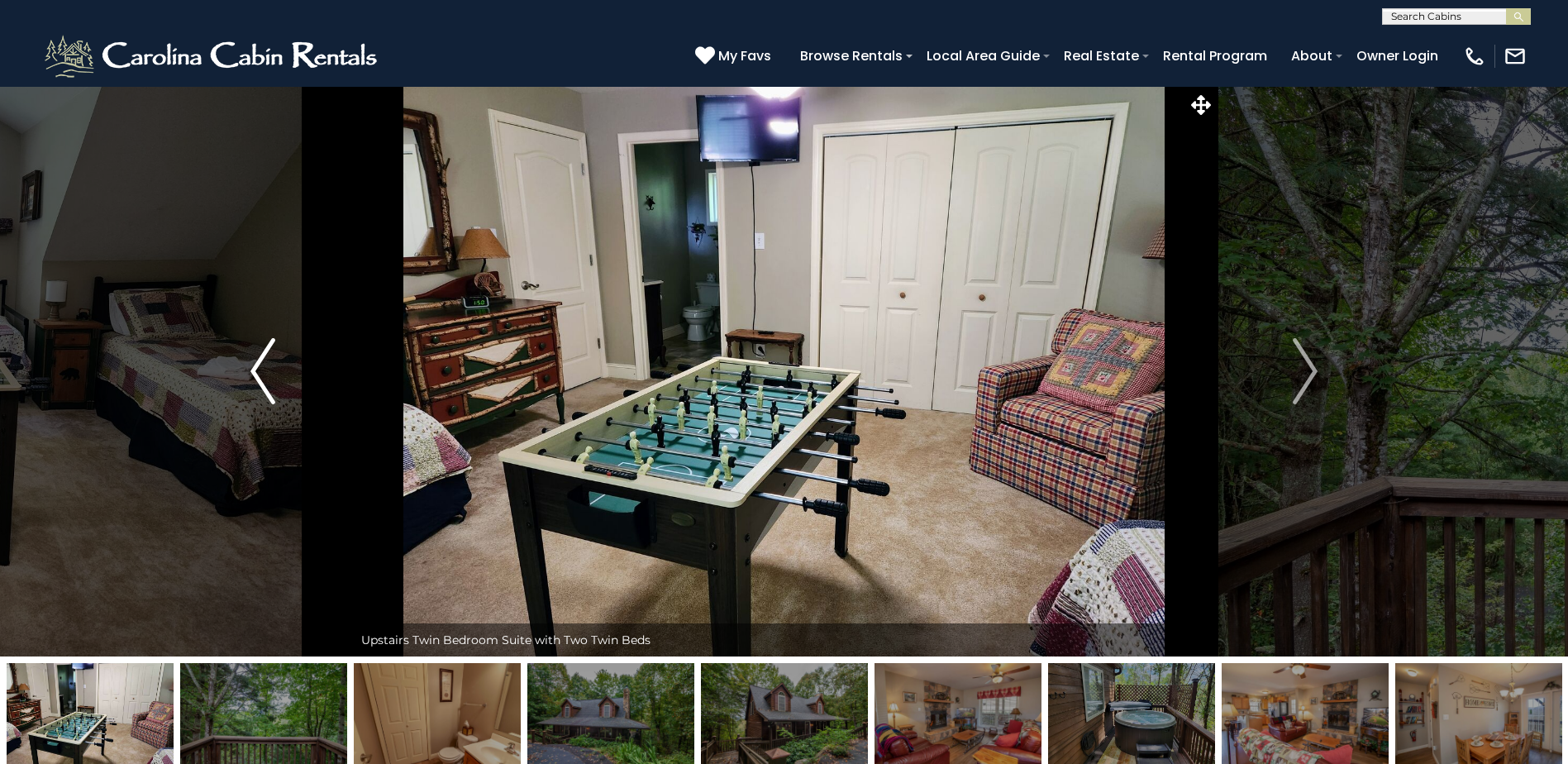
click at [266, 381] on img "Previous" at bounding box center [263, 371] width 25 height 66
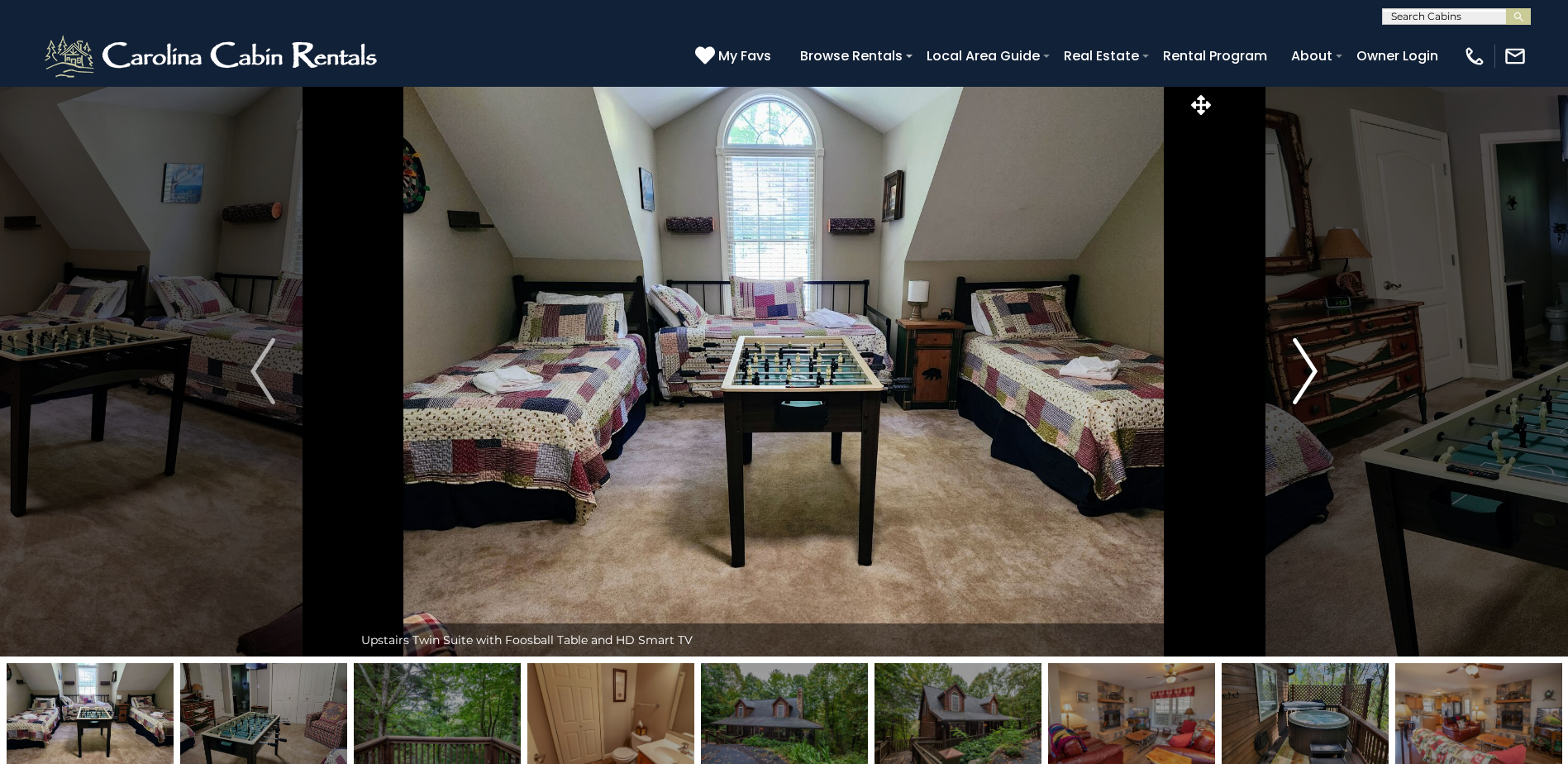
click at [1311, 366] on img "Next" at bounding box center [1305, 371] width 25 height 66
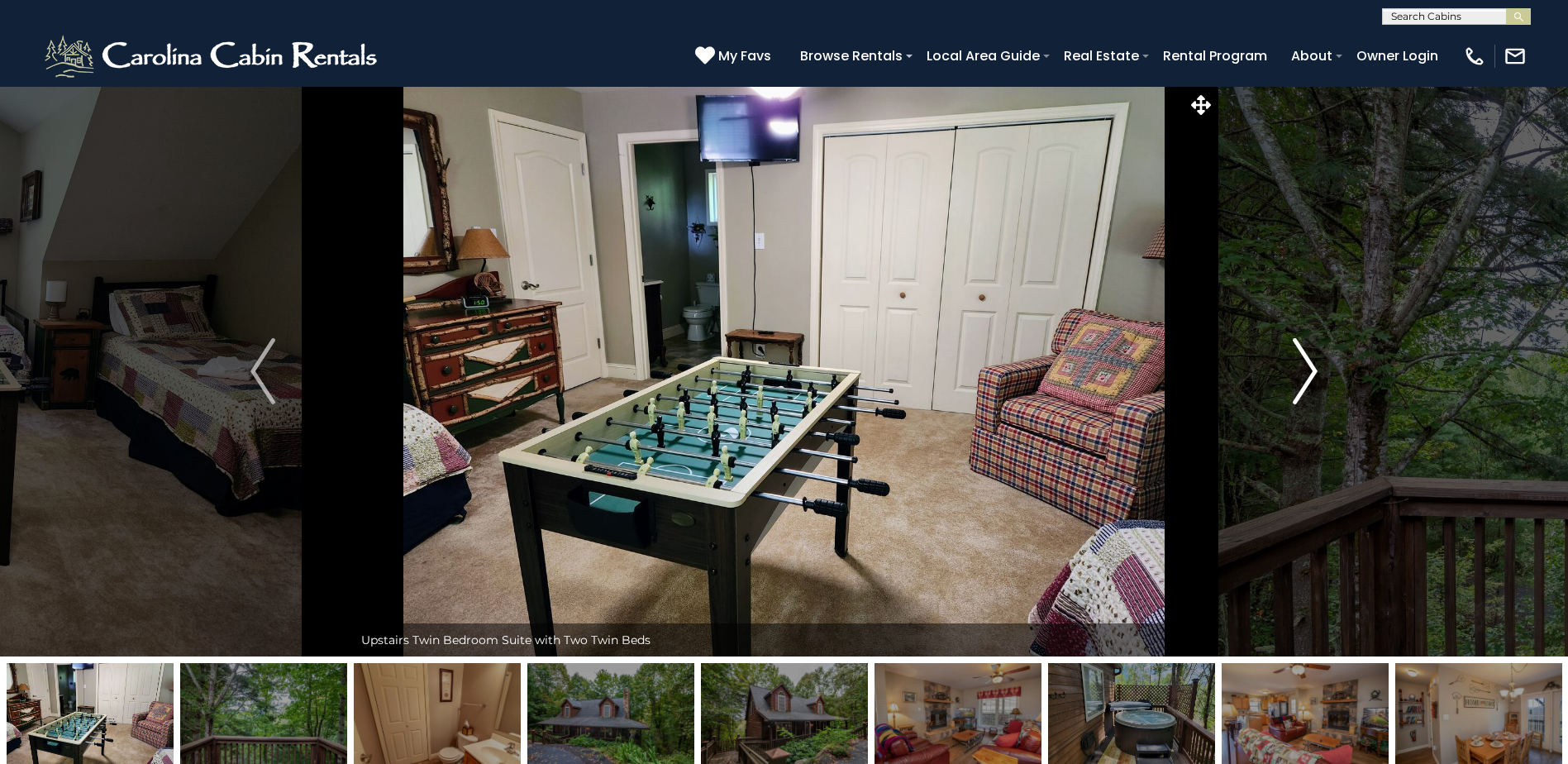
click at [1311, 366] on img "Next" at bounding box center [1305, 371] width 25 height 66
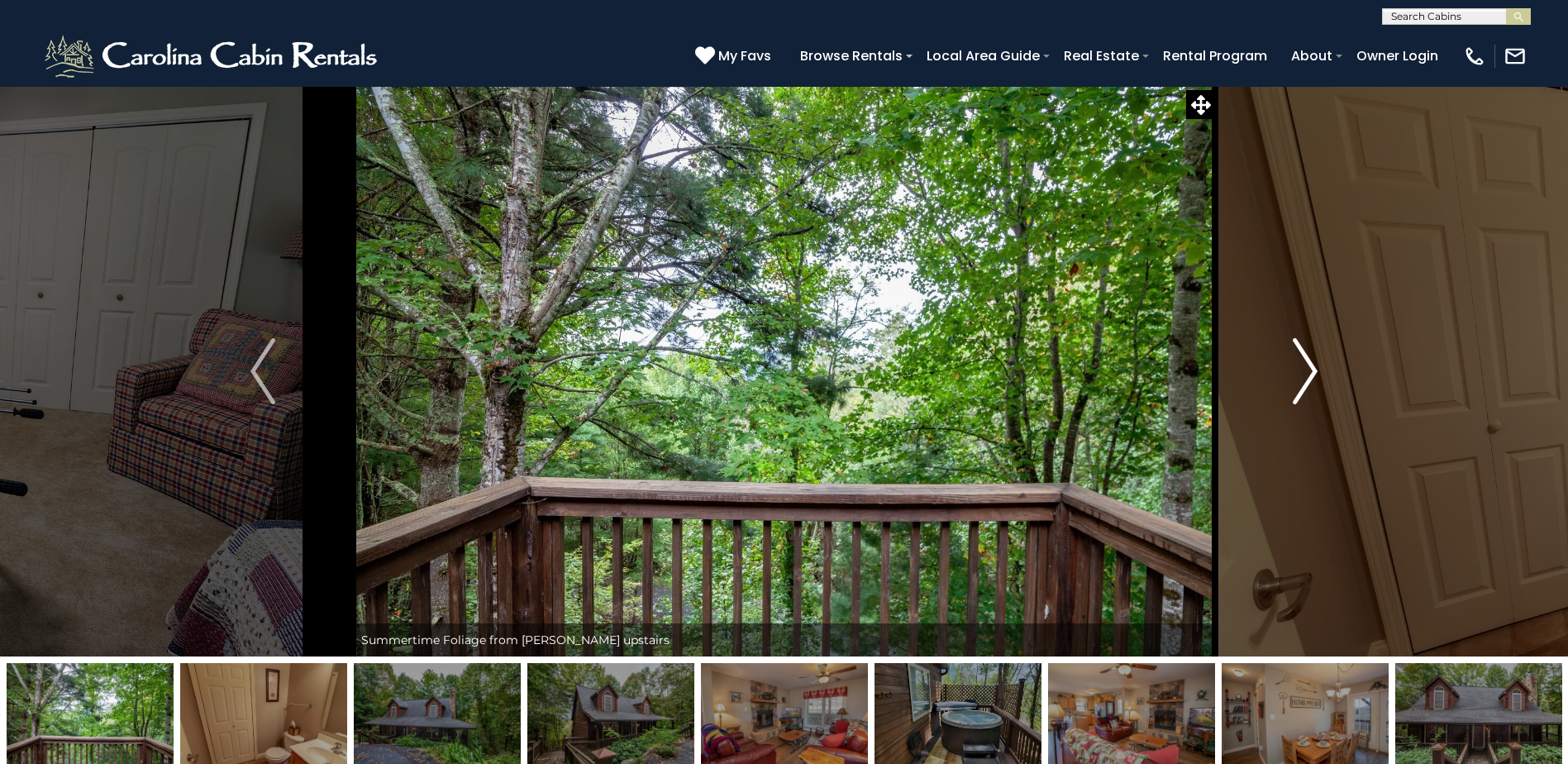
click at [1311, 366] on img "Next" at bounding box center [1305, 371] width 25 height 66
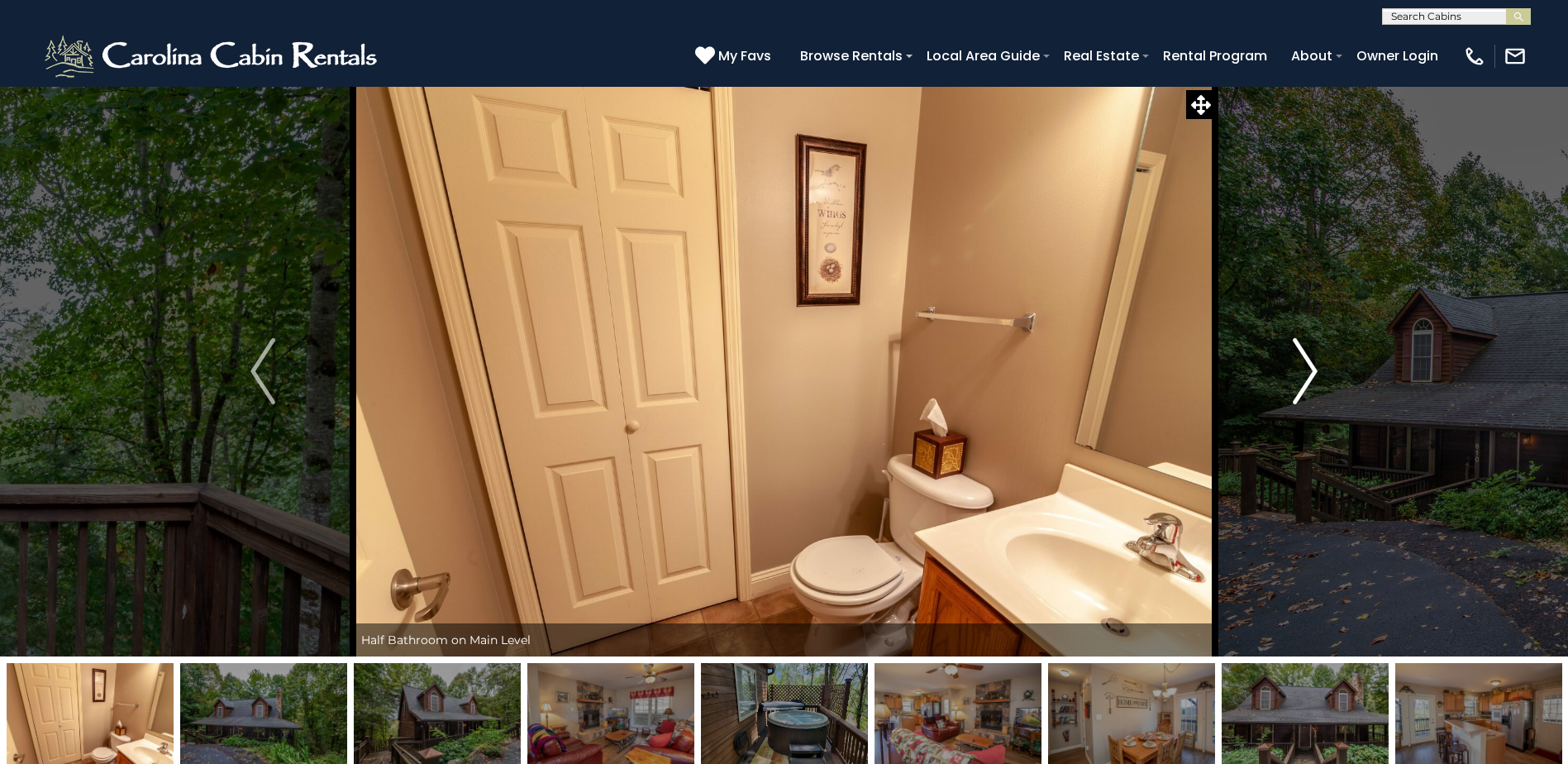
click at [1311, 366] on img "Next" at bounding box center [1305, 371] width 25 height 66
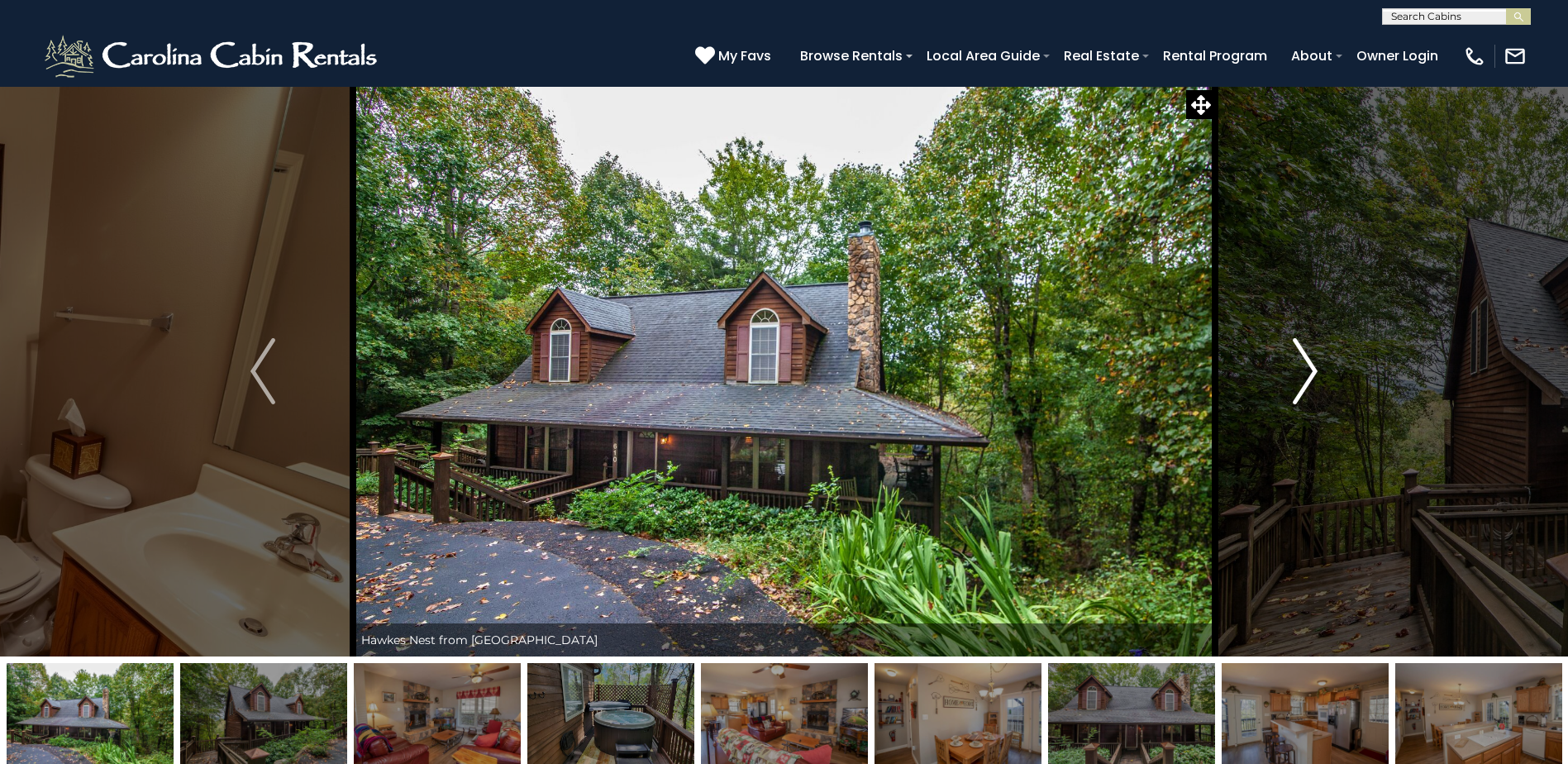
click at [1311, 366] on img "Next" at bounding box center [1305, 371] width 25 height 66
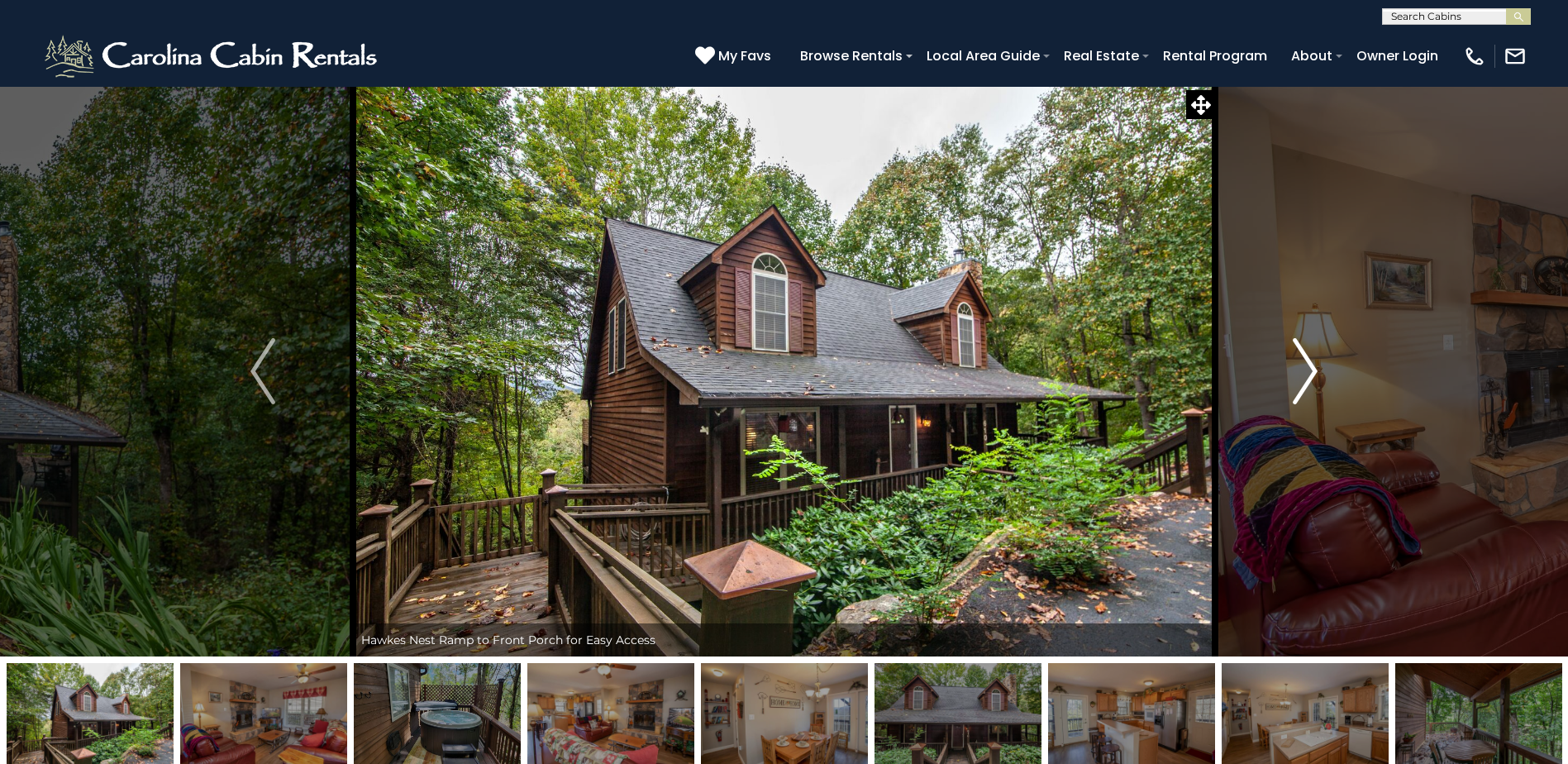
click at [1311, 366] on img "Next" at bounding box center [1305, 371] width 25 height 66
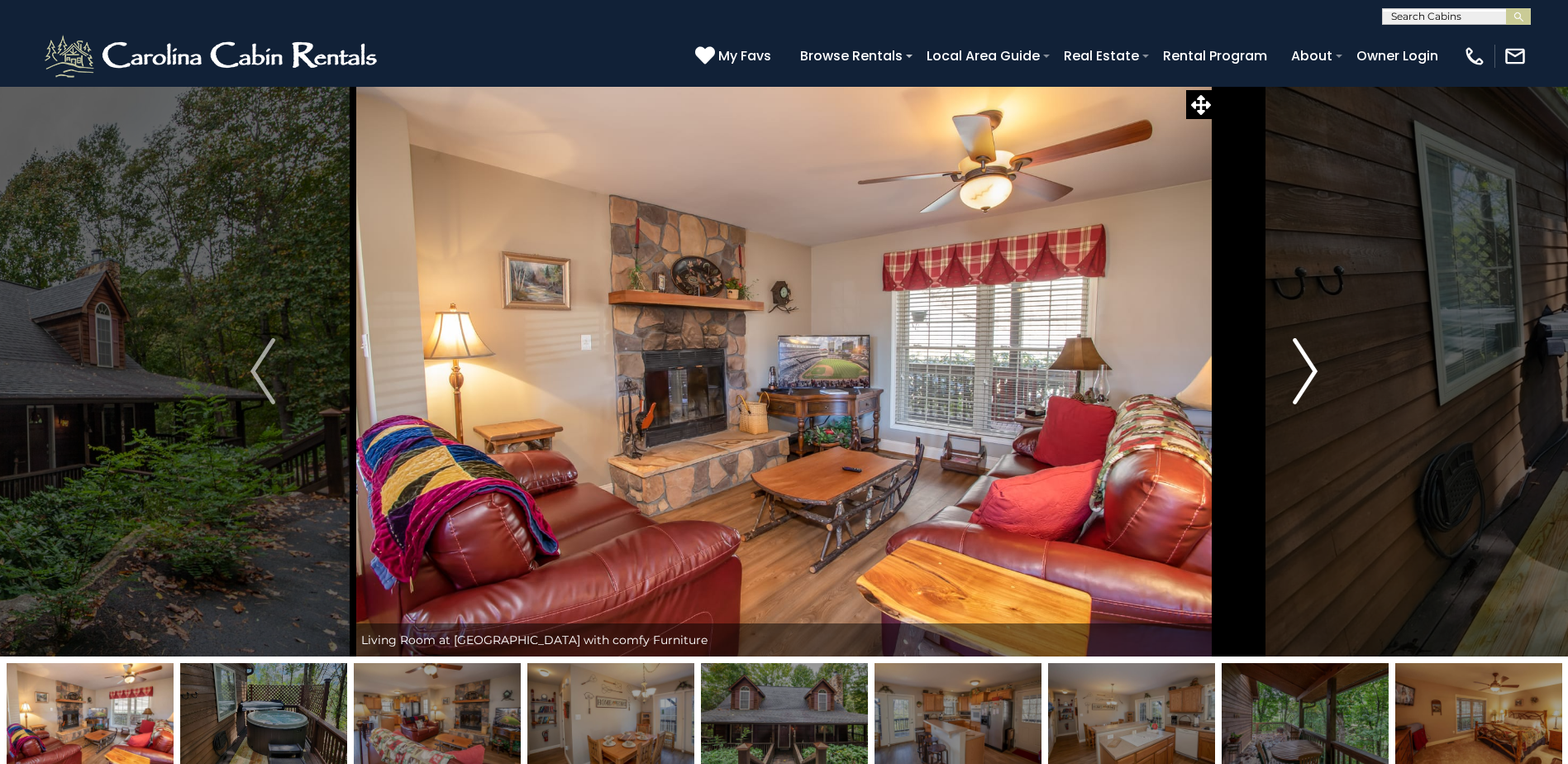
click at [1311, 366] on img "Next" at bounding box center [1305, 371] width 25 height 66
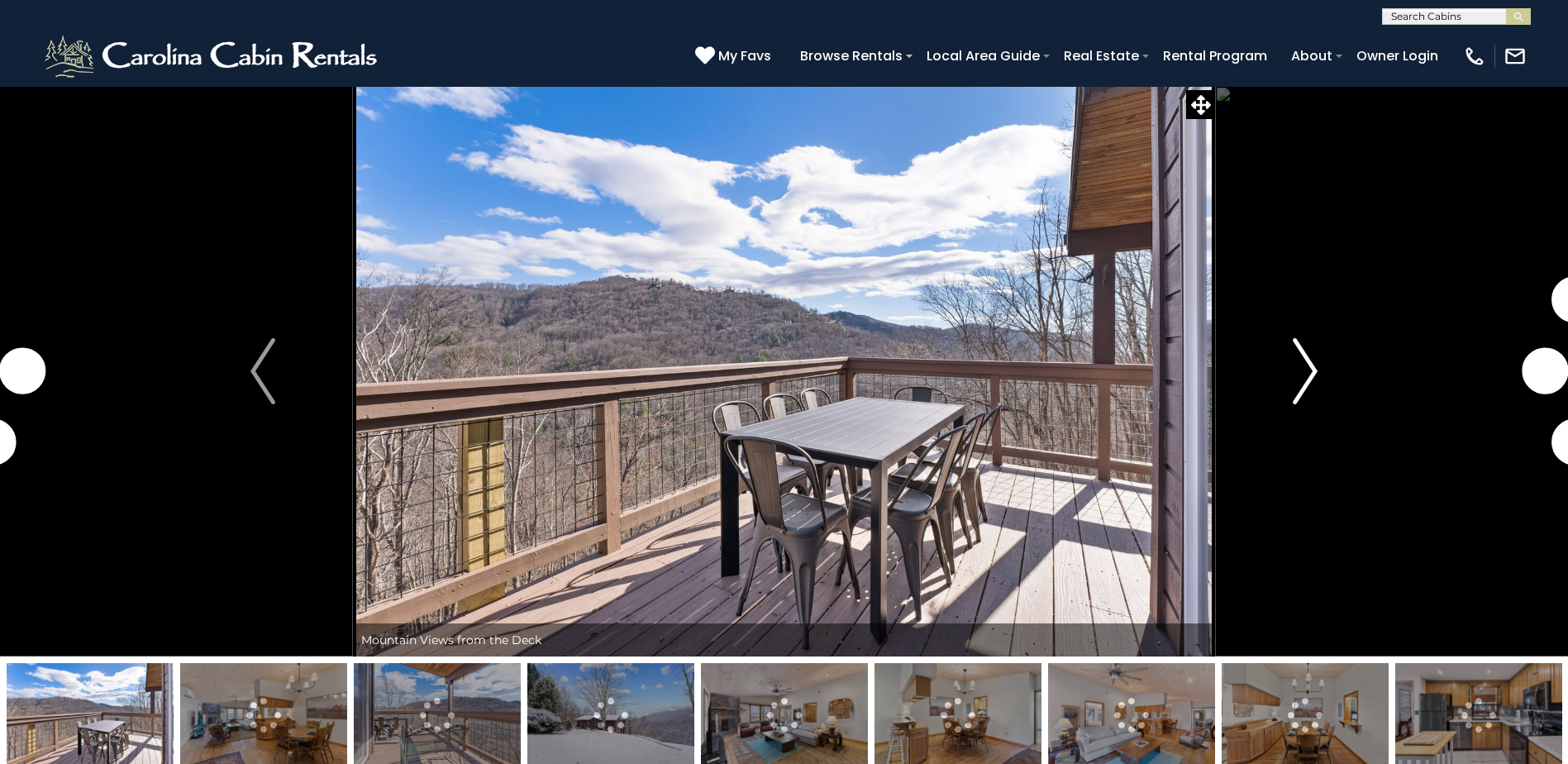
click at [1297, 382] on img "Next" at bounding box center [1305, 371] width 25 height 66
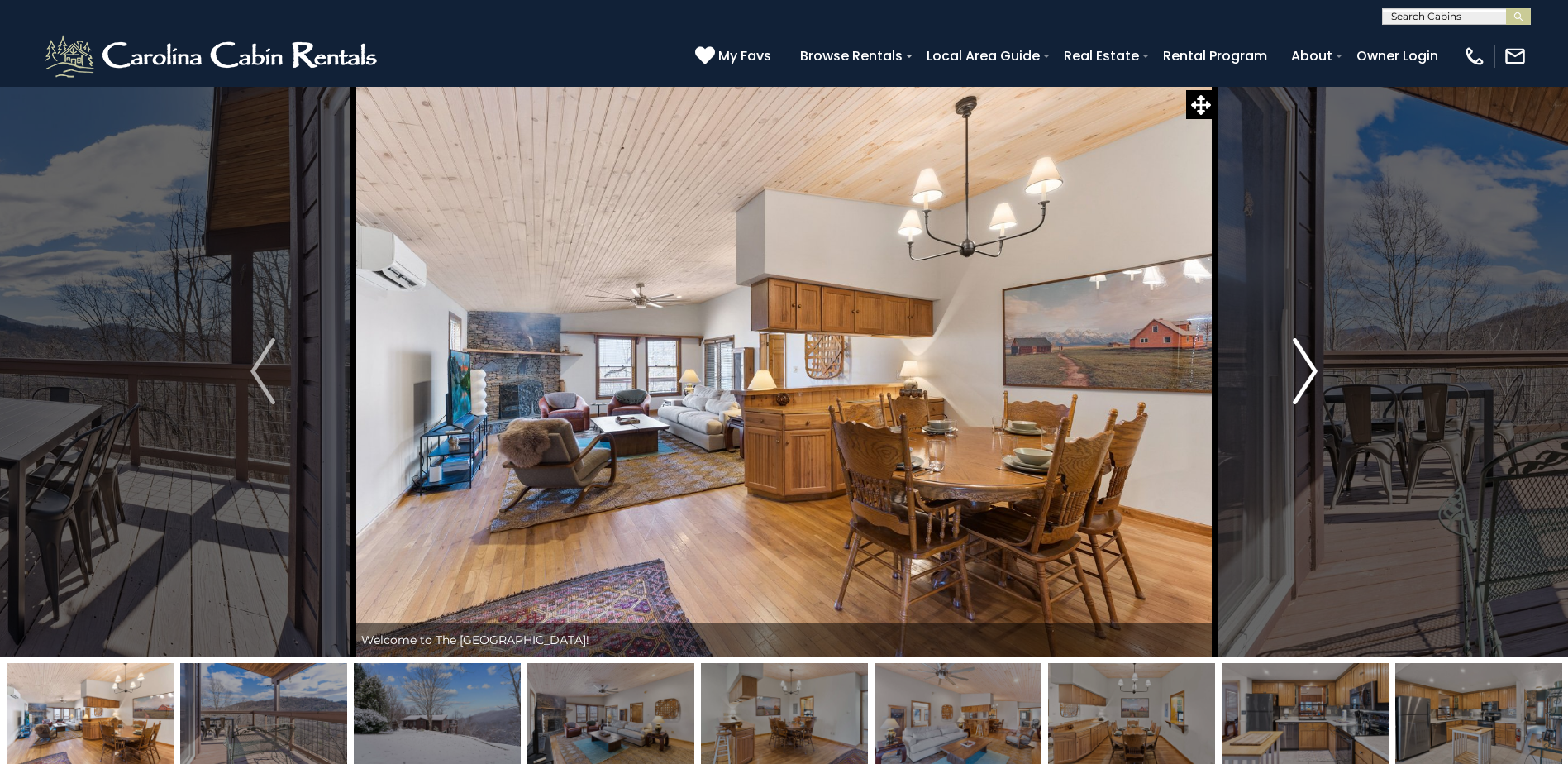
click at [1297, 382] on img "Next" at bounding box center [1305, 371] width 25 height 66
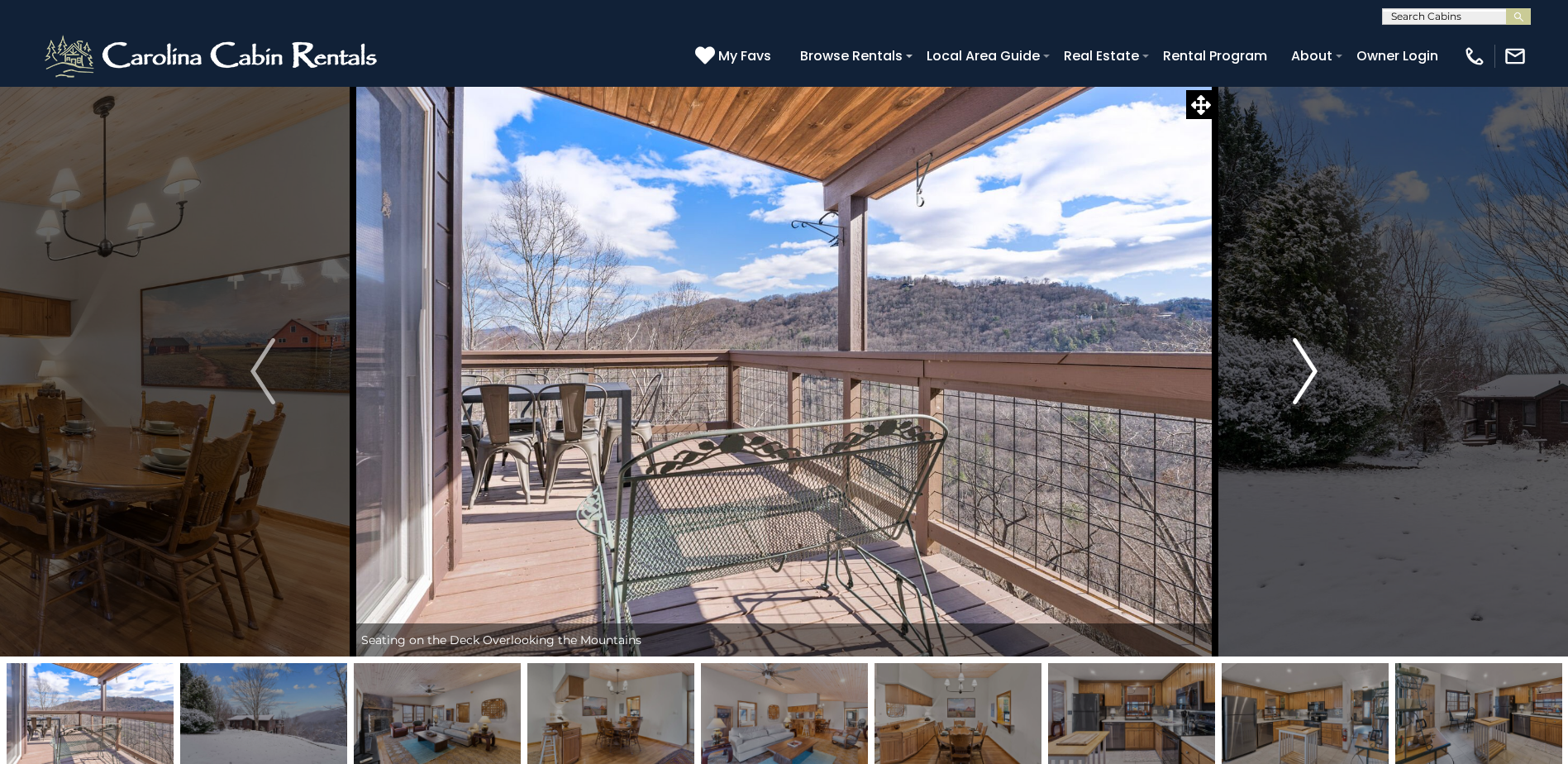
click at [1297, 382] on img "Next" at bounding box center [1305, 371] width 25 height 66
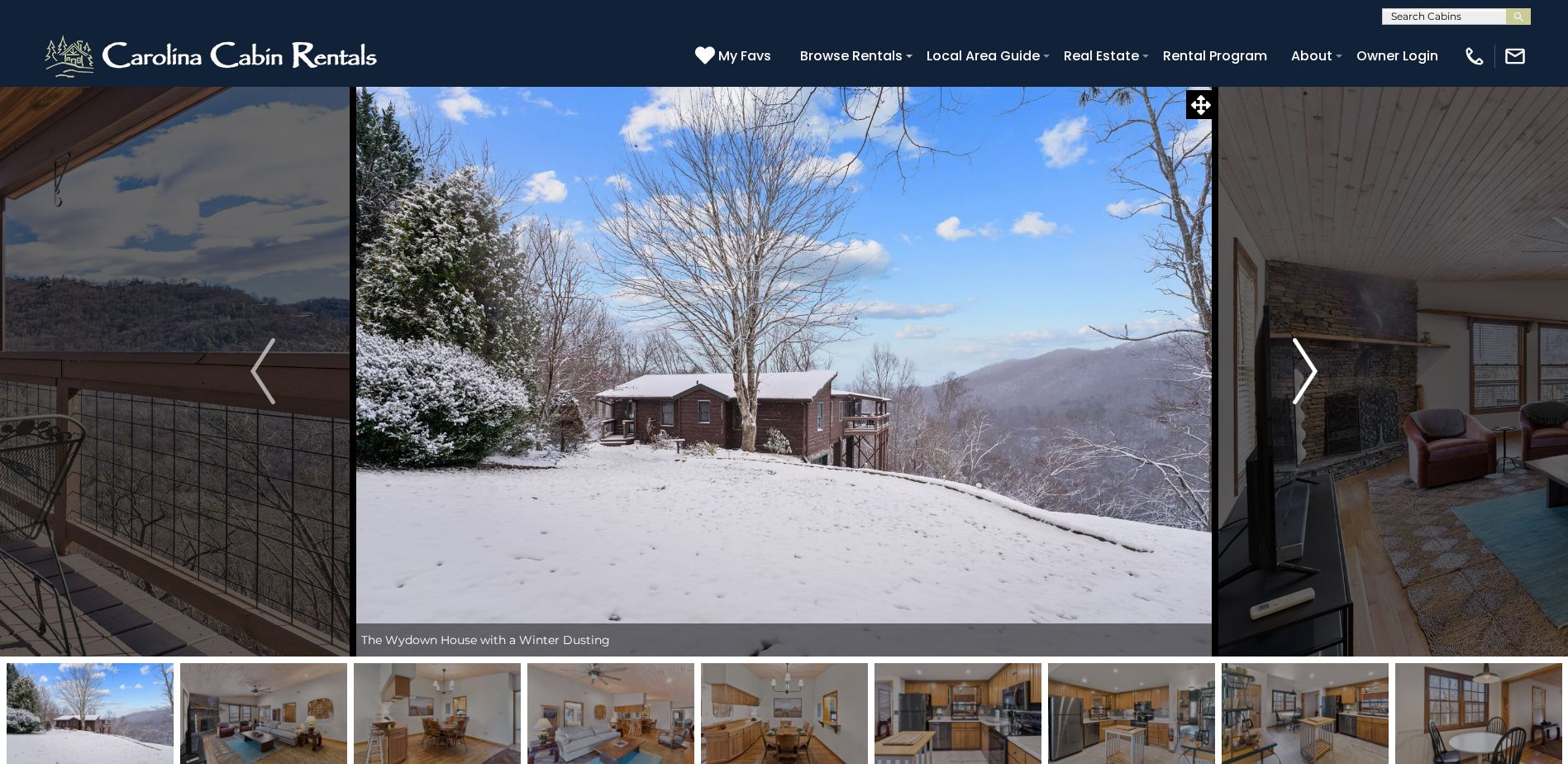
click at [1297, 382] on img "Next" at bounding box center [1305, 371] width 25 height 66
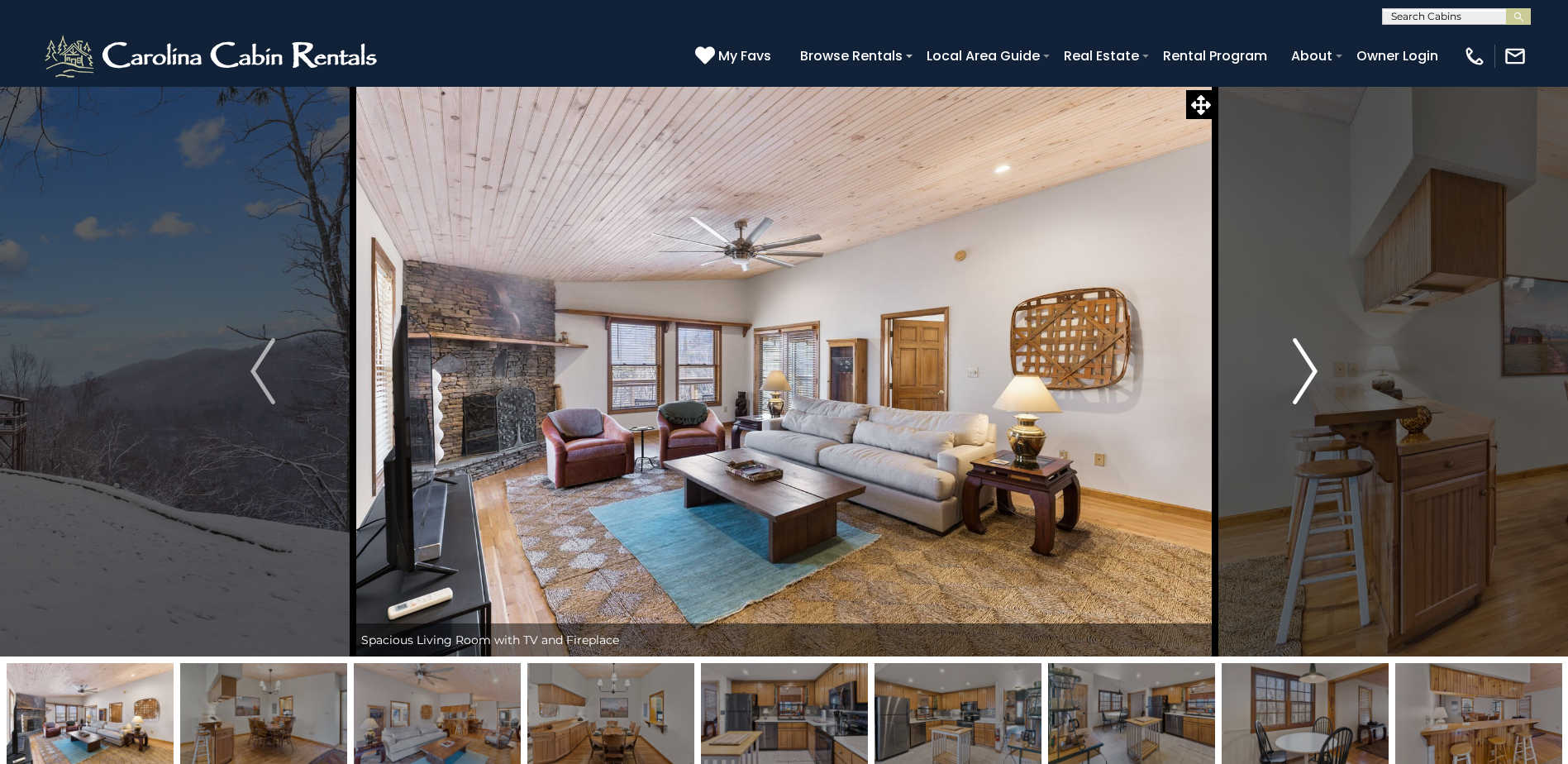
click at [1297, 382] on img "Next" at bounding box center [1305, 371] width 25 height 66
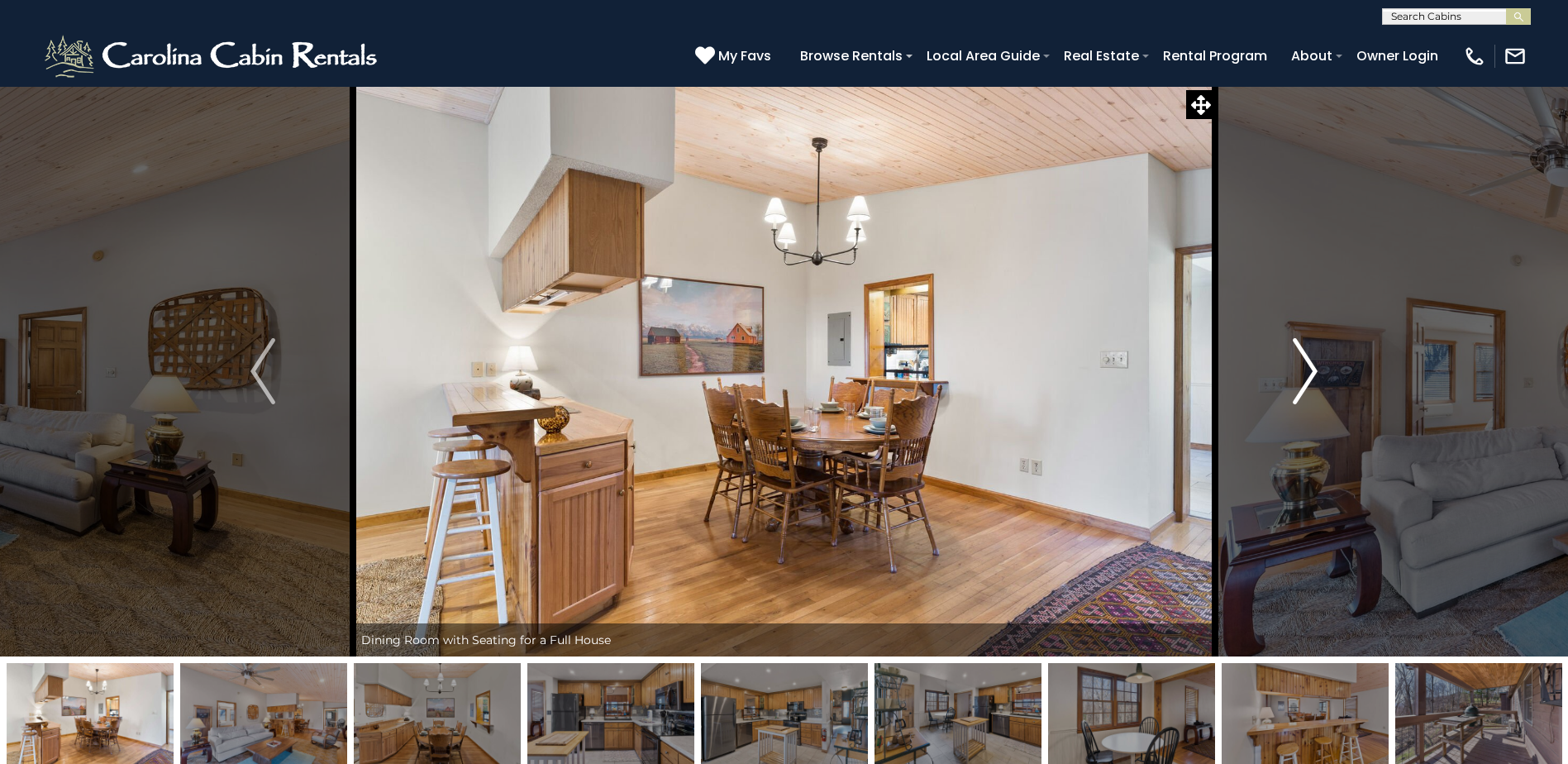
click at [1297, 382] on img "Next" at bounding box center [1305, 371] width 25 height 66
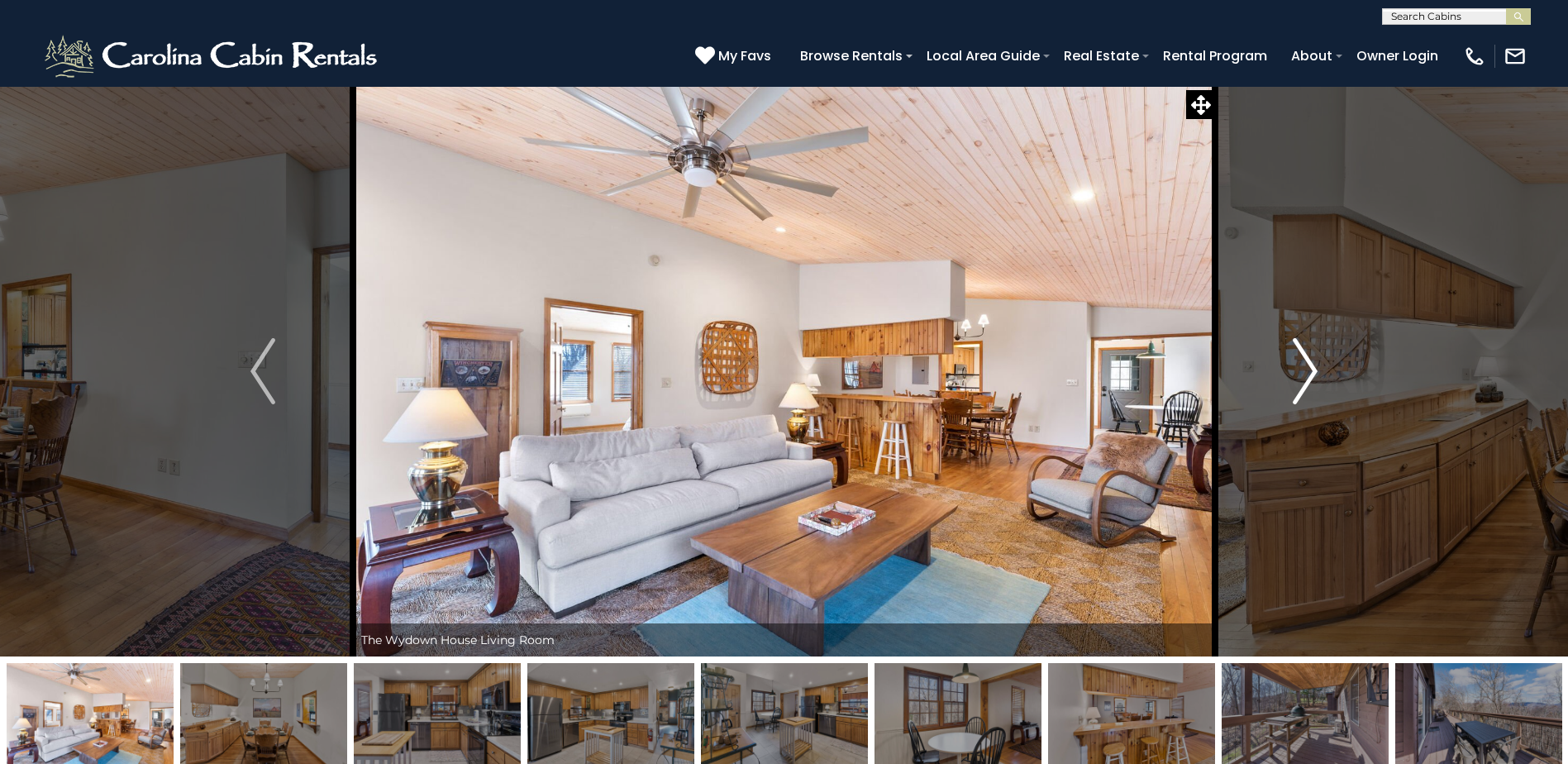
click at [1297, 382] on img "Next" at bounding box center [1305, 371] width 25 height 66
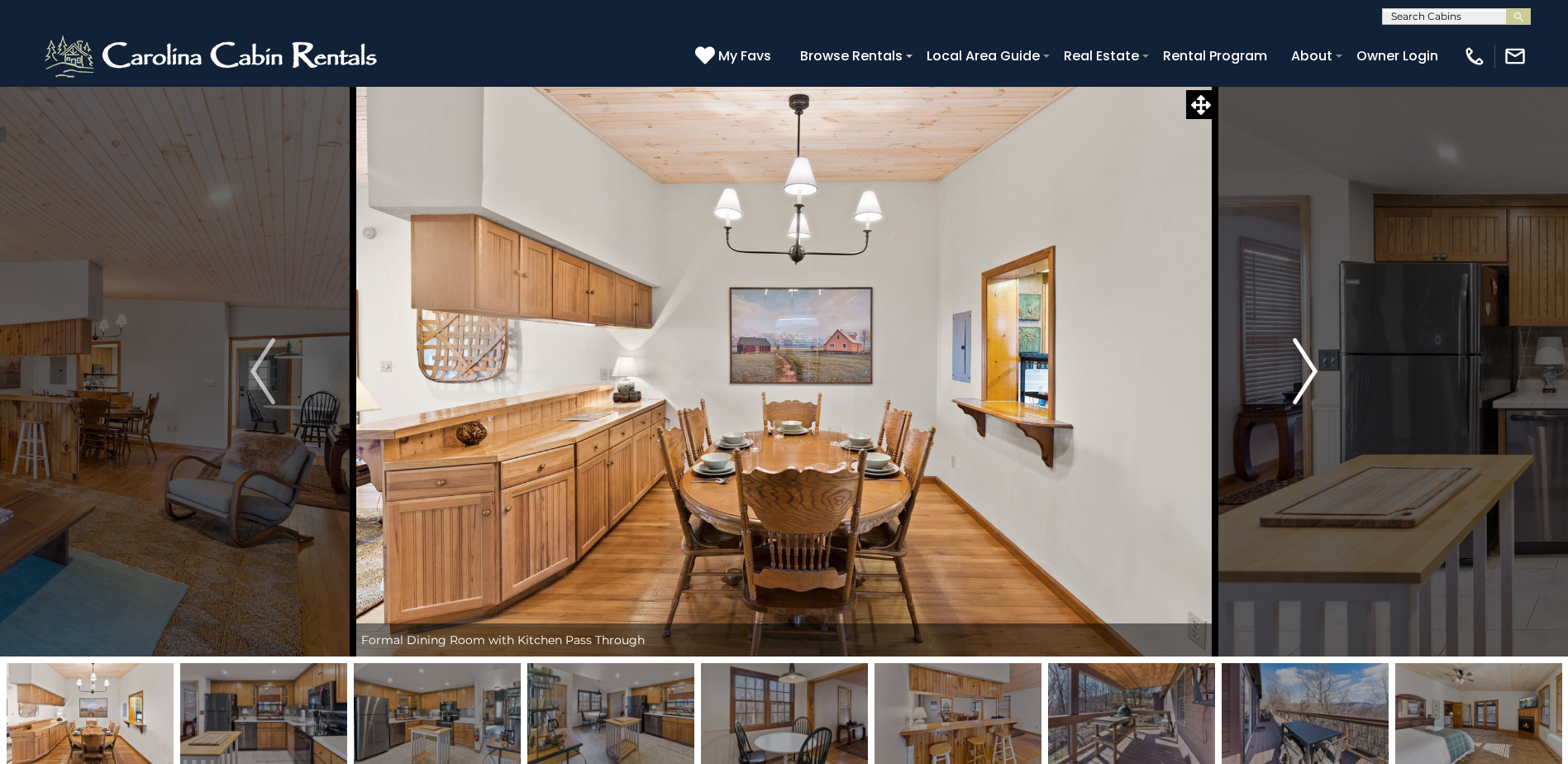
click at [1297, 382] on img "Next" at bounding box center [1305, 371] width 25 height 66
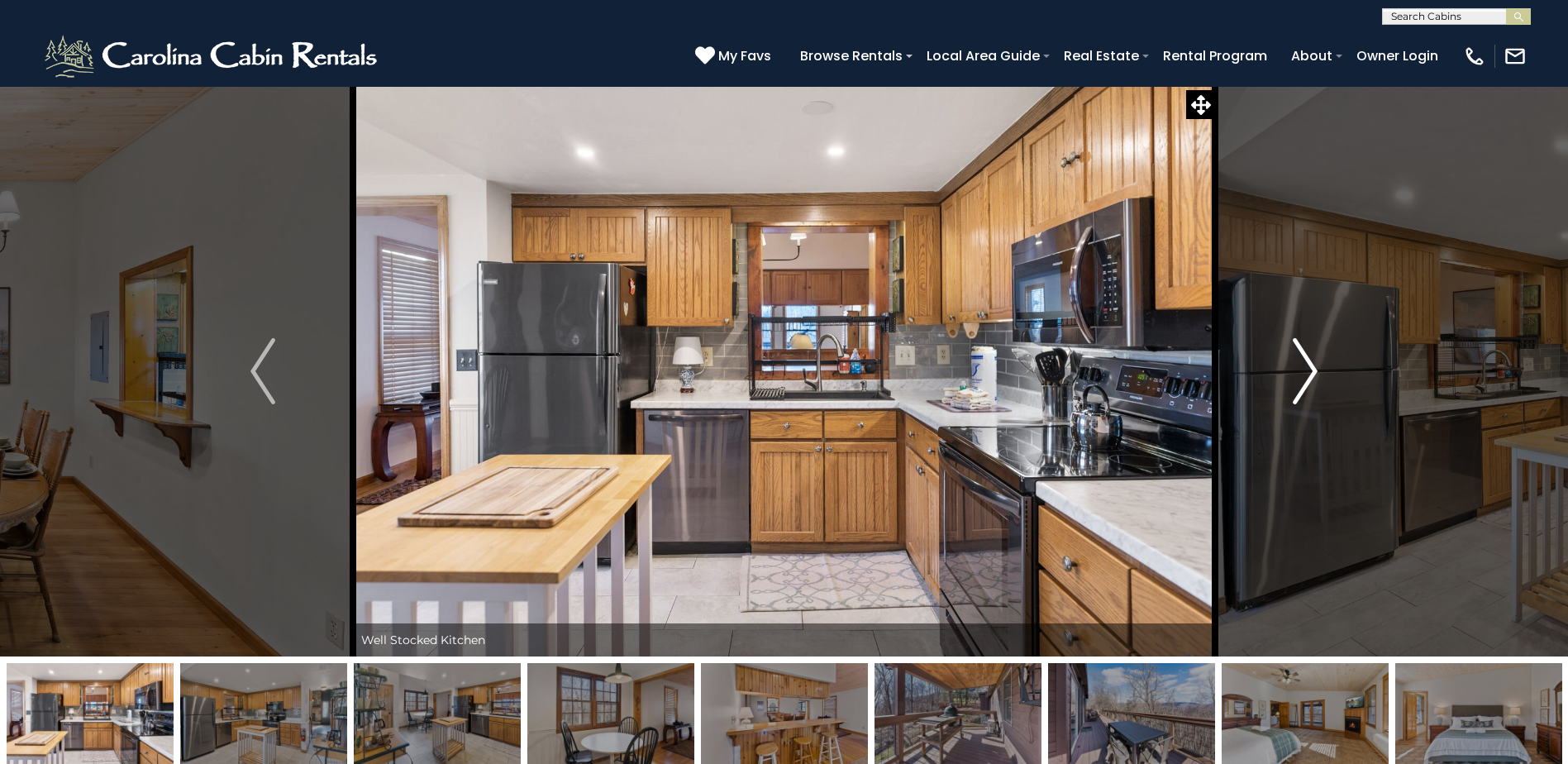
click at [1297, 382] on img "Next" at bounding box center [1305, 371] width 25 height 66
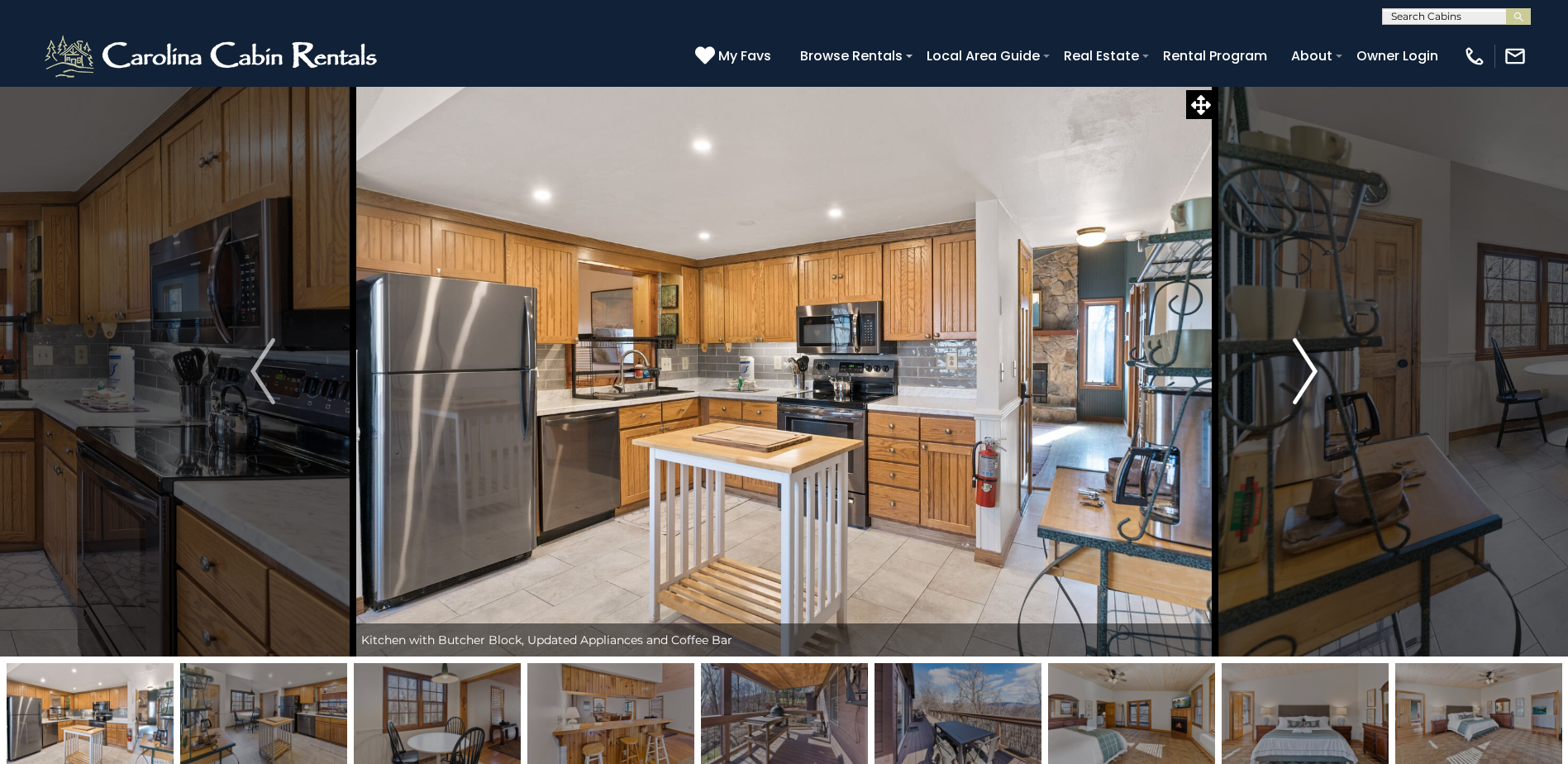
click at [1297, 382] on img "Next" at bounding box center [1305, 371] width 25 height 66
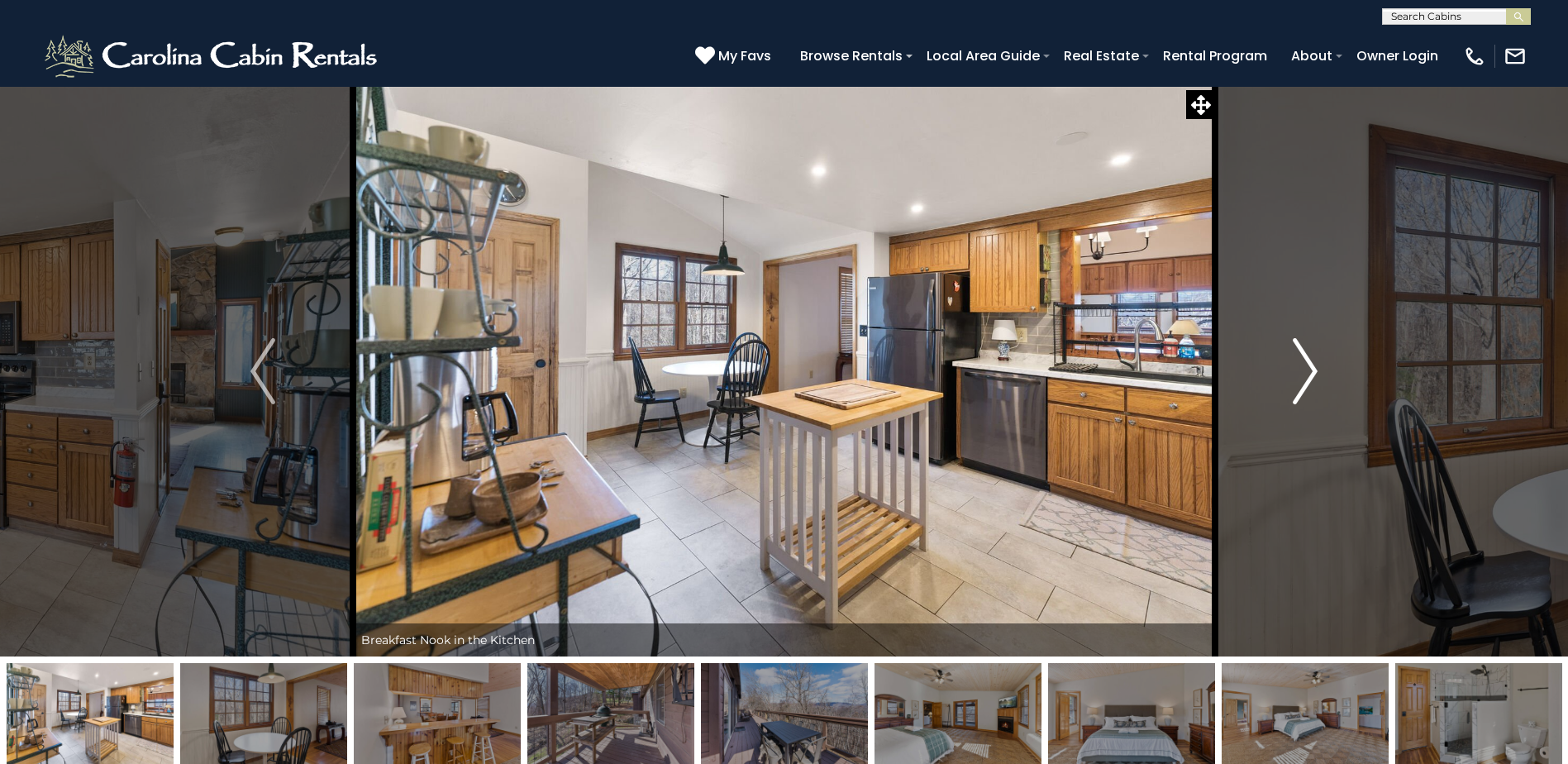
click at [1297, 382] on img "Next" at bounding box center [1305, 371] width 25 height 66
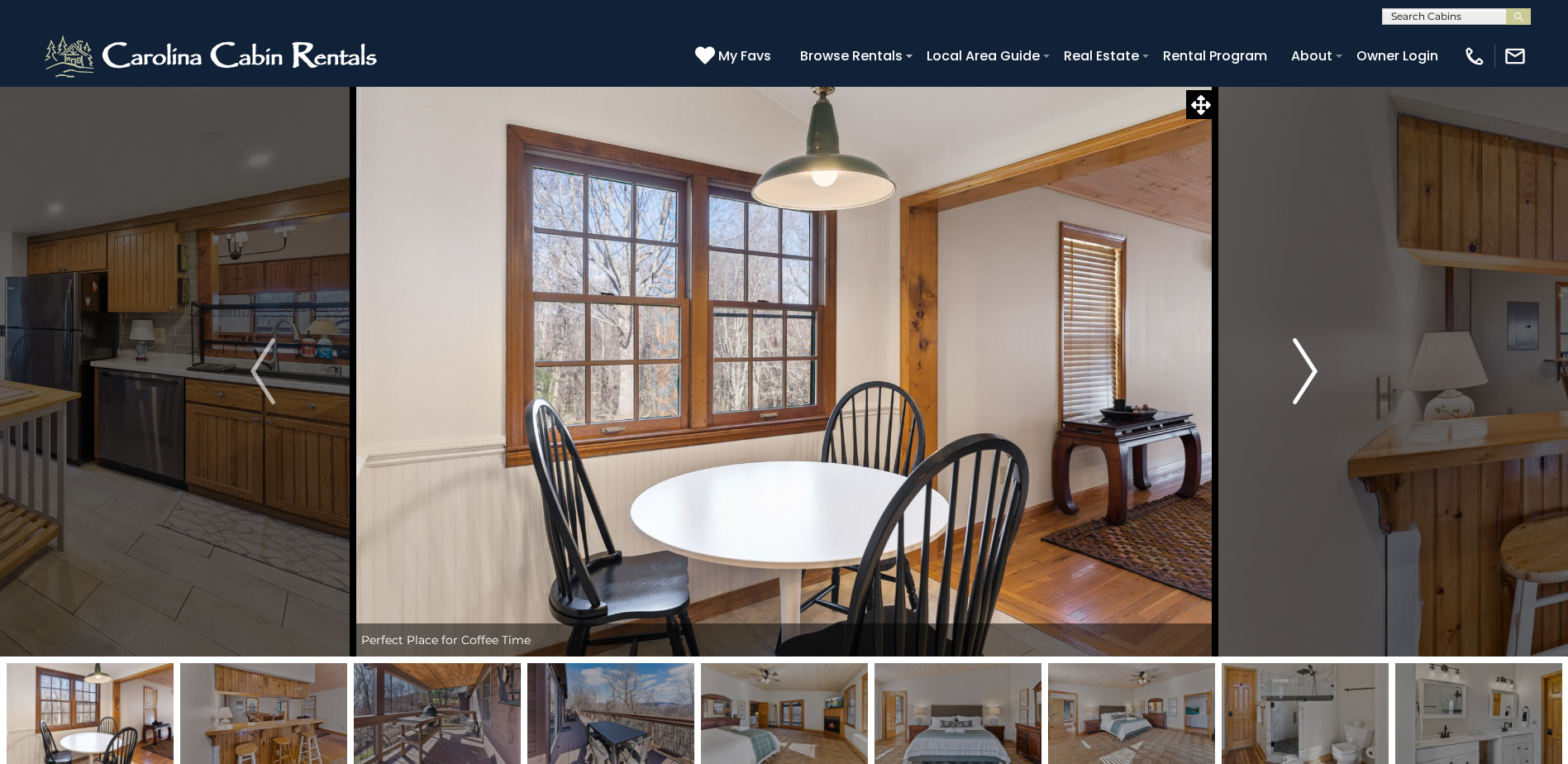
click at [1297, 382] on img "Next" at bounding box center [1305, 371] width 25 height 66
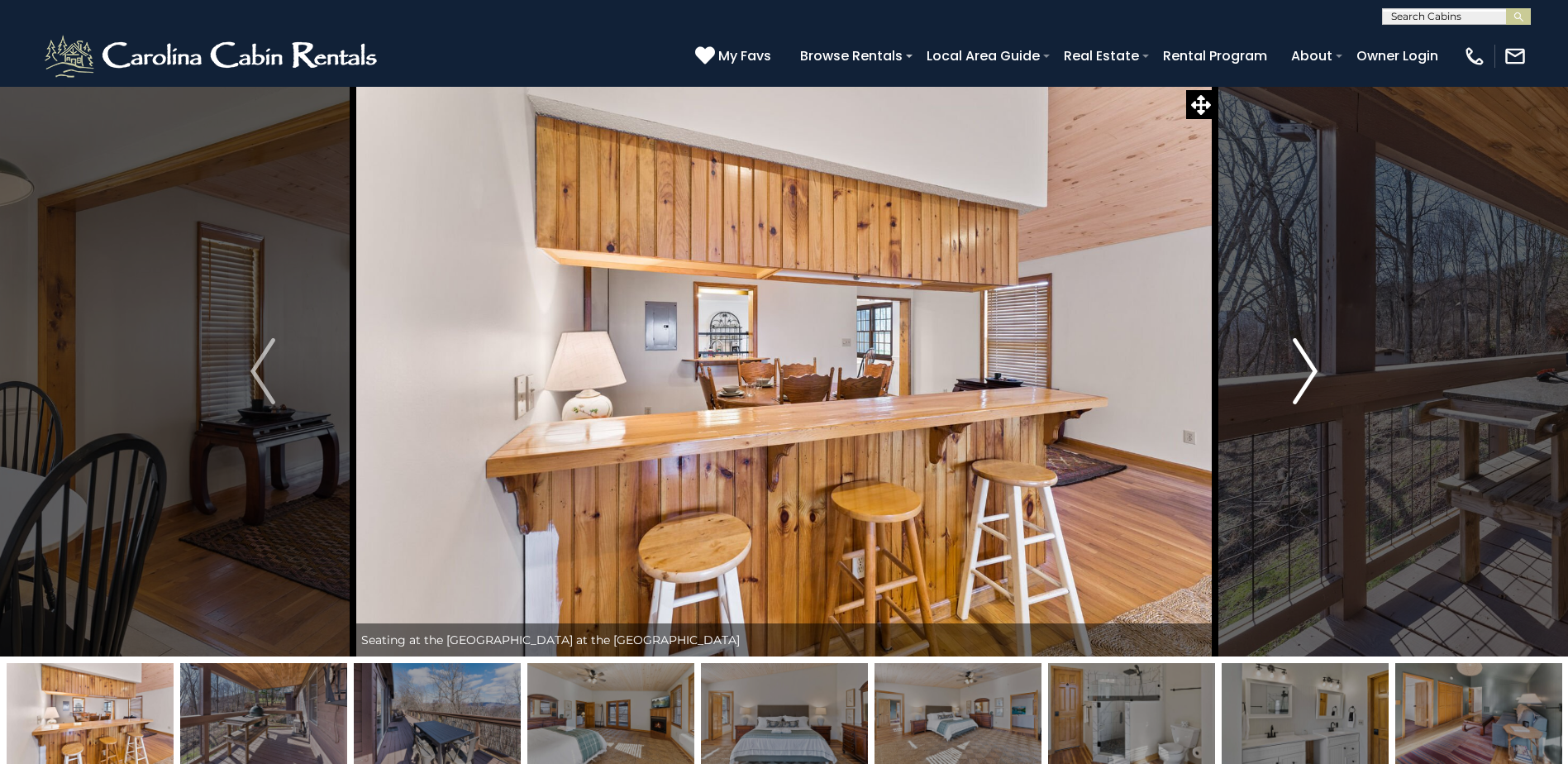
click at [1297, 382] on img "Next" at bounding box center [1305, 371] width 25 height 66
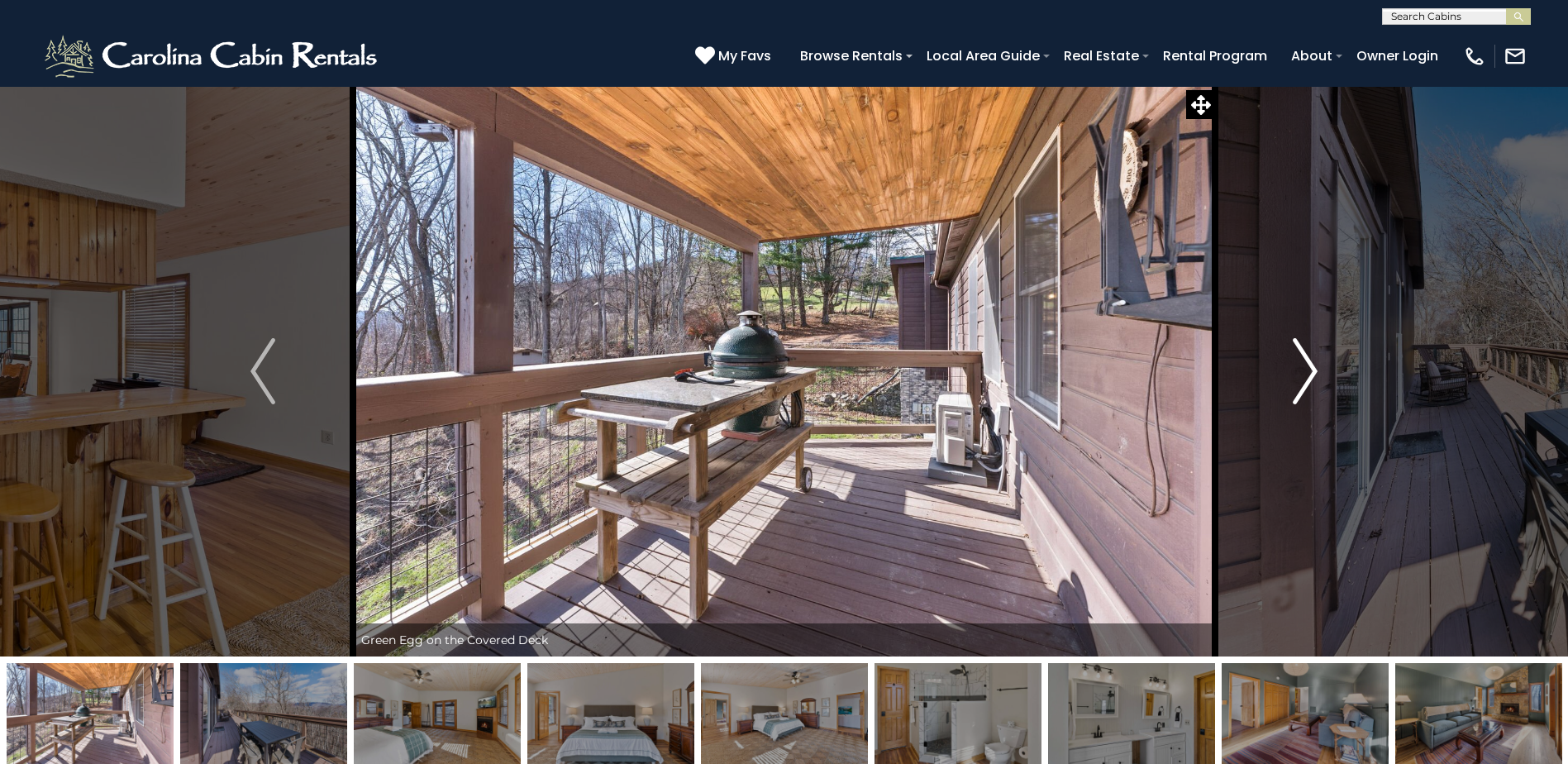
click at [1297, 382] on img "Next" at bounding box center [1305, 371] width 25 height 66
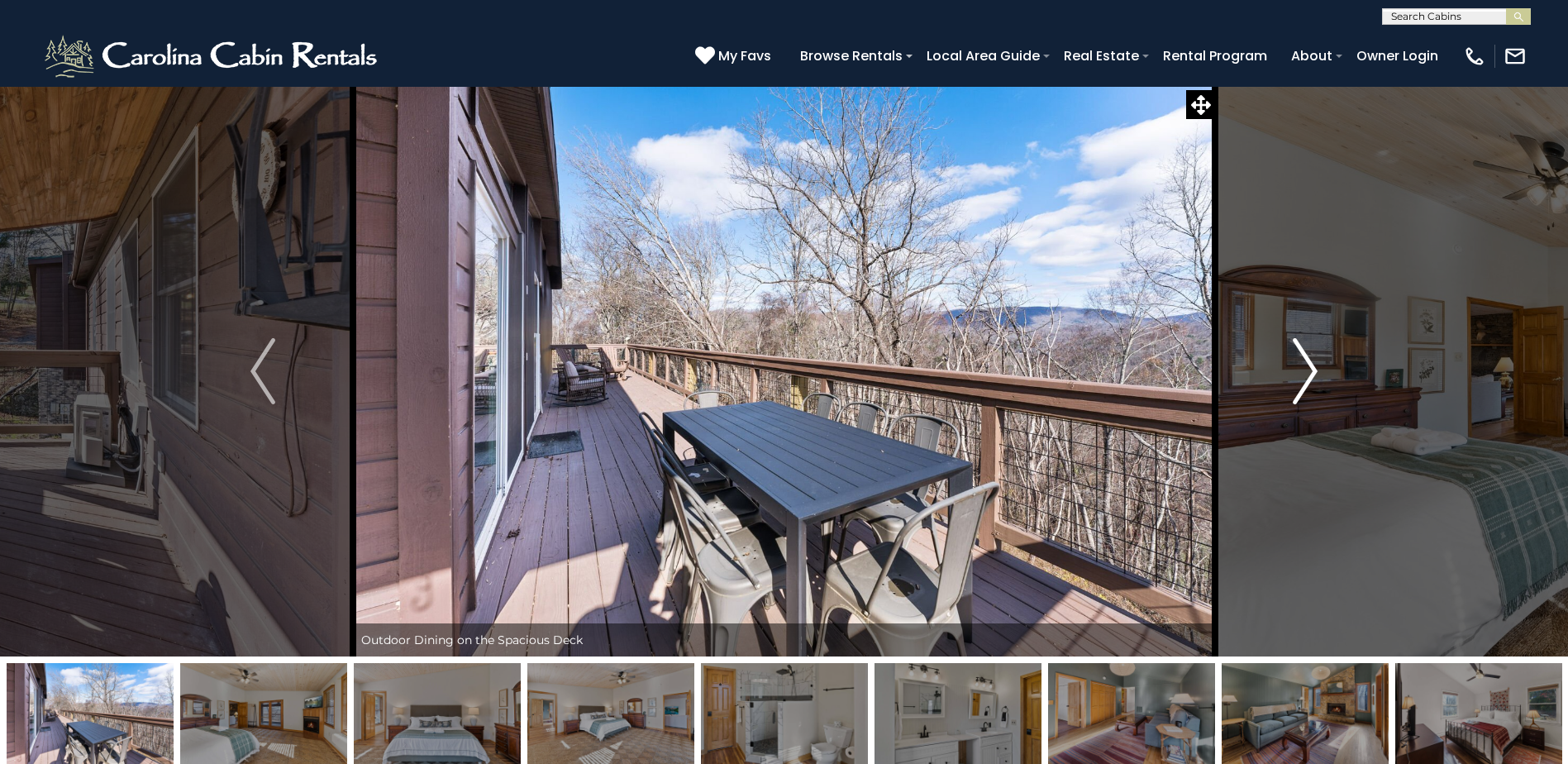
click at [1297, 382] on img "Next" at bounding box center [1305, 371] width 25 height 66
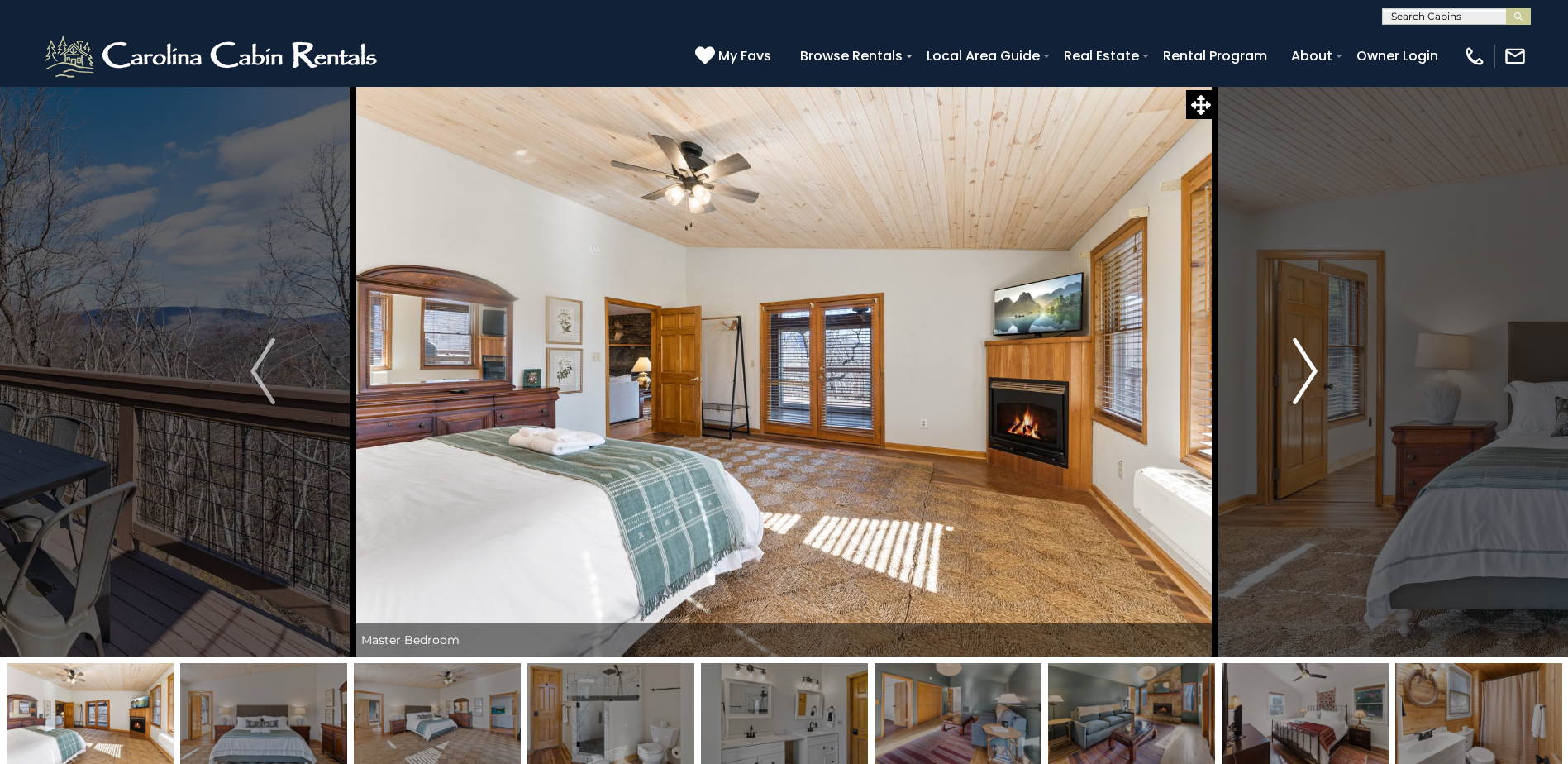
click at [1297, 382] on img "Next" at bounding box center [1305, 371] width 25 height 66
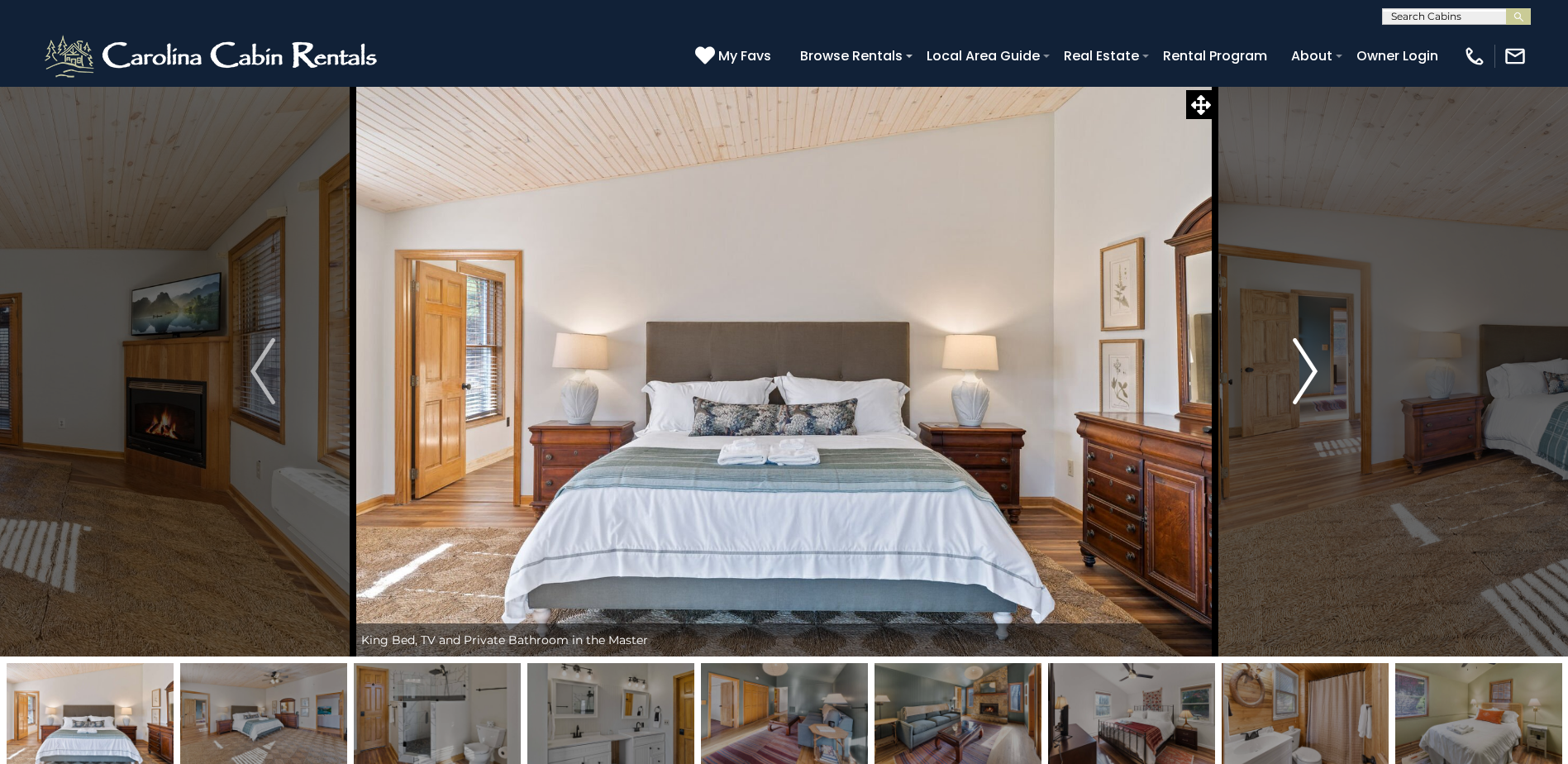
click at [1297, 382] on img "Next" at bounding box center [1305, 371] width 25 height 66
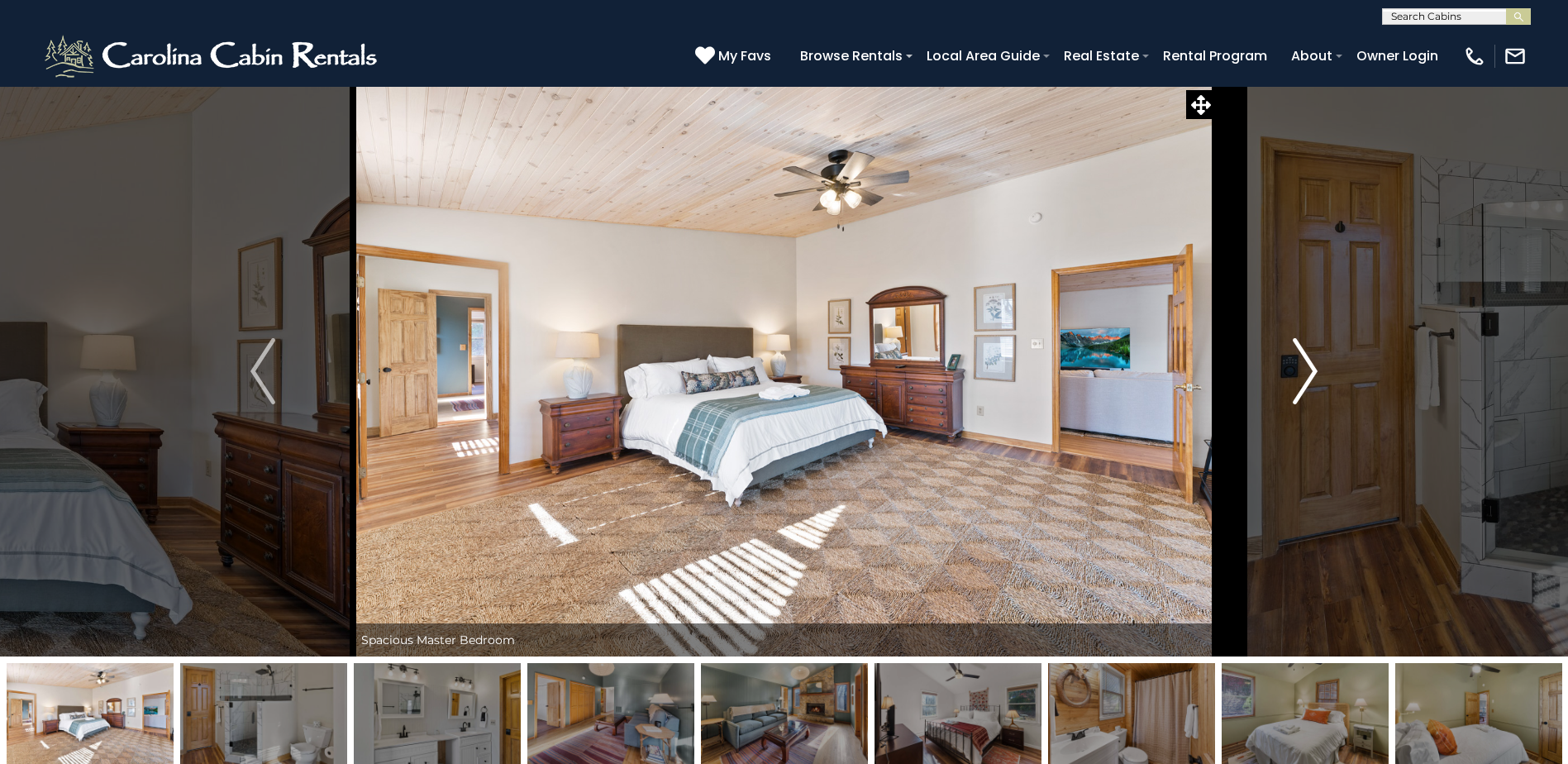
click at [1297, 382] on img "Next" at bounding box center [1305, 371] width 25 height 66
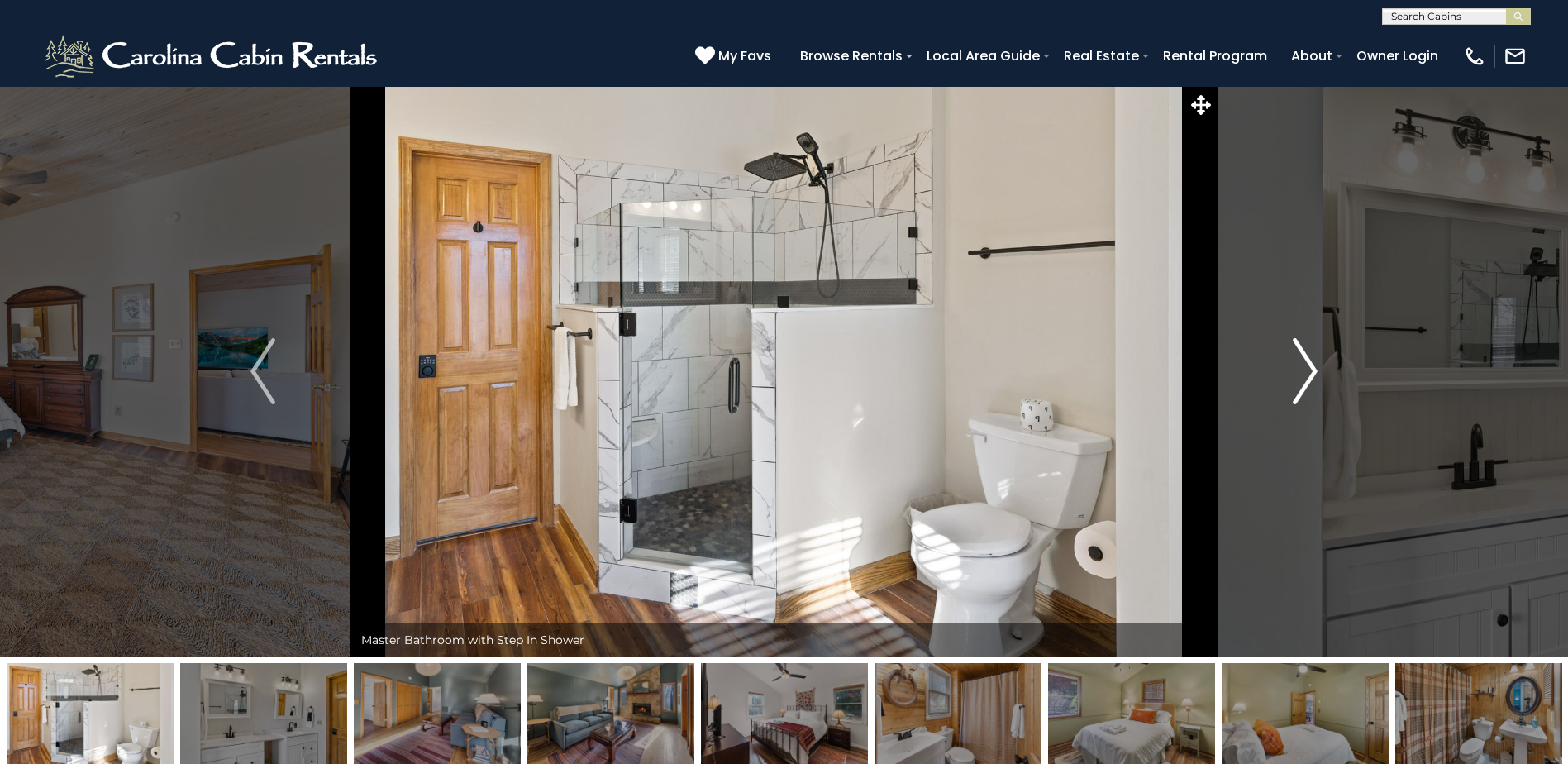
click at [1297, 382] on img "Next" at bounding box center [1305, 371] width 25 height 66
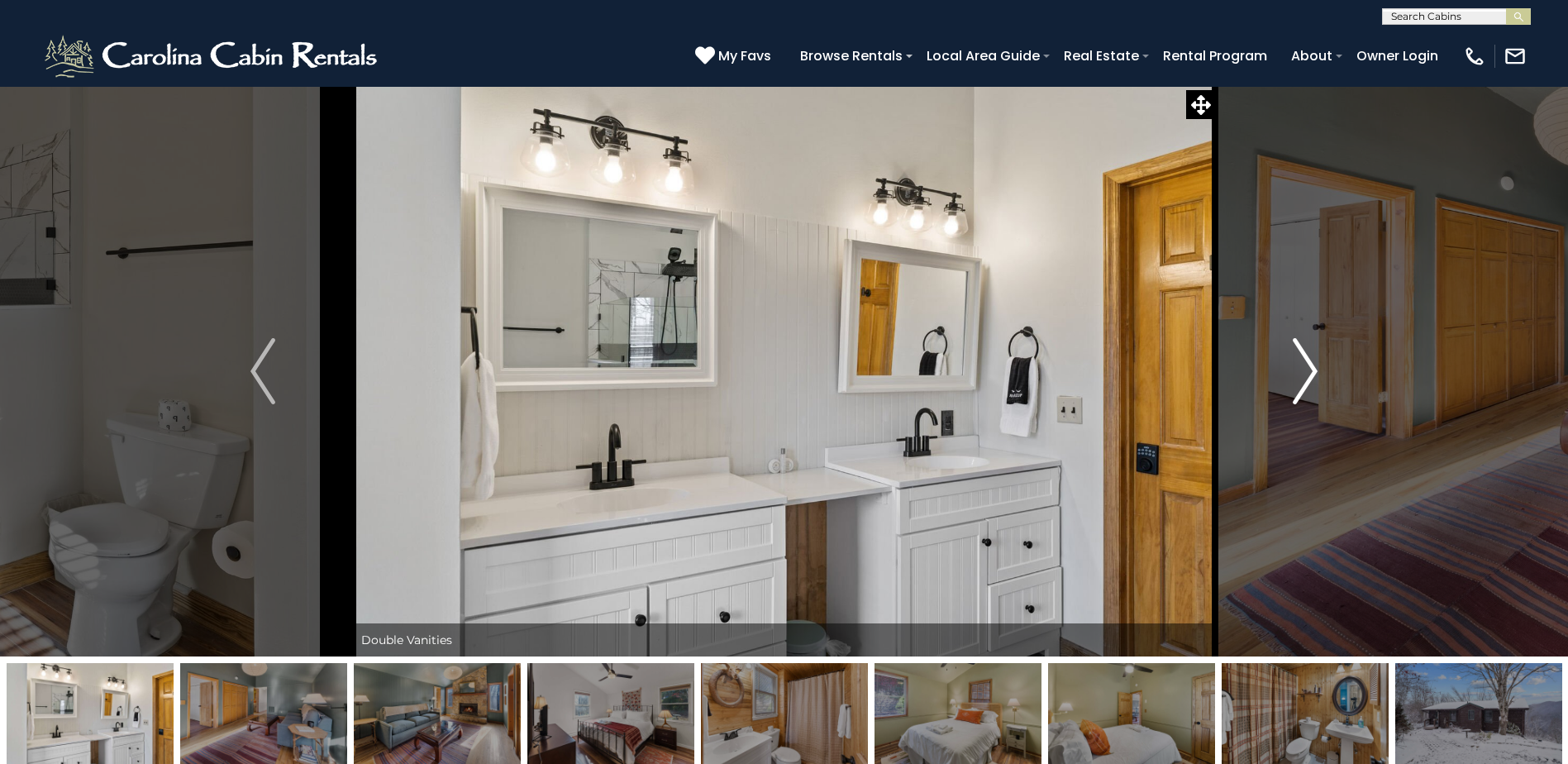
click at [1297, 382] on img "Next" at bounding box center [1305, 371] width 25 height 66
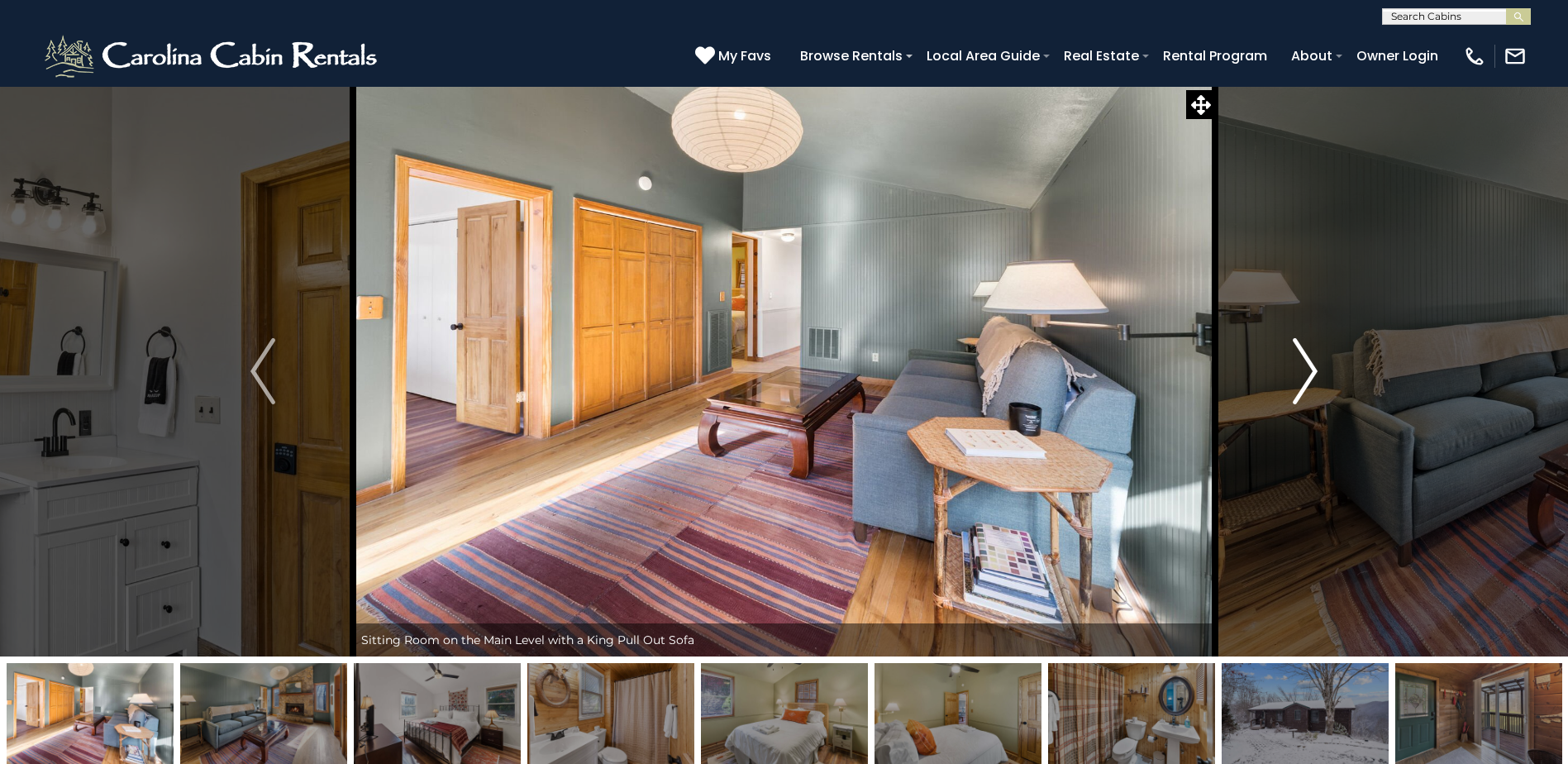
click at [1297, 382] on img "Next" at bounding box center [1305, 371] width 25 height 66
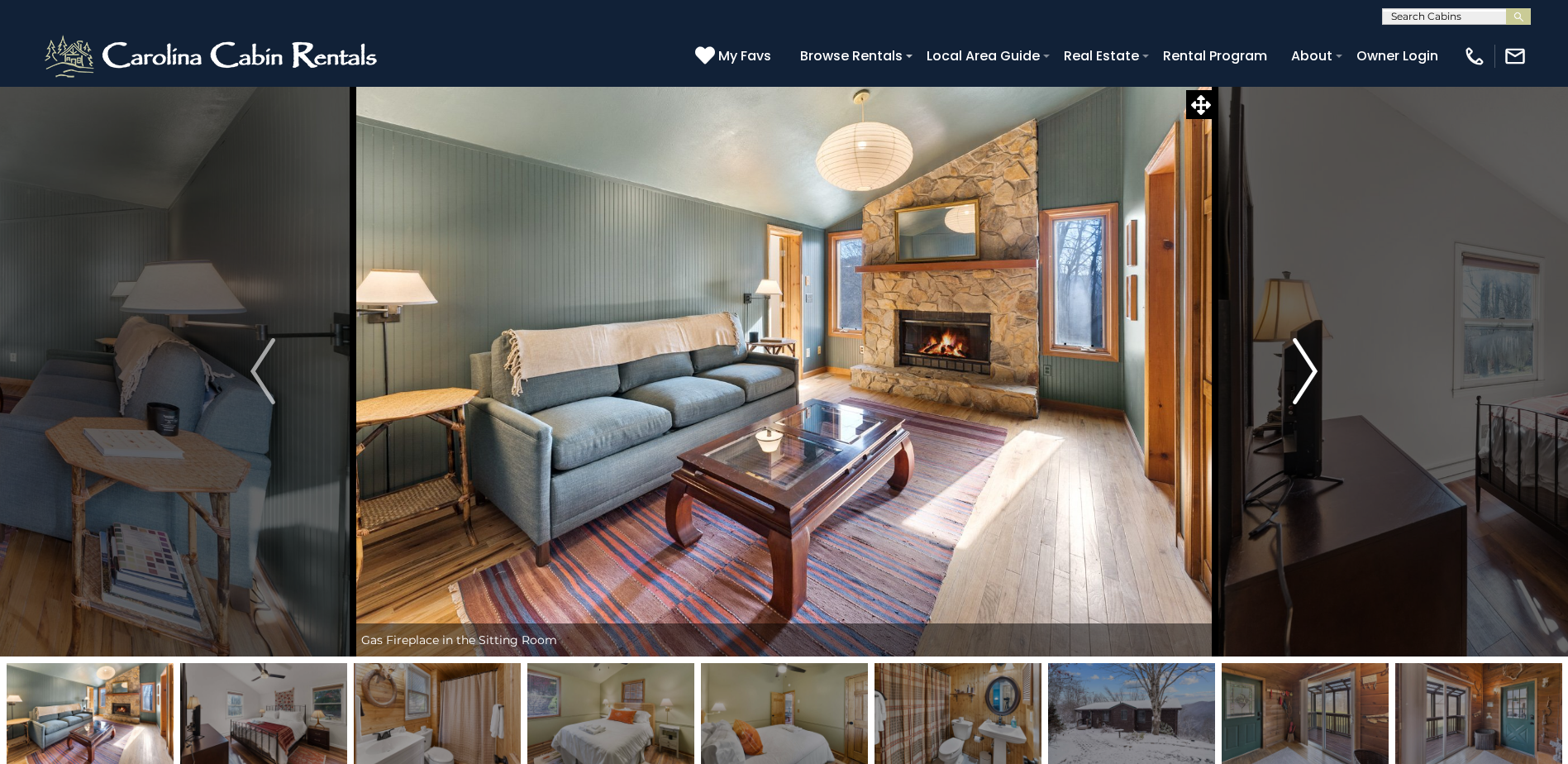
click at [1297, 382] on img "Next" at bounding box center [1305, 371] width 25 height 66
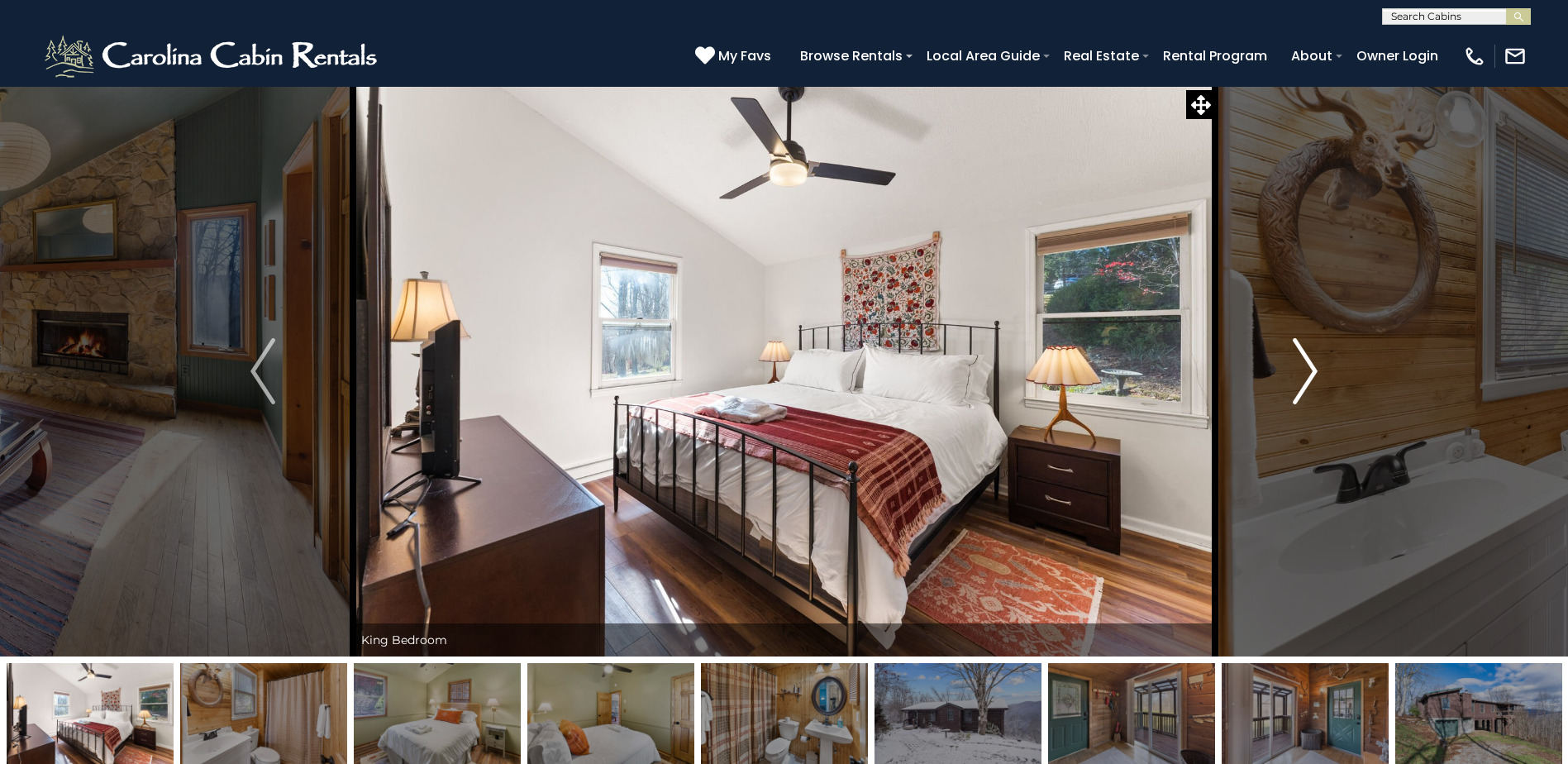
click at [1297, 382] on img "Next" at bounding box center [1305, 371] width 25 height 66
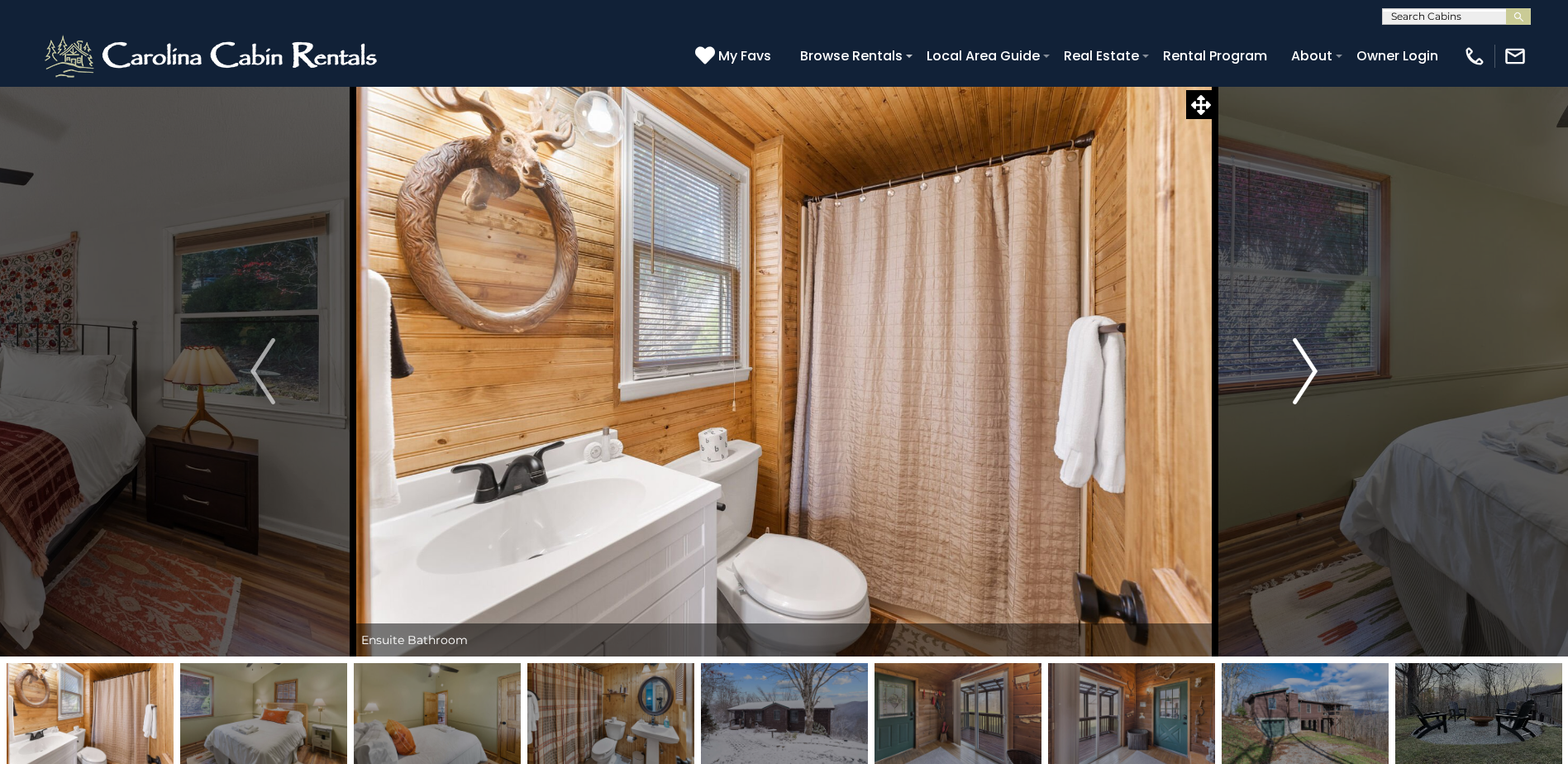
click at [1297, 382] on img "Next" at bounding box center [1305, 371] width 25 height 66
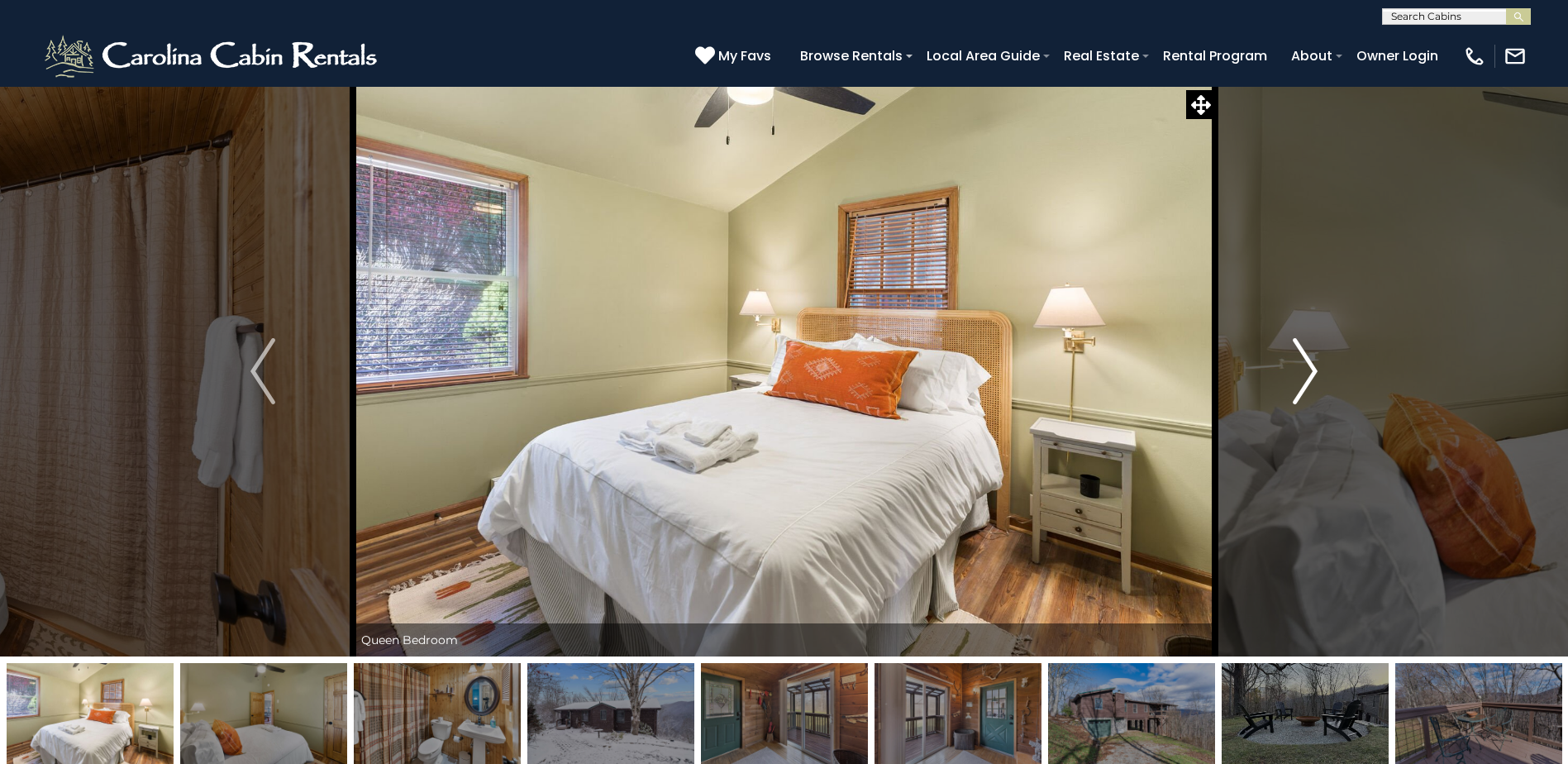
click at [1297, 382] on img "Next" at bounding box center [1305, 371] width 25 height 66
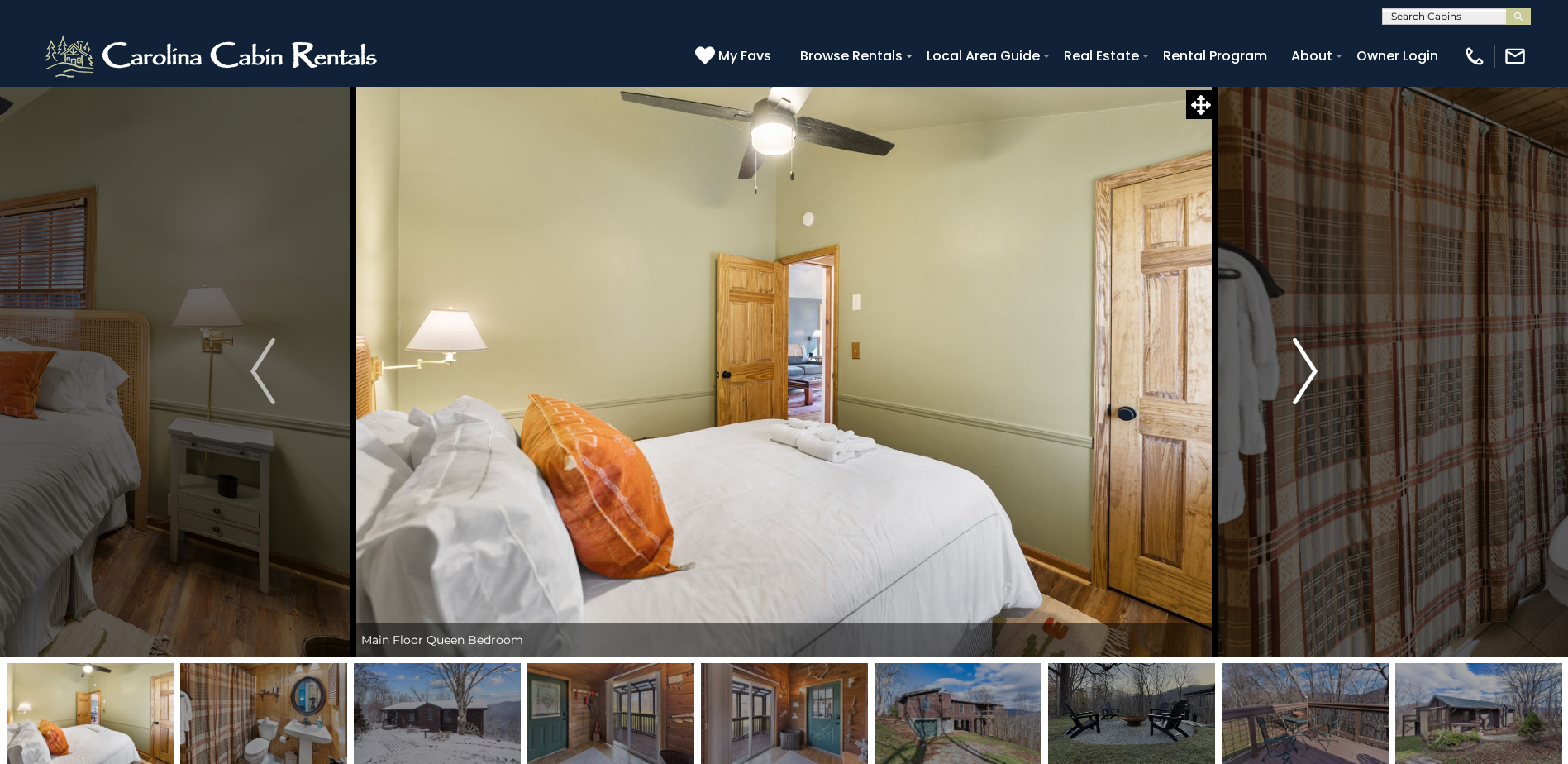
click at [1297, 382] on img "Next" at bounding box center [1305, 371] width 25 height 66
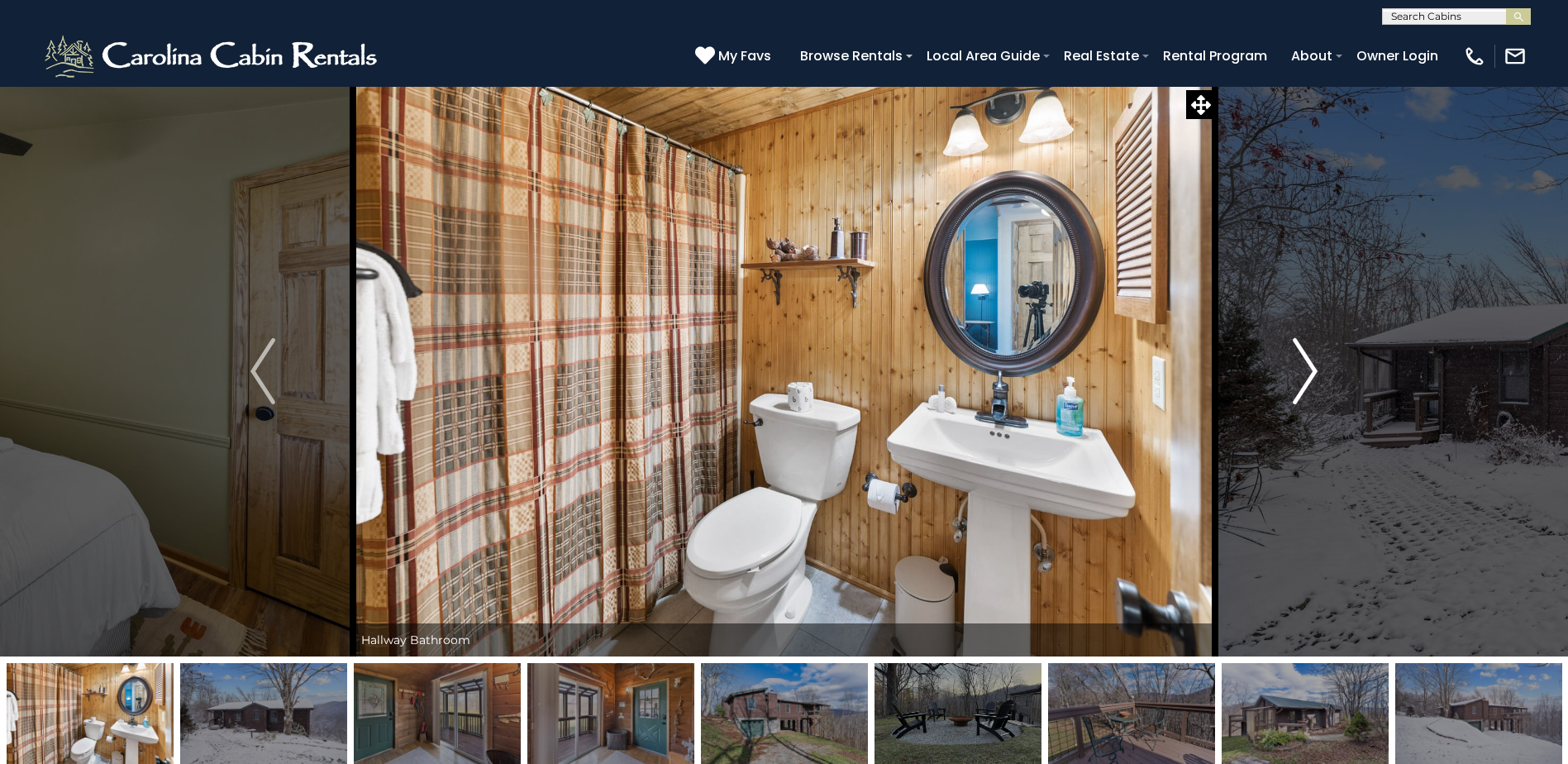
click at [1297, 382] on img "Next" at bounding box center [1305, 371] width 25 height 66
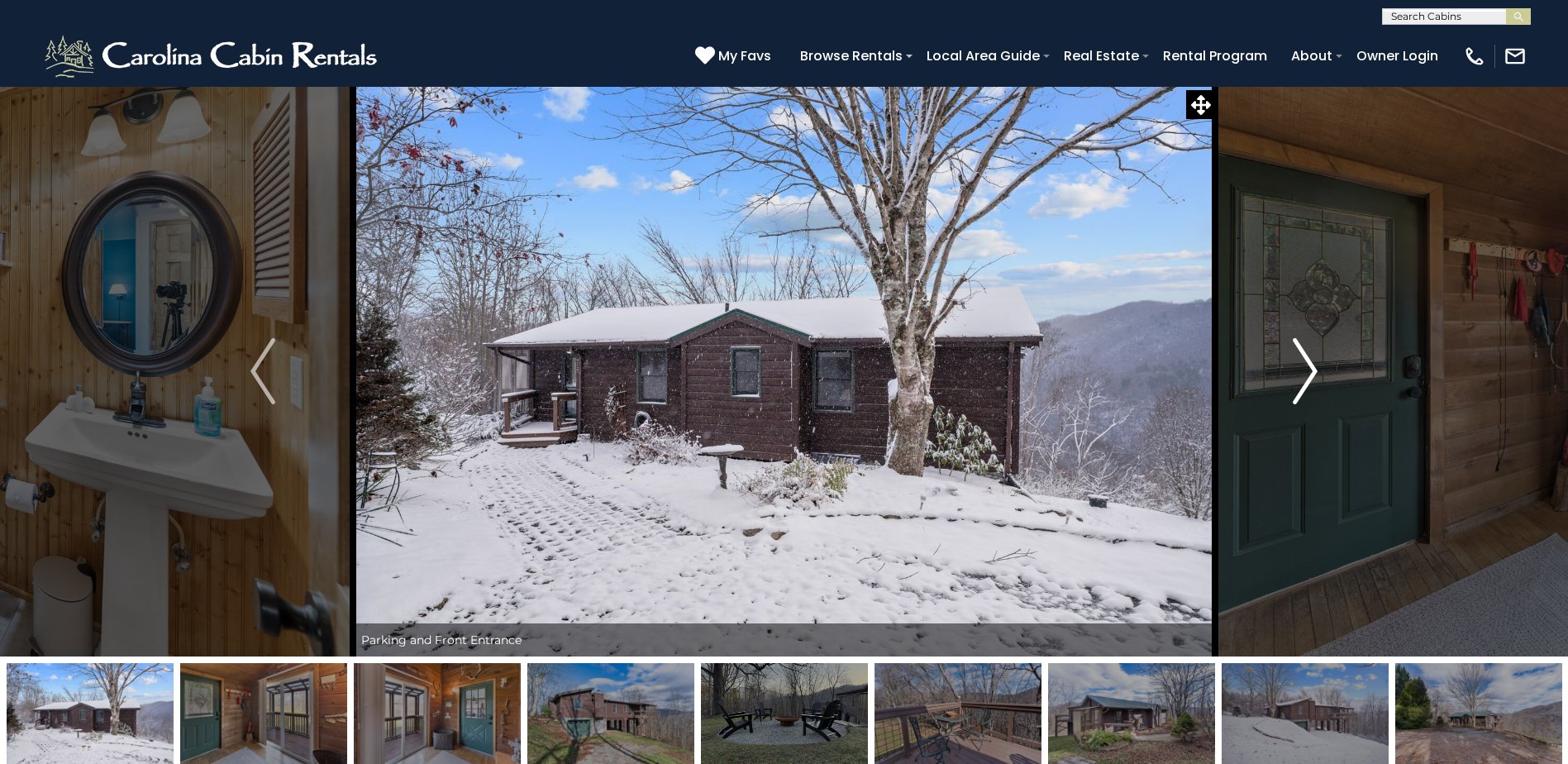
click at [1297, 382] on img "Next" at bounding box center [1305, 371] width 25 height 66
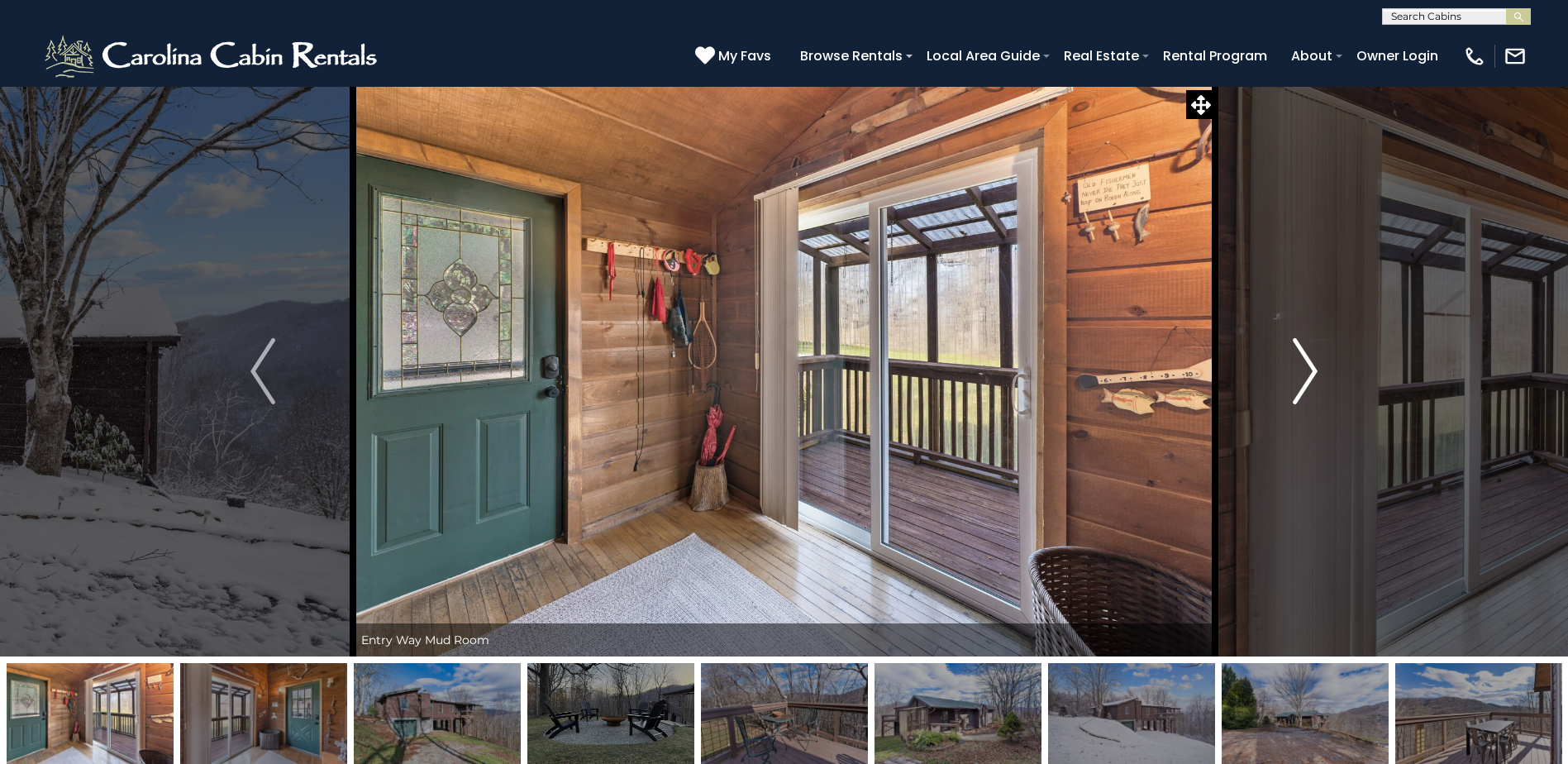
click at [1297, 382] on img "Next" at bounding box center [1305, 371] width 25 height 66
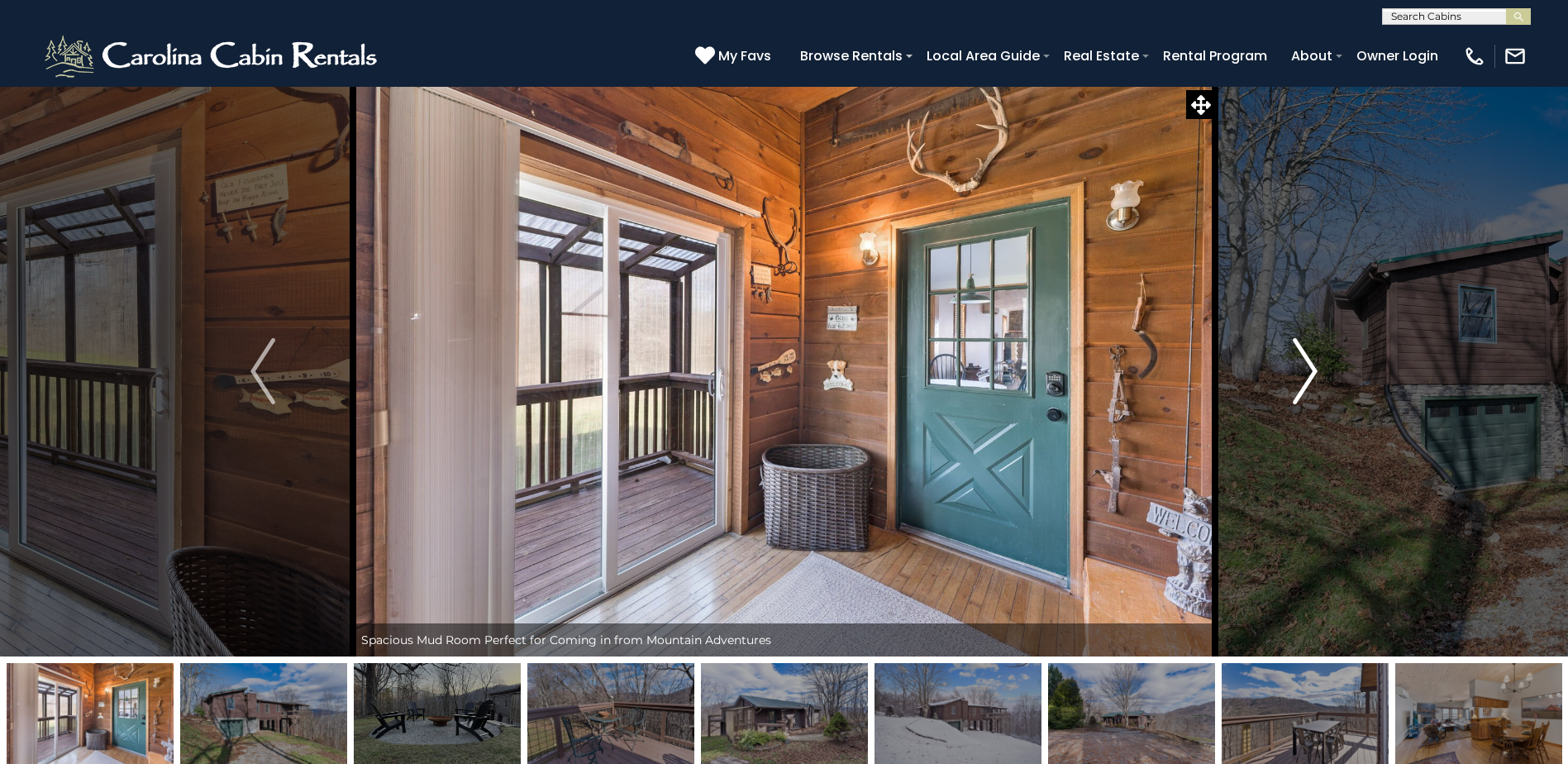
click at [1297, 382] on img "Next" at bounding box center [1305, 371] width 25 height 66
